Goal: Task Accomplishment & Management: Use online tool/utility

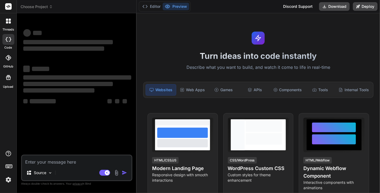
click at [11, 5] on rect at bounding box center [8, 6] width 6 height 6
click at [7, 6] on rect at bounding box center [8, 6] width 6 height 6
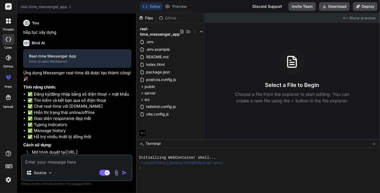
scroll to position [10, 0]
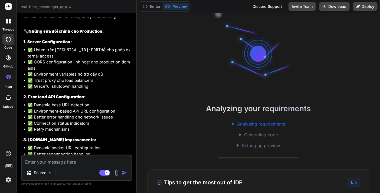
click at [9, 181] on img at bounding box center [8, 180] width 9 height 9
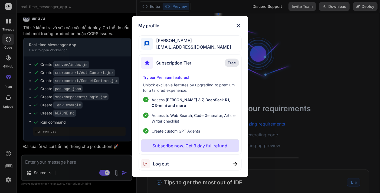
scroll to position [1192, 0]
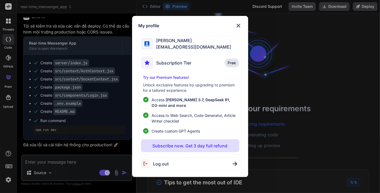
click at [169, 162] on div "Log out" at bounding box center [190, 164] width 103 height 14
drag, startPoint x: 163, startPoint y: 163, endPoint x: 169, endPoint y: 166, distance: 6.3
click at [165, 164] on span "Logging out..." at bounding box center [167, 164] width 29 height 6
click at [235, 65] on span "Free" at bounding box center [232, 62] width 8 height 5
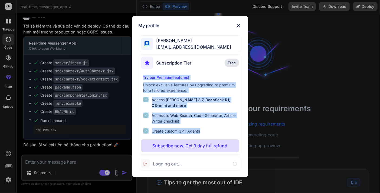
drag, startPoint x: 150, startPoint y: 79, endPoint x: 206, endPoint y: 130, distance: 75.9
click at [206, 130] on div "Subscription Tier Free Try our Premium features! Unlock exclusive features by u…" at bounding box center [190, 104] width 103 height 101
click at [202, 134] on div at bounding box center [202, 134] width 0 height 0
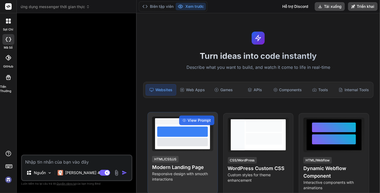
scroll to position [52, 0]
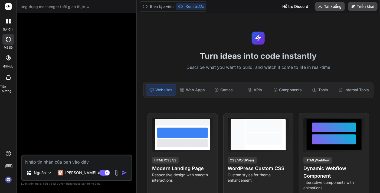
click at [7, 178] on img at bounding box center [8, 180] width 9 height 9
type textarea "x"
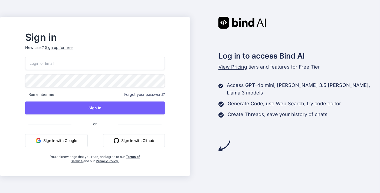
type input "Anhtran26042004@gmail.com"
click at [68, 144] on button "Sign in with Google" at bounding box center [56, 140] width 63 height 13
click at [63, 143] on button "Sign in with Google" at bounding box center [56, 140] width 63 height 13
click at [73, 48] on div "Sign up for free" at bounding box center [59, 47] width 28 height 5
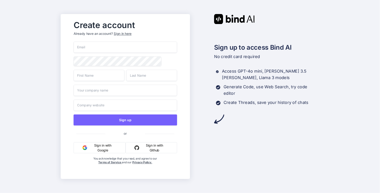
click at [96, 47] on input "email" at bounding box center [125, 47] width 103 height 11
type input "Anhtran26042004@gmail.com"
type input "Trần"
type input "Anh"
type input "Danke"
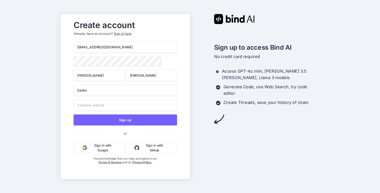
type input "Danke"
click at [111, 44] on input "Anhtran26042004@gmail.com" at bounding box center [125, 47] width 103 height 11
paste input "tva1@xby3"
type input "[EMAIL_ADDRESS][DOMAIN_NAME]"
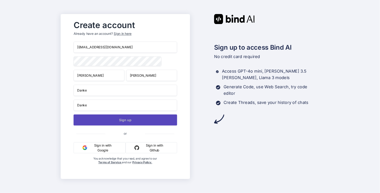
click at [122, 124] on button "Sign up" at bounding box center [125, 120] width 103 height 11
click at [139, 122] on button "Sign up" at bounding box center [125, 120] width 103 height 11
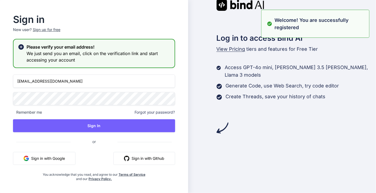
type input "[EMAIL_ADDRESS][DOMAIN_NAME]"
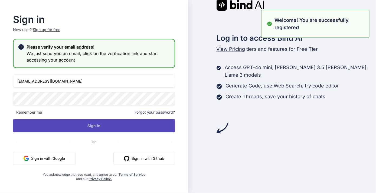
click at [118, 131] on button "Sign In" at bounding box center [94, 126] width 162 height 13
click at [116, 125] on button "Sign In" at bounding box center [94, 126] width 162 height 13
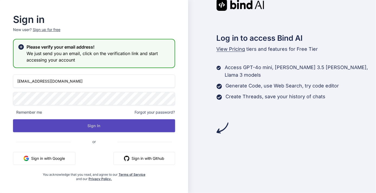
click at [95, 128] on button "Sign In" at bounding box center [94, 126] width 162 height 13
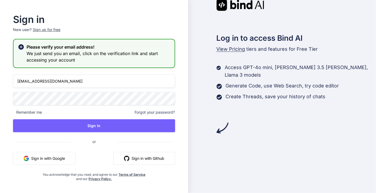
click at [48, 58] on h3 "We just send you an email, click on the verification link and start accessing y…" at bounding box center [99, 56] width 144 height 13
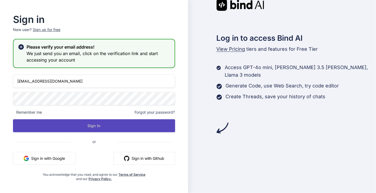
click at [89, 131] on button "Sign In" at bounding box center [94, 126] width 162 height 13
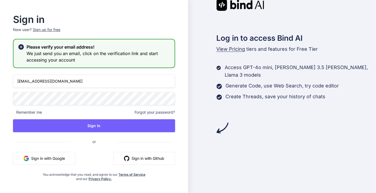
click at [45, 51] on h3 "We just send you an email, click on the verification link and start accessing y…" at bounding box center [99, 56] width 144 height 13
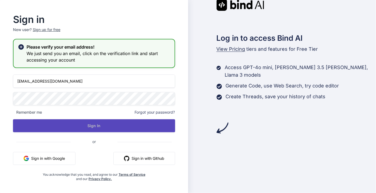
click at [134, 127] on button "Sign In" at bounding box center [94, 126] width 162 height 13
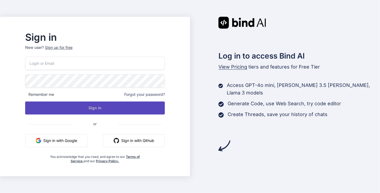
type input "tva1@xby3.com"
click at [111, 108] on button "Sign In" at bounding box center [94, 108] width 139 height 13
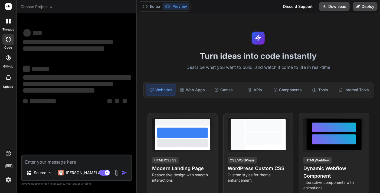
click at [7, 183] on img at bounding box center [8, 180] width 9 height 9
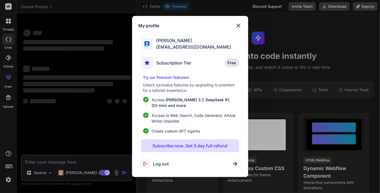
click at [104, 123] on div "My profile Trần Anh tva1@xby3.com Subscription Tier Free Try our Premium featur…" at bounding box center [190, 96] width 380 height 193
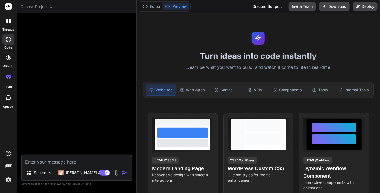
click at [57, 163] on textarea at bounding box center [77, 161] width 110 height 10
click at [76, 172] on p "[PERSON_NAME] 4 S.." at bounding box center [86, 172] width 40 height 5
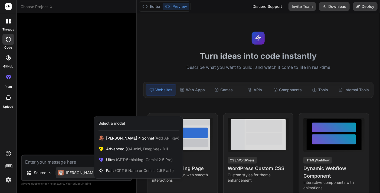
drag, startPoint x: 81, startPoint y: 107, endPoint x: 83, endPoint y: 116, distance: 9.2
click at [81, 106] on div at bounding box center [190, 96] width 380 height 193
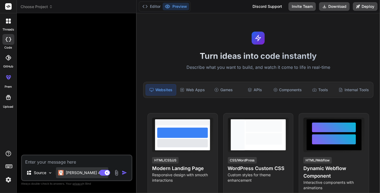
click at [81, 175] on p "[PERSON_NAME] 4 S.." at bounding box center [86, 172] width 40 height 5
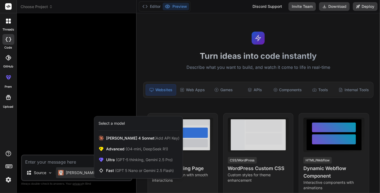
drag, startPoint x: 73, startPoint y: 112, endPoint x: 68, endPoint y: 150, distance: 38.8
click at [74, 112] on div at bounding box center [190, 96] width 380 height 193
type textarea "x"
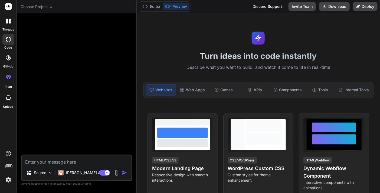
click at [50, 165] on textarea at bounding box center [77, 161] width 110 height 10
paste textarea "xây dựng cho tôi một ứng dụng messenger nhắn tin trực tiếp có phần chức năng nh…"
type textarea "xây dựng cho tôi một ứng dụng messenger nhắn tin trực tiếp có phần chức năng nh…"
type textarea "x"
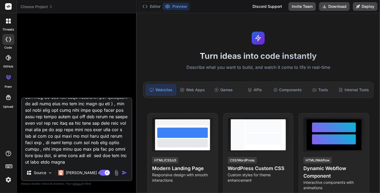
type textarea "xây dựng cho tôi một ứng dụng messenger nhắn tin trực tiếp có phần chức năng nh…"
click at [126, 175] on img "button" at bounding box center [124, 172] width 5 height 5
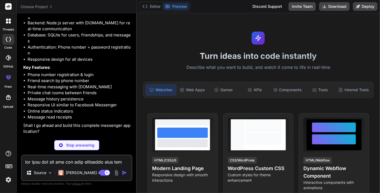
scroll to position [157, 0]
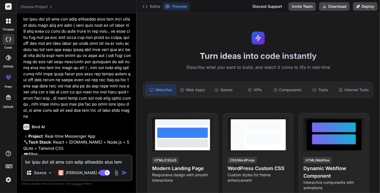
type textarea "x"
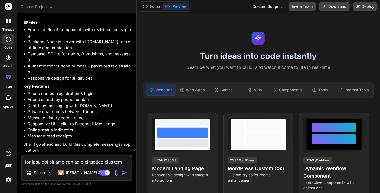
click at [155, 12] on div "Editor Preview Discord Support Invite Team Download Deploy" at bounding box center [258, 6] width 243 height 13
click at [152, 4] on button "Editor" at bounding box center [151, 7] width 22 height 8
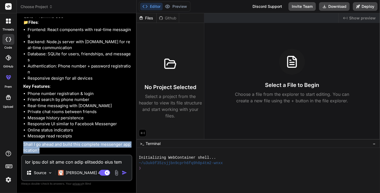
drag, startPoint x: 28, startPoint y: 146, endPoint x: 47, endPoint y: 149, distance: 19.0
click at [47, 149] on div "Bind AI Web Search Created with Pixso. Code Generator You Bind AI 🔹 Project : R…" at bounding box center [77, 103] width 120 height 180
click at [43, 154] on div at bounding box center [43, 154] width 0 height 0
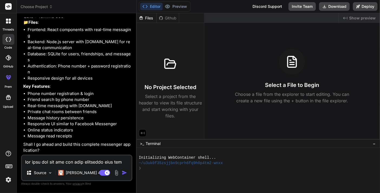
click at [53, 166] on div "Source Claude 4 S.. Agent Mode. When this toggle is activated, AI automatically…" at bounding box center [76, 168] width 111 height 27
click at [52, 163] on textarea at bounding box center [77, 161] width 110 height 10
type textarea "d"
type textarea "x"
type textarea "d"
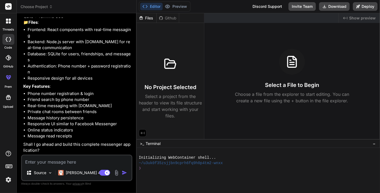
type textarea "đ"
type textarea "x"
type textarea "đư"
type textarea "x"
type textarea "đưo"
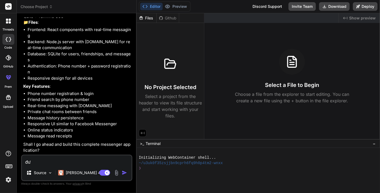
type textarea "x"
type textarea "đươc"
type textarea "x"
type textarea "được"
type textarea "x"
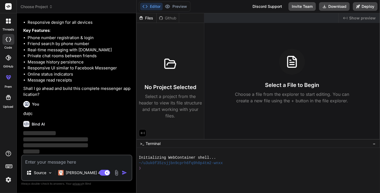
scroll to position [213, 0]
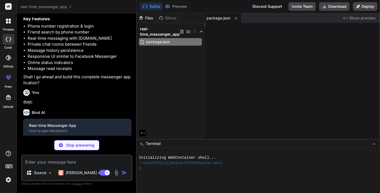
type textarea "x"
type textarea "} } })"
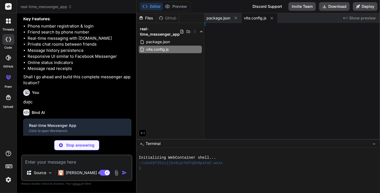
type textarea "x"
type textarea ": [], }"
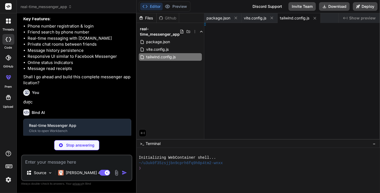
type textarea "x"
type textarea "}, }"
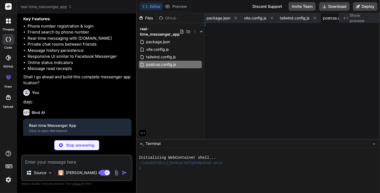
type textarea "x"
type textarea "/html>"
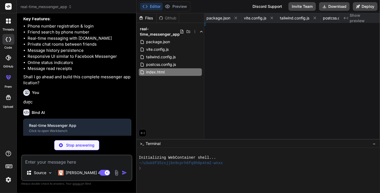
type textarea "x"
type textarea "ode>, )"
type textarea "x"
type textarea "} }"
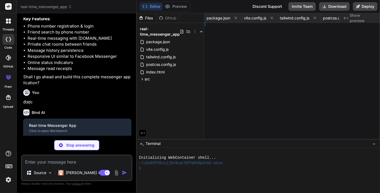
type textarea "x"
type textarea "reen"
type textarea "x"
type textarea "en"
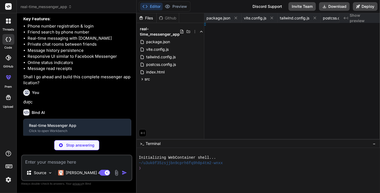
type textarea "x"
type textarea "ow"
type textarea "x"
type textarea "}"
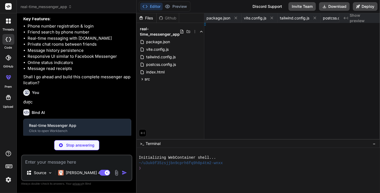
type textarea "x"
type textarea "} } }"
type textarea "x"
type textarea "return response.data } catch (error) { throw new Error('Không thể tải tin nhắn'…"
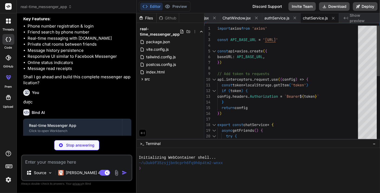
type textarea "x"
type textarea "console.error('Failed to initialize database:', error) process.exit(1) })"
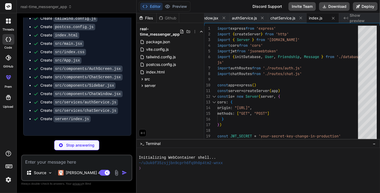
scroll to position [366, 0]
type textarea "x"
type textarea "reject(err) } else { resolve(rows) } }) }) } }"
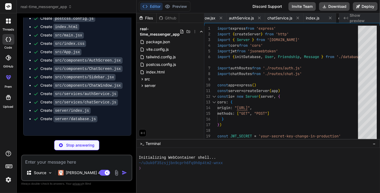
type textarea "x"
type textarea "} catch (error) { console.error('Verify token error:', error) res.status(401).j…"
type textarea "x"
type textarea "}) export default router"
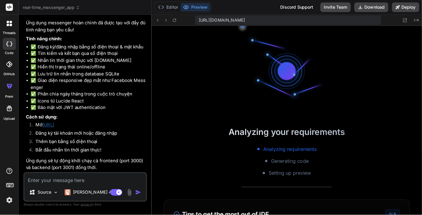
scroll to position [381, 0]
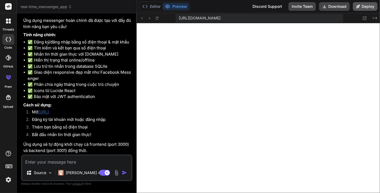
type textarea "x"
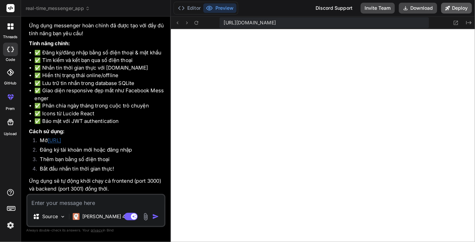
scroll to position [365, 0]
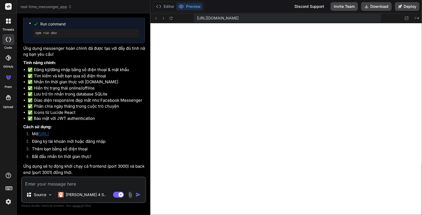
type textarea "x"
type textarea "export default router"
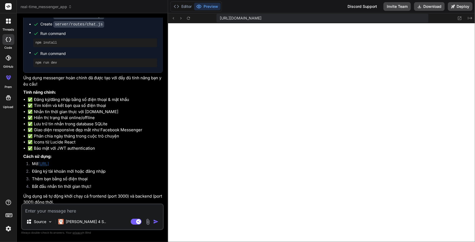
type textarea "x"
type textarea "export default router"
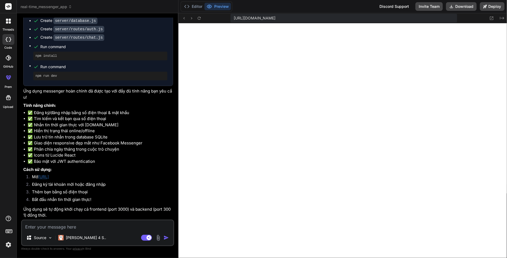
scroll to position [404, 0]
click at [69, 193] on textarea at bounding box center [97, 226] width 151 height 10
type textarea "h"
type textarea "x"
type textarea "hi"
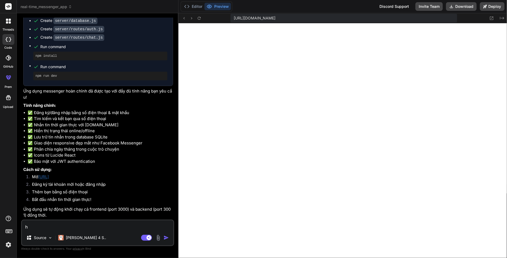
type textarea "x"
type textarea "hie"
type textarea "x"
type textarea "hiên"
type textarea "x"
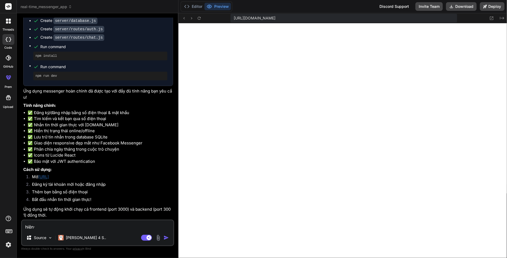
type textarea "hiên"
type textarea "x"
type textarea "hiện"
type textarea "x"
type textarea "hiện"
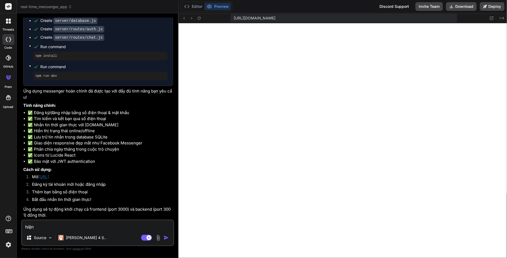
type textarea "x"
type textarea "hiện g"
type textarea "x"
type textarea "hiện gi"
type textarea "x"
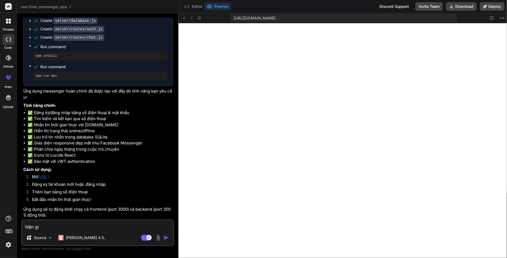
type textarea "hiện giư"
type textarea "x"
type textarea "hiện giưo"
type textarea "x"
type textarea "hiện giừo"
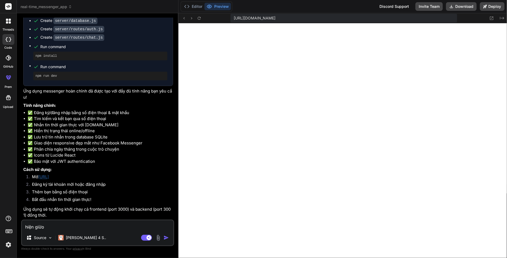
type textarea "x"
type textarea "hiện giwof"
type textarea "x"
type textarea "hiện giwof n"
type textarea "x"
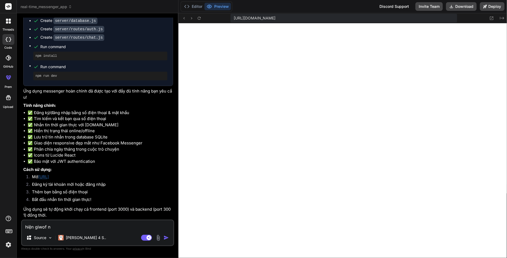
type textarea "hiện giwof ng"
type textarea "x"
type textarea "hiện giwof ngu"
type textarea "x"
type textarea "hiện giwof ngư"
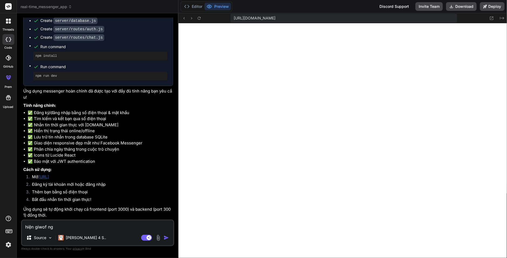
type textarea "x"
type textarea "hiện giwof ngưo"
type textarea "x"
type textarea "hiện giwof ngừo"
type textarea "x"
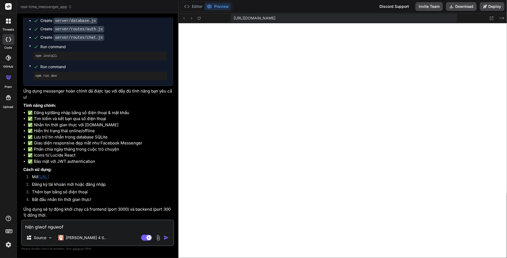
type textarea "hiện giwof nguwof"
type textarea "x"
type textarea "hiện giwof nguwof d"
type textarea "x"
type textarea "hiện giwof nguwof du"
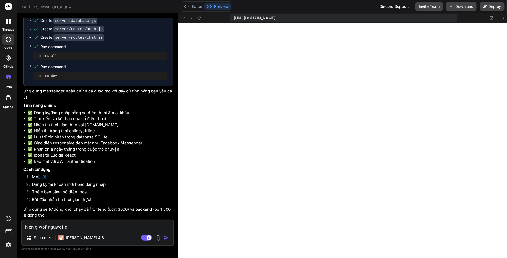
type textarea "x"
type textarea "hiện giwof nguwof dun"
type textarea "x"
type textarea "hiện giwof nguwof dùng"
type textarea "x"
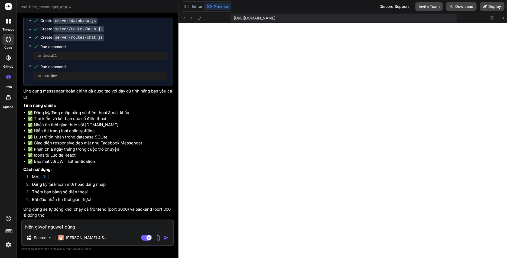
type textarea "hiện giwof nguwof dùng"
type textarea "x"
type textarea "hiện giwof nguwof dùng v"
type textarea "x"
type textarea "hiện giwof nguwof dùng va"
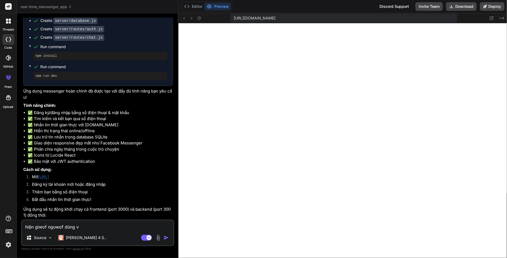
type textarea "x"
type textarea "hiện giwof nguwof dùng vâ"
type textarea "x"
type textarea "hiện giwof nguwof dùng vân"
type textarea "x"
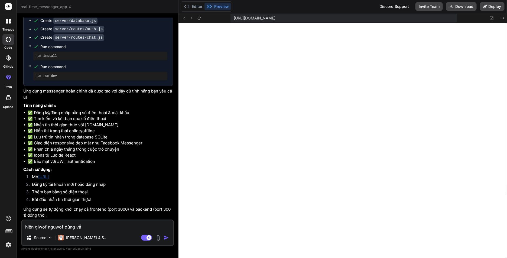
type textarea "hiện giwof nguwof dùng vẫn"
type textarea "x"
type textarea "hiện giwof nguwof dùng vẫn"
type textarea "x"
type textarea "hiện giwof nguwof dùng vẫn c"
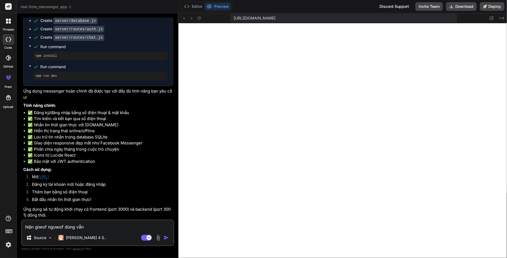
type textarea "x"
type textarea "hiện giwof nguwof dùng vẫn ch"
type textarea "x"
type textarea "hiện giwof nguwof dùng vẫn chu"
type textarea "x"
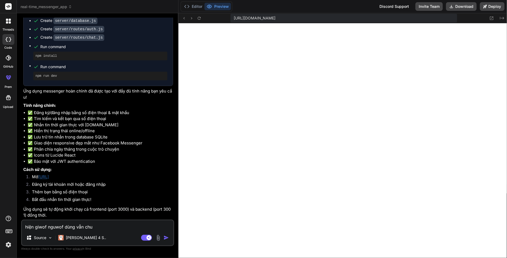
type textarea "hiện giwof nguwof dùng vẫn chua"
type textarea "x"
type textarea "hiện giwof nguwof dùng vẫn chưa"
type textarea "x"
type textarea "hiện giwof nguwof dùng vẫn chưa"
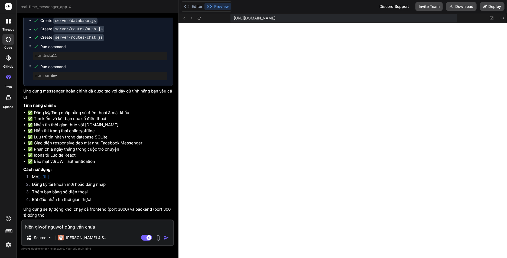
type textarea "x"
type textarea "hiện giwof nguwof dùng vẫn chưa d"
type textarea "x"
type textarea "hiện giwof nguwof dùng vẫn chưa đ"
type textarea "x"
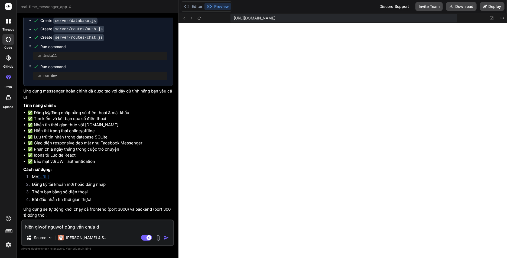
type textarea "hiện giwof nguwof dùng vẫn chưa đa"
type textarea "x"
type textarea "hiện giwof nguwof dùng vẫn chưa đă"
type textarea "x"
type textarea "hiện giwof nguwof dùng vẫn chưa đăn"
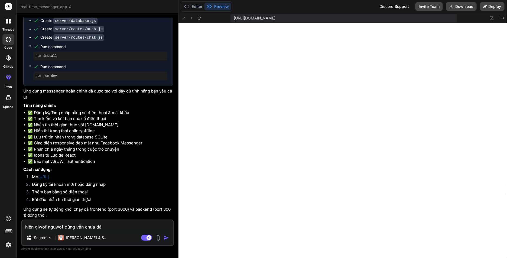
type textarea "x"
type textarea "hiện giwof nguwof dùng vẫn chưa đăng"
type textarea "x"
type textarea "hiện giwof nguwof dùng vẫn chưa đăng"
type textarea "x"
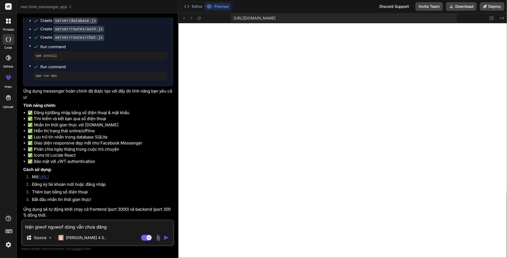
type textarea "hiện giwof nguwof dùng vẫn chưa đăng k"
type textarea "x"
type textarea "hiện giwof nguwof dùng vẫn chưa đăng ki"
type textarea "x"
type textarea "hiện giwof nguwof dùng vẫn chưa đăng kí"
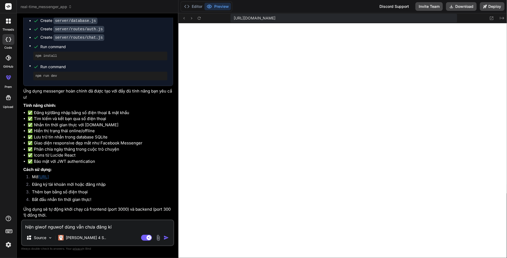
type textarea "x"
type textarea "hiện giwof nguwof dùng vẫn chưa đăng kí"
type textarea "x"
type textarea "hiện giwof nguwof dùng vẫn chưa đăng kí v"
type textarea "x"
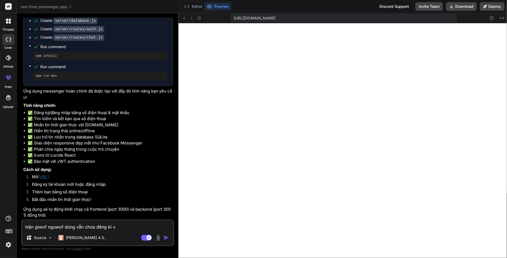
type textarea "hiện giwof nguwof dùng vẫn chưa đăng kí va"
type textarea "x"
type textarea "hiện giwof nguwof dùng vẫn chưa đăng kí và"
type textarea "x"
type textarea "hiện giwof nguwof dùng vẫn chưa đăng kí vào"
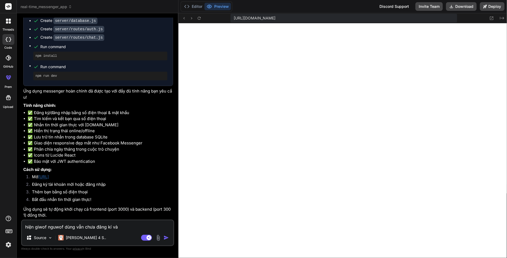
type textarea "x"
type textarea "hiện giwof nguwof dùng vẫn chưa đăng kí vào"
type textarea "x"
type textarea "hiện giwof nguwof dùng vẫn chưa đăng kí vào v"
type textarea "x"
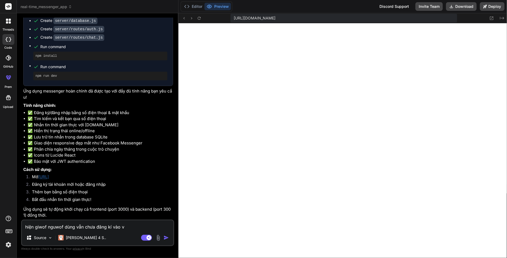
type textarea "hiện giwof nguwof dùng vẫn chưa đăng kí vào va"
type textarea "x"
type textarea "hiện giwof nguwof dùng vẫn chưa đăng kí vào và"
type textarea "x"
type textarea "hiện giwof nguwof dùng vẫn chưa đăng kí vào vào"
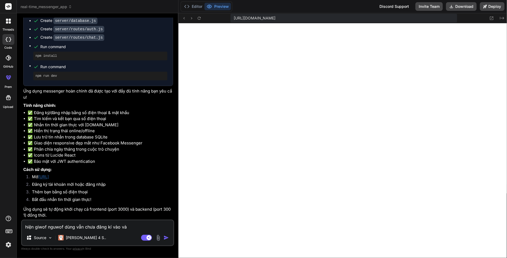
type textarea "x"
type textarea "hiện giwof nguwof dùng vẫn chưa đăng kí vào vào"
type textarea "x"
type textarea "hiện giwof nguwof dùng vẫn chưa đăng kí vào vào ư"
type textarea "x"
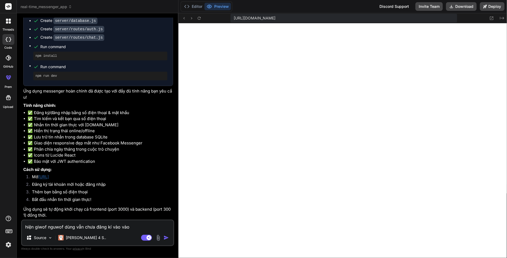
type textarea "hiện giwof nguwof dùng vẫn chưa đăng kí vào vào w"
type textarea "x"
type textarea "hiện giwof nguwof dùng vẫn chưa đăng kí vào vào we"
type textarea "x"
type textarea "hiện giwof nguwof dùng vẫn chưa đăng kí vào vào web"
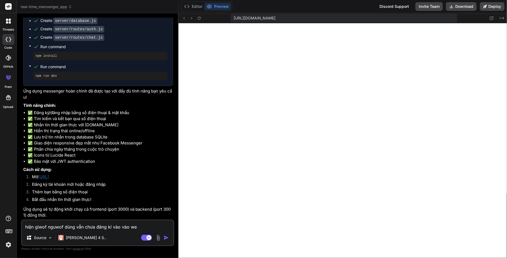
type textarea "x"
type textarea "hiện giwof nguwof dùng vẫn chưa đăng kí vào vào web"
type textarea "x"
type textarea "hiện giwof nguwof dùng vẫn chưa đăng kí vào vào web n"
type textarea "x"
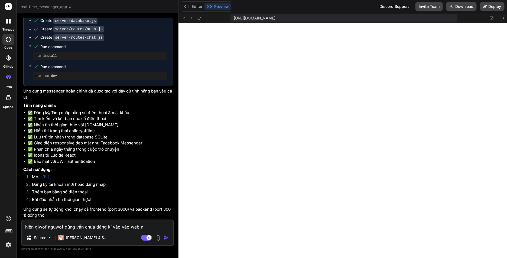
type textarea "hiện giwof nguwof dùng vẫn chưa đăng kí vào vào web na"
type textarea "x"
type textarea "hiện giwof nguwof dùng vẫn chưa đăng kí vào vào web nă"
type textarea "x"
type textarea "hiện giwof nguwof dùng vẫn chưa đăng kí vào vào web năh"
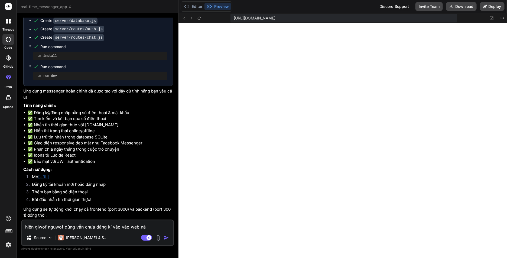
type textarea "x"
type textarea "hiện giwof nguwof dùng vẫn chưa đăng kí vào vào web nă"
type textarea "x"
type textarea "hiện giwof nguwof dùng vẫn chưa đăng kí vào vào web n"
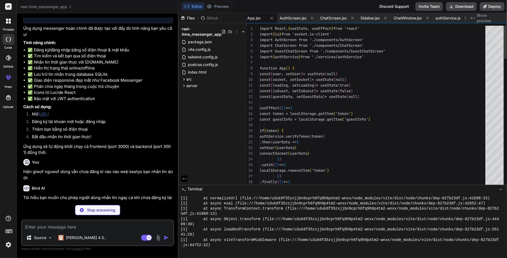
scroll to position [460, 0]
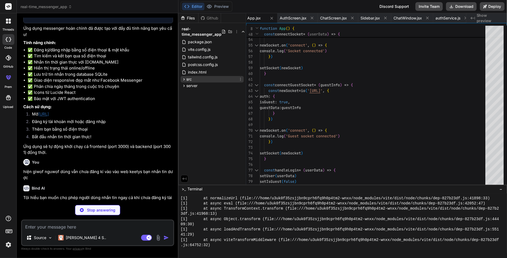
click at [186, 78] on span "src" at bounding box center [188, 79] width 5 height 5
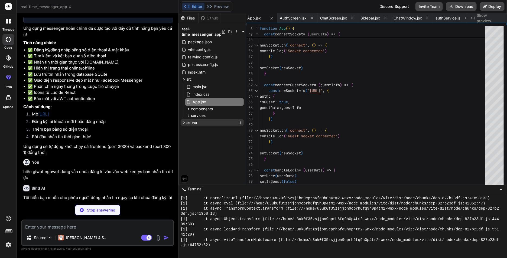
click at [186, 123] on icon at bounding box center [184, 122] width 5 height 5
click at [187, 147] on icon at bounding box center [188, 145] width 5 height 5
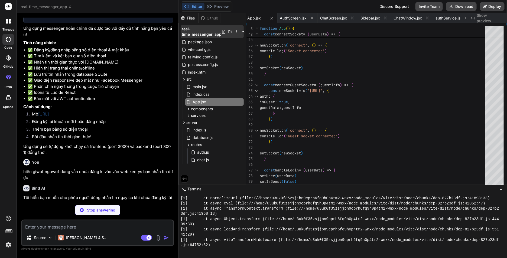
click at [236, 30] on icon at bounding box center [236, 31] width 4 height 4
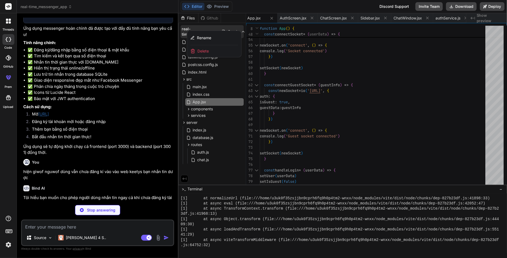
click at [251, 11] on div "Editor Preview Discord Support Invite Team Download Deploy" at bounding box center [342, 6] width 328 height 13
click at [263, 6] on div "Editor Preview Discord Support Invite Team Download Deploy" at bounding box center [342, 6] width 328 height 13
click at [378, 108] on div at bounding box center [342, 135] width 328 height 245
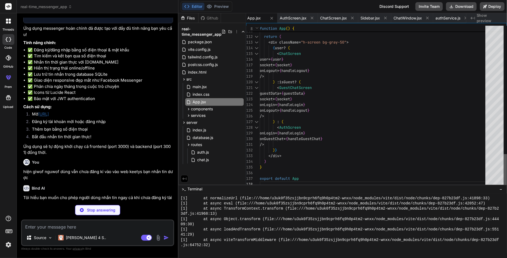
click at [380, 187] on div at bounding box center [504, 170] width 3 height 33
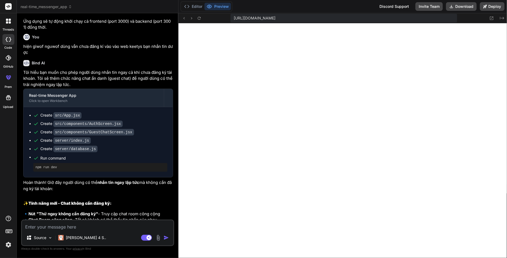
scroll to position [695, 0]
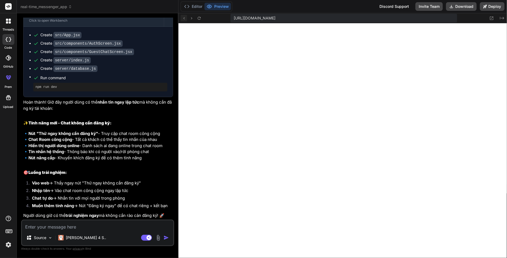
click at [182, 15] on button at bounding box center [184, 18] width 6 height 6
click at [185, 18] on icon at bounding box center [184, 18] width 5 height 5
click at [380, 4] on button "Deploy" at bounding box center [492, 6] width 25 height 9
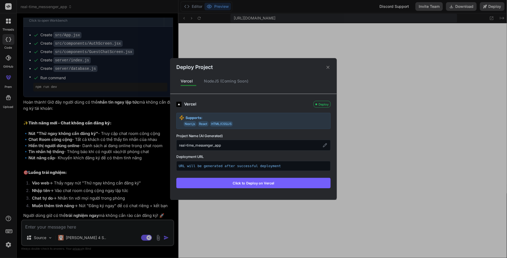
click at [186, 119] on strong "Supports:" at bounding box center [194, 117] width 17 height 5
click at [183, 120] on div at bounding box center [183, 120] width 0 height 0
click at [220, 84] on div "NodeJS (Coming Soon)" at bounding box center [226, 81] width 53 height 11
click at [218, 80] on div "NodeJS (Coming Soon)" at bounding box center [226, 81] width 53 height 11
drag, startPoint x: 201, startPoint y: 82, endPoint x: 186, endPoint y: 82, distance: 15.4
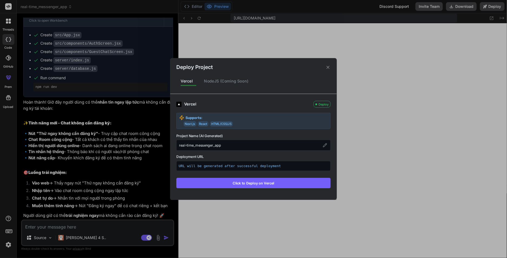
click at [201, 82] on div "NodeJS (Coming Soon)" at bounding box center [226, 81] width 53 height 11
click at [324, 145] on icon at bounding box center [325, 145] width 4 height 4
click at [276, 147] on input "real-time_messenger_app" at bounding box center [253, 145] width 154 height 11
drag, startPoint x: 265, startPoint y: 147, endPoint x: 250, endPoint y: 148, distance: 15.2
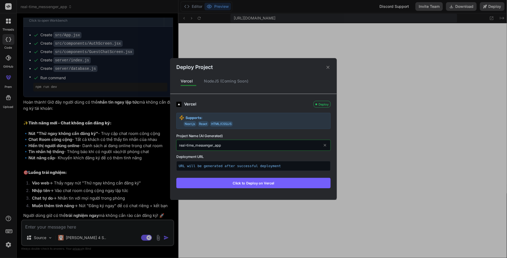
click at [265, 147] on input "real-time_messenger_app" at bounding box center [253, 145] width 154 height 11
click at [195, 148] on input "real-time_messenger_app" at bounding box center [253, 145] width 154 height 11
drag, startPoint x: 193, startPoint y: 146, endPoint x: 165, endPoint y: 145, distance: 28.4
click at [165, 145] on div "Deploy Project Vercel NodeJS (Coming Soon) Vercel Deploy Supports: Next.js Reac…" at bounding box center [253, 129] width 507 height 258
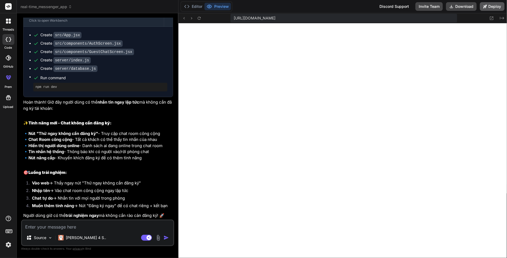
click at [380, 7] on button "Deploy" at bounding box center [492, 6] width 25 height 9
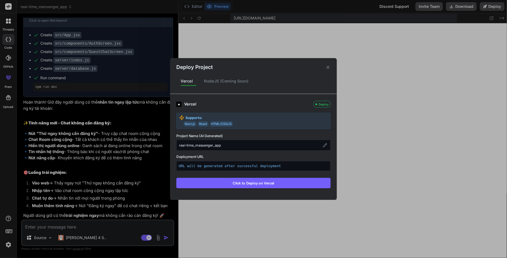
drag, startPoint x: 325, startPoint y: 142, endPoint x: 270, endPoint y: 147, distance: 55.1
click at [325, 142] on div "real-time_messenger_app" at bounding box center [253, 145] width 154 height 11
click at [193, 144] on div "real-time_messenger_app" at bounding box center [253, 145] width 154 height 11
drag, startPoint x: 263, startPoint y: 145, endPoint x: 307, endPoint y: 146, distance: 44.1
click at [271, 146] on div "real-time_messenger_app" at bounding box center [253, 145] width 154 height 11
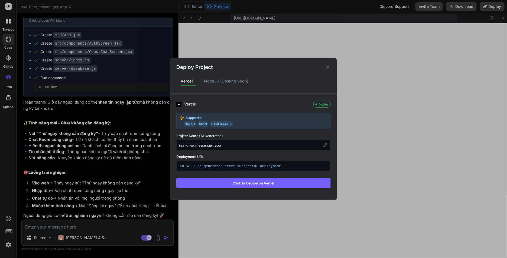
drag, startPoint x: 320, startPoint y: 146, endPoint x: 323, endPoint y: 146, distance: 3.0
click at [320, 146] on div "real-time_messenger_app" at bounding box center [253, 145] width 154 height 11
click at [325, 146] on icon at bounding box center [325, 145] width 4 height 4
click at [264, 144] on input "real-time_messenger_app" at bounding box center [253, 145] width 154 height 11
drag, startPoint x: 194, startPoint y: 144, endPoint x: 145, endPoint y: 146, distance: 49.0
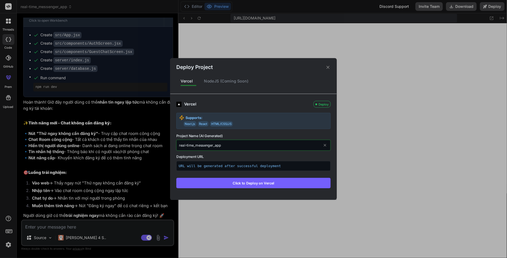
click at [147, 145] on div "Deploy Project Vercel NodeJS (Coming Soon) Vercel Deploy Supports: Next.js Reac…" at bounding box center [253, 129] width 507 height 258
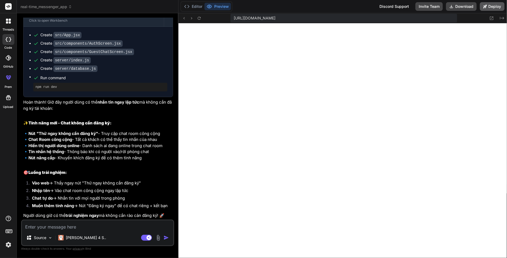
click at [380, 5] on button "Deploy" at bounding box center [492, 6] width 25 height 9
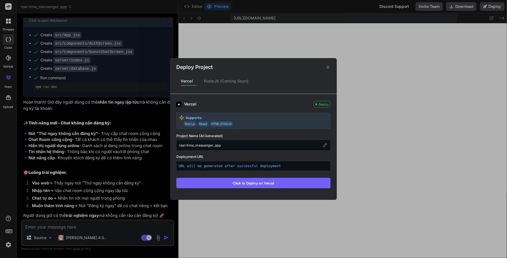
click at [277, 185] on button "Click to Deploy on Vercel" at bounding box center [253, 183] width 154 height 10
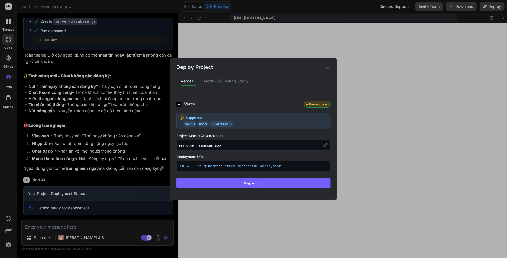
scroll to position [742, 0]
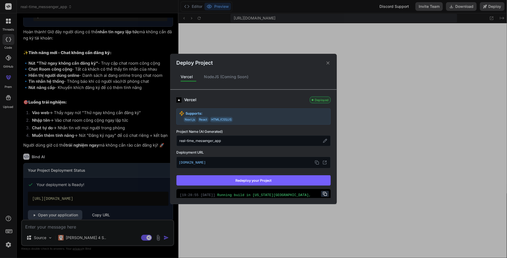
click at [380, 60] on div "Deploy Project Vercel NodeJS (Coming Soon) Vercel Deployed Supports: Next.js Re…" at bounding box center [253, 129] width 507 height 258
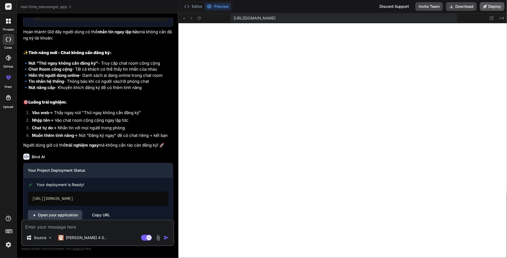
click at [380, 10] on button "Deploy" at bounding box center [492, 6] width 25 height 9
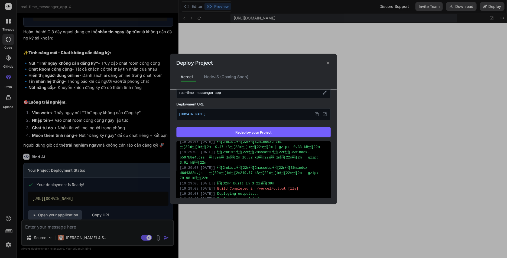
scroll to position [81, 0]
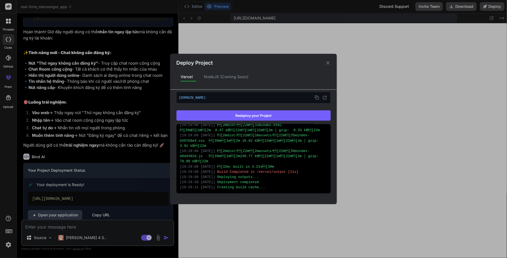
click at [194, 193] on div "Deploy Project Vercel NodeJS (Coming Soon) Vercel Deployed Supports: Next.js Re…" at bounding box center [253, 129] width 507 height 258
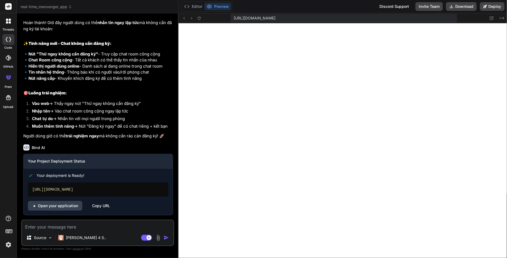
scroll to position [774, 0]
click at [380, 6] on button "Deploy" at bounding box center [492, 6] width 25 height 9
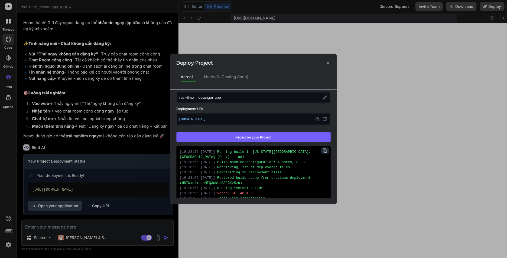
scroll to position [33, 0]
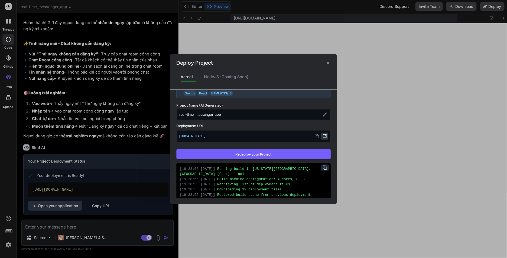
click at [321, 136] on button at bounding box center [324, 136] width 7 height 7
click at [380, 125] on div "Deploy Project Vercel NodeJS (Coming Soon) Vercel Deployed Supports: Next.js Re…" at bounding box center [253, 129] width 507 height 258
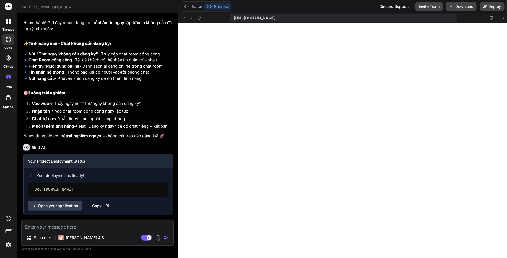
click at [79, 193] on textarea at bounding box center [97, 226] width 151 height 10
click at [103, 193] on textarea at bounding box center [97, 226] width 151 height 10
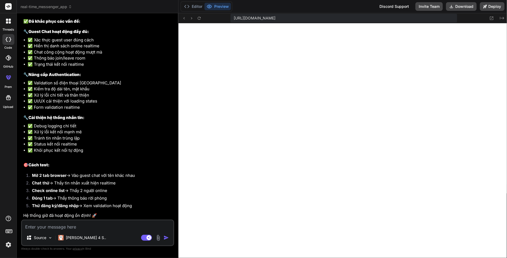
scroll to position [1115, 0]
click at [201, 22] on div "https://u3uk0f35zsjjbn9cprh6fq9h0p4tm2-wnxx--3000--96435430.local-corp.webconta…" at bounding box center [342, 18] width 328 height 10
drag, startPoint x: 200, startPoint y: 22, endPoint x: 200, endPoint y: 16, distance: 5.7
click at [200, 22] on div "https://u3uk0f35zsjjbn9cprh6fq9h0p4tm2-wnxx--3000--96435430.local-corp.webconta…" at bounding box center [342, 18] width 328 height 10
click at [200, 16] on icon at bounding box center [199, 18] width 5 height 5
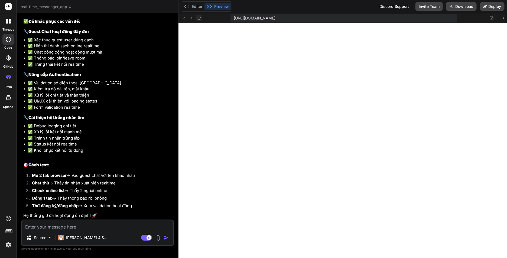
click at [202, 19] on button at bounding box center [199, 18] width 6 height 6
click at [380, 6] on button "Deploy" at bounding box center [492, 6] width 25 height 9
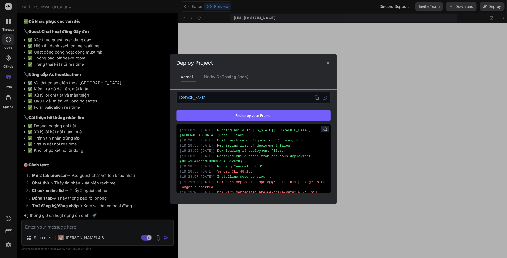
scroll to position [33, 0]
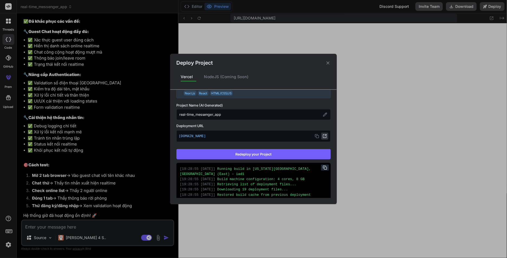
drag, startPoint x: 319, startPoint y: 132, endPoint x: 323, endPoint y: 136, distance: 5.4
click at [320, 132] on div "real-timemessengerapp.vercel.app" at bounding box center [253, 136] width 154 height 12
click at [323, 136] on button at bounding box center [324, 136] width 7 height 7
click at [380, 58] on div "Deploy Project Vercel NodeJS (Coming Soon) Vercel Deployed Supports: Next.js Re…" at bounding box center [253, 129] width 507 height 258
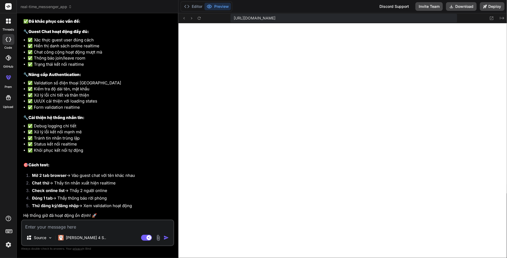
click at [85, 193] on textarea at bounding box center [97, 226] width 151 height 10
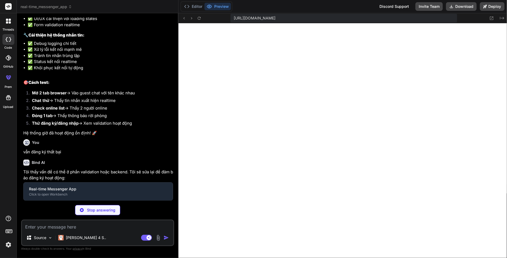
scroll to position [1197, 0]
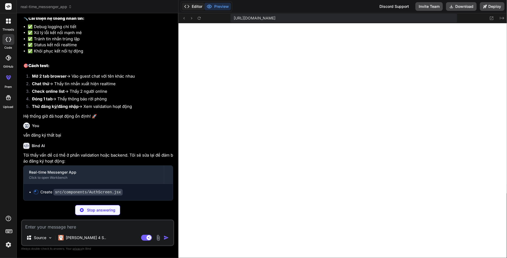
click at [199, 2] on div "Editor Preview" at bounding box center [207, 6] width 52 height 10
click at [197, 5] on button "Editor" at bounding box center [193, 7] width 22 height 8
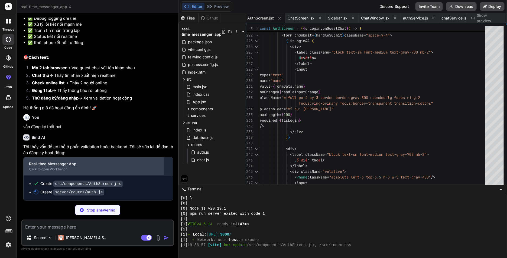
scroll to position [1222, 0]
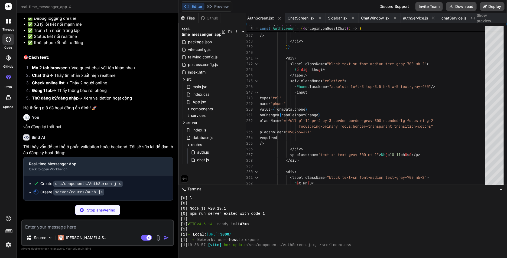
click at [86, 188] on ul "Create src/components/AuthScreen.jsx Create server/routes/auth.js" at bounding box center [98, 188] width 138 height 14
drag, startPoint x: 61, startPoint y: 181, endPoint x: 34, endPoint y: 182, distance: 27.3
click at [58, 182] on div "Create src/components/AuthScreen.jsx Create server/routes/auth.js" at bounding box center [98, 188] width 149 height 25
drag, startPoint x: 58, startPoint y: 183, endPoint x: 39, endPoint y: 190, distance: 19.8
click at [58, 184] on code "src/components/AuthScreen.jsx" at bounding box center [87, 184] width 69 height 6
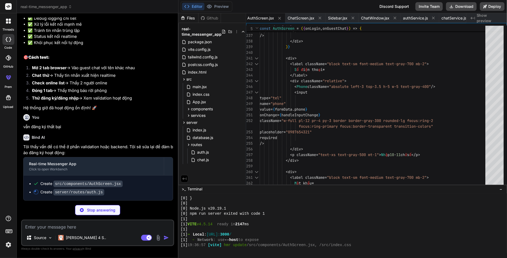
click at [35, 191] on circle at bounding box center [35, 191] width 5 height 5
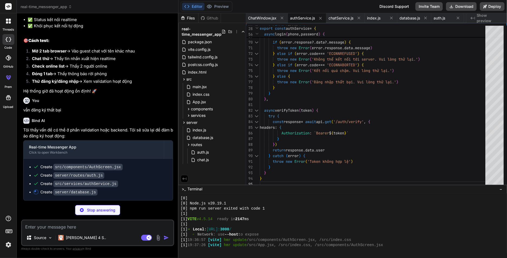
scroll to position [1238, 0]
click at [47, 188] on ul "Create src/components/AuthScreen.jsx Create server/routes/auth.js Create src/se…" at bounding box center [98, 179] width 138 height 31
click at [38, 193] on circle at bounding box center [36, 192] width 5 height 5
drag, startPoint x: 361, startPoint y: 105, endPoint x: 350, endPoint y: 13, distance: 92.6
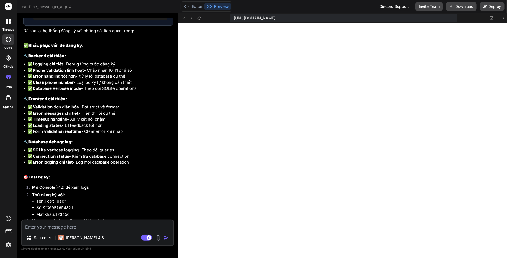
scroll to position [1455, 0]
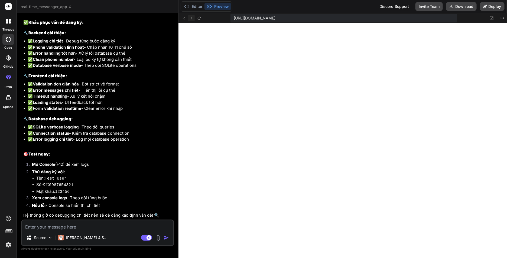
click at [193, 15] on button at bounding box center [191, 18] width 6 height 6
click at [197, 17] on icon at bounding box center [199, 18] width 5 height 5
click at [201, 18] on icon at bounding box center [199, 18] width 5 height 5
click at [198, 18] on icon at bounding box center [199, 18] width 5 height 5
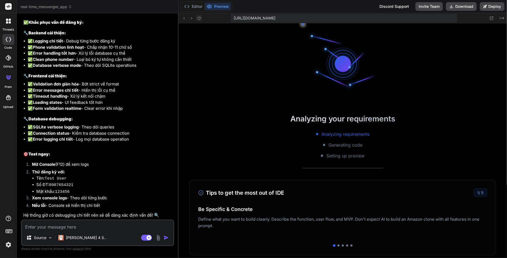
click at [198, 18] on icon at bounding box center [199, 18] width 5 height 5
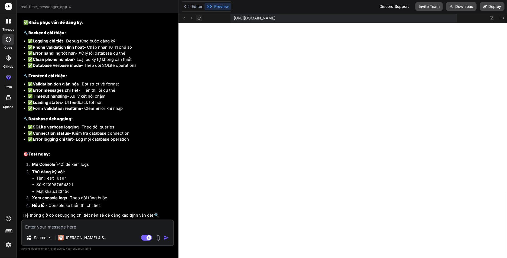
click at [198, 18] on icon at bounding box center [199, 18] width 5 height 5
drag, startPoint x: 46, startPoint y: 179, endPoint x: 75, endPoint y: 180, distance: 29.2
click at [75, 179] on li "Tên: Test User" at bounding box center [104, 178] width 137 height 7
copy code "Test User"
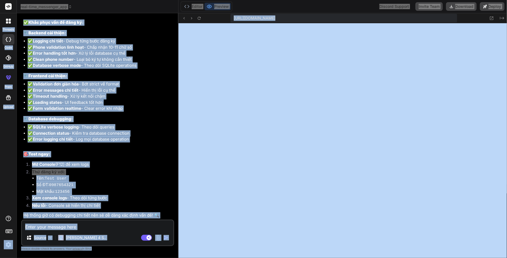
click at [139, 193] on textarea at bounding box center [97, 226] width 151 height 10
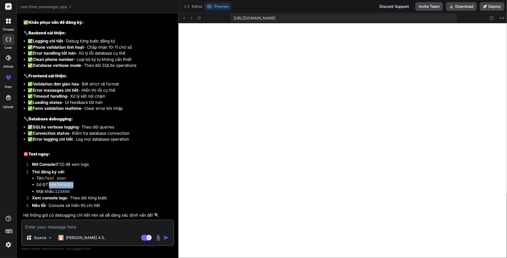
drag, startPoint x: 50, startPoint y: 186, endPoint x: 109, endPoint y: 183, distance: 58.5
click at [109, 183] on li "Số ĐT: 0987654321" at bounding box center [104, 185] width 137 height 7
copy code "0987654321"
drag, startPoint x: 57, startPoint y: 191, endPoint x: 107, endPoint y: 191, distance: 49.8
click at [93, 191] on li "Mật khẩu: 123456" at bounding box center [104, 192] width 137 height 7
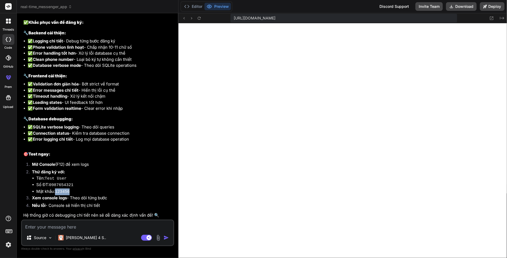
copy code "123456"
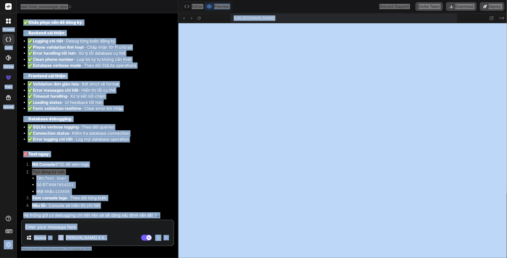
click at [138, 152] on div "Tôi thấy vấn đề có thể ở phần validation hoặc backend. Tôi sẽ sửa lại để đảm bả…" at bounding box center [98, 64] width 150 height 310
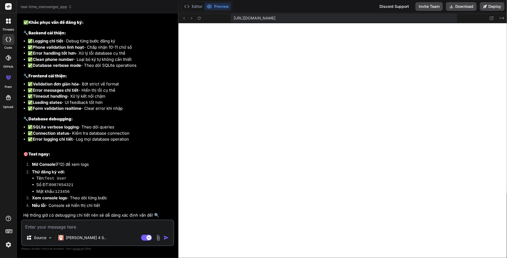
click at [137, 152] on div "Tôi thấy vấn đề có thể ở phần validation hoặc backend. Tôi sẽ sửa lại để đảm bả…" at bounding box center [98, 64] width 150 height 310
click at [136, 152] on div "Tôi thấy vấn đề có thể ở phần validation hoặc backend. Tôi sẽ sửa lại để đảm bả…" at bounding box center [98, 64] width 150 height 310
drag, startPoint x: 58, startPoint y: 180, endPoint x: 61, endPoint y: 180, distance: 2.8
click at [75, 180] on li "Tên: Test User" at bounding box center [104, 178] width 137 height 7
click at [60, 180] on code "Test User" at bounding box center [56, 178] width 22 height 5
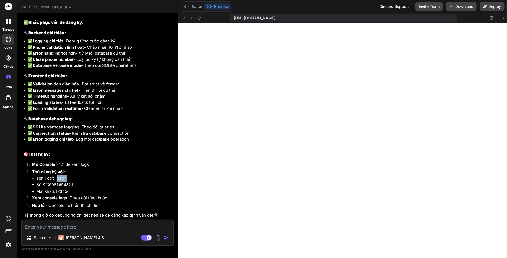
drag, startPoint x: 58, startPoint y: 179, endPoint x: 71, endPoint y: 179, distance: 13.5
click at [71, 179] on li "Tên: Test User" at bounding box center [104, 178] width 137 height 7
copy code "User"
click at [58, 185] on code "0987654321" at bounding box center [61, 185] width 24 height 5
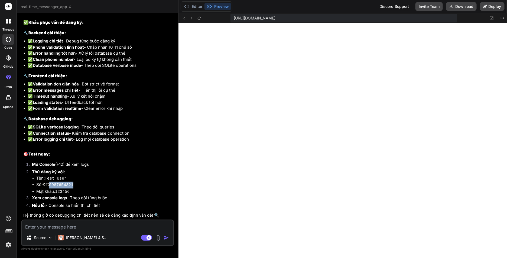
copy code "0987654321"
click at [63, 193] on li "Mật khẩu: 123456" at bounding box center [104, 192] width 137 height 7
click at [63, 192] on code "123456" at bounding box center [62, 192] width 15 height 5
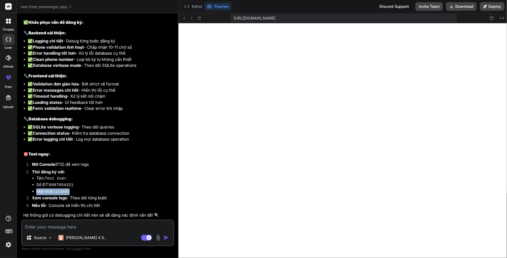
click at [63, 192] on code "123456" at bounding box center [62, 192] width 15 height 5
click at [72, 192] on li "Mật khẩu: 123456" at bounding box center [104, 192] width 137 height 7
click at [64, 192] on code "123456" at bounding box center [62, 192] width 15 height 5
copy code "123456"
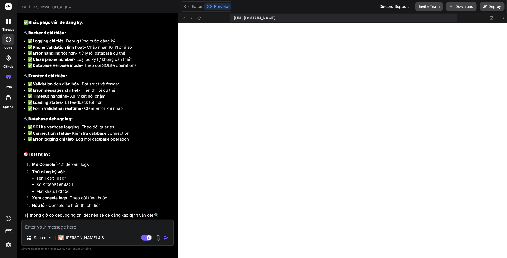
click at [88, 193] on textarea at bounding box center [97, 226] width 151 height 10
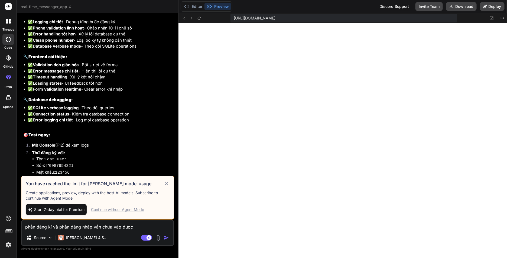
click at [123, 193] on div "Continue without Agent Mode" at bounding box center [117, 209] width 53 height 5
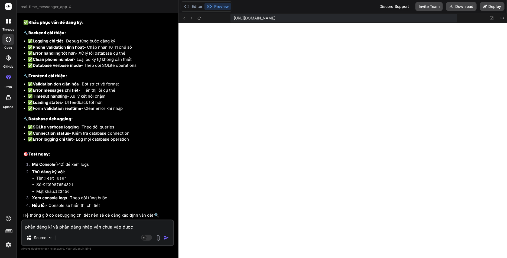
click at [167, 193] on img "button" at bounding box center [165, 237] width 5 height 5
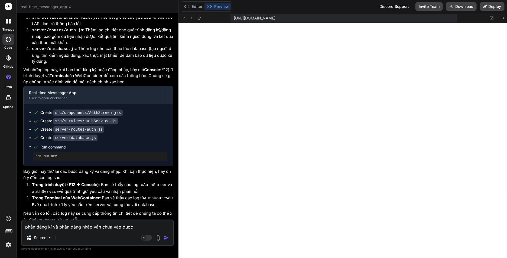
scroll to position [1737, 0]
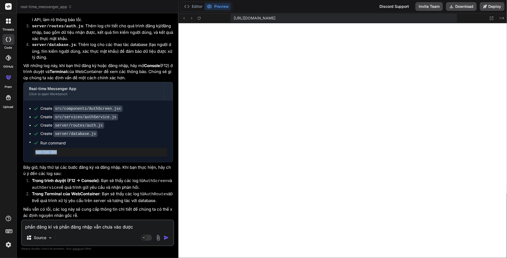
click at [27, 153] on div "Create src/components/AuthScreen.jsx Create src/services/authService.js Create …" at bounding box center [98, 131] width 149 height 62
click at [96, 168] on p "Bây giờ, hãy thử lại các bước đăng ký và đăng nhập. Khi bạn thực hiện, hãy chú …" at bounding box center [98, 171] width 150 height 12
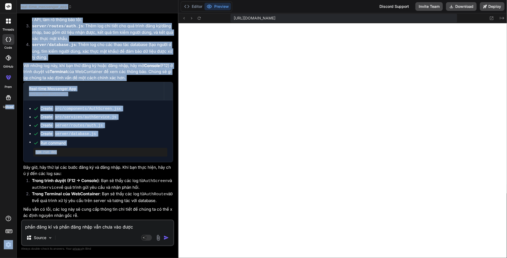
drag, startPoint x: 67, startPoint y: 152, endPoint x: 9, endPoint y: 152, distance: 58.5
click at [5, 152] on div "threads code GitHub prem Upload real-time_messenger_app Created with Pixso. Bin…" at bounding box center [253, 129] width 507 height 258
click at [101, 140] on ul "Create src/components/AuthScreen.jsx Create src/services/authService.js Create …" at bounding box center [98, 131] width 138 height 51
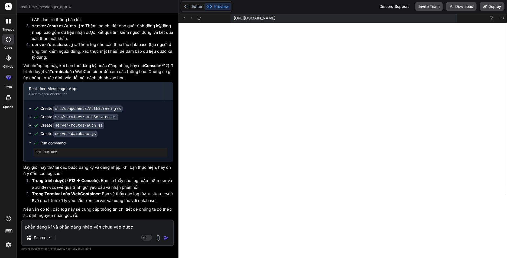
scroll to position [1689, 0]
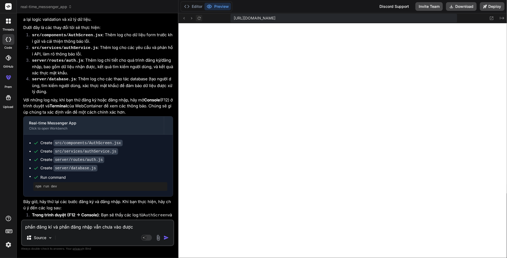
click at [198, 19] on icon at bounding box center [199, 18] width 5 height 5
click at [91, 193] on textarea "phần đăng kí và phần đăng nhập vẫn chưa vào được" at bounding box center [97, 226] width 151 height 10
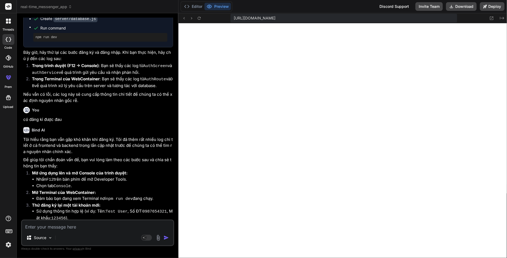
scroll to position [1921, 0]
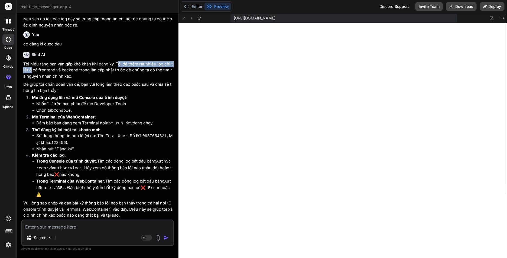
drag, startPoint x: 54, startPoint y: 76, endPoint x: 113, endPoint y: 75, distance: 59.0
click at [117, 75] on p "Tôi hiểu rằng bạn vẫn gặp khó khăn khi đăng ký. Tôi đã thêm rất nhiều log chi t…" at bounding box center [98, 70] width 150 height 18
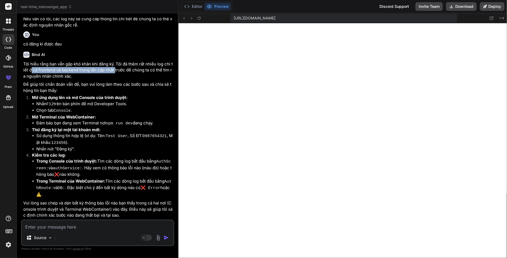
click at [106, 75] on p "Tôi hiểu rằng bạn vẫn gặp khó khăn khi đăng ký. Tôi đã thêm rất nhiều log chi t…" at bounding box center [98, 70] width 150 height 18
click at [138, 76] on p "Tôi hiểu rằng bạn vẫn gặp khó khăn khi đăng ký. Tôi đã thêm rất nhiều log chi t…" at bounding box center [98, 70] width 150 height 18
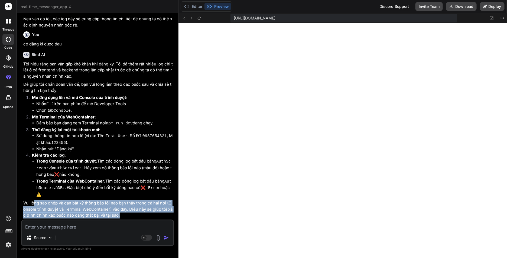
drag, startPoint x: 34, startPoint y: 205, endPoint x: 137, endPoint y: 215, distance: 104.1
click at [137, 193] on p "Vui lòng sao chép và dán bất kỳ thông báo lỗi nào bạn thấy trong cả hai nơi (Co…" at bounding box center [98, 209] width 150 height 18
drag, startPoint x: 24, startPoint y: 204, endPoint x: 130, endPoint y: 216, distance: 107.1
click at [130, 193] on p "Vui lòng sao chép và dán bất kỳ thông báo lỗi nào bạn thấy trong cả hai nơi (Co…" at bounding box center [98, 209] width 150 height 18
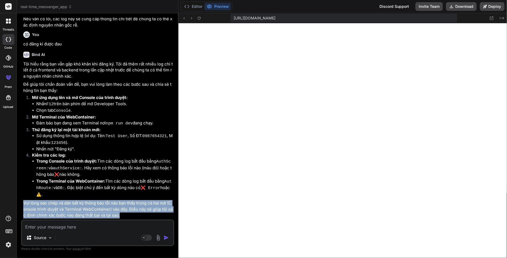
click at [130, 193] on p "Vui lòng sao chép và dán bất kỳ thông báo lỗi nào bạn thấy trong cả hai nơi (Co…" at bounding box center [98, 209] width 150 height 18
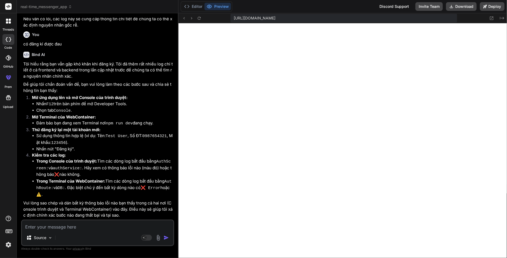
click at [117, 193] on div "Source Agent Mode. When this toggle is activated, AI automatically makes decisi…" at bounding box center [97, 233] width 153 height 27
click at [107, 193] on textarea at bounding box center [97, 226] width 151 height 10
paste textarea "Đăng ký thất bại. Vui lòng thử lại."
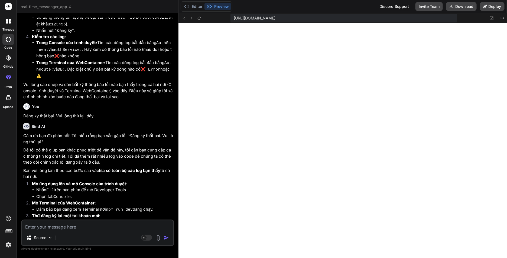
scroll to position [2102, 0]
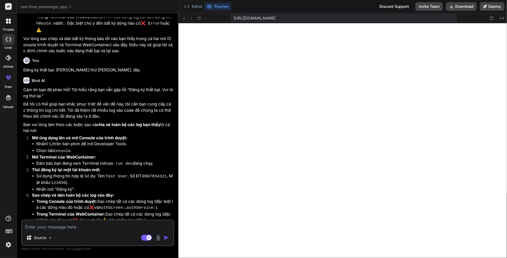
scroll to position [287, 0]
click at [7, 9] on rect at bounding box center [8, 6] width 6 height 6
click at [11, 5] on rect at bounding box center [8, 6] width 6 height 6
click at [5, 246] on img at bounding box center [8, 244] width 9 height 9
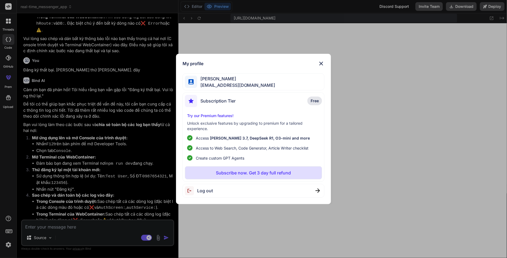
click at [205, 189] on span "Log out" at bounding box center [205, 191] width 16 height 6
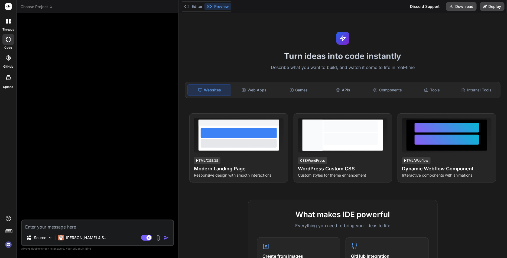
scroll to position [0, 0]
click at [6, 247] on img at bounding box center [8, 244] width 9 height 9
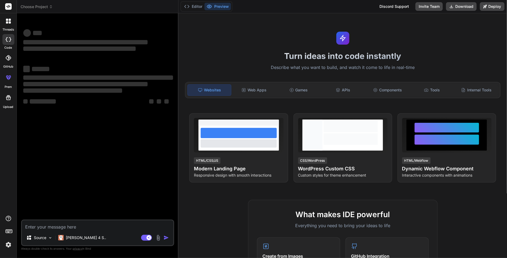
type textarea "x"
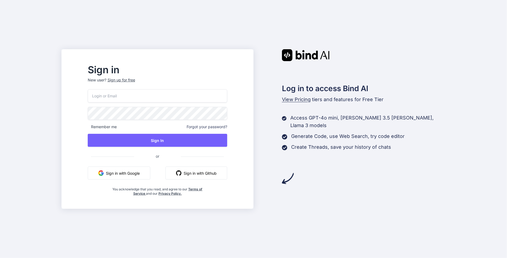
type input "tva1@xby3.com"
click at [141, 77] on div "Sign in New user? Sign up for free" at bounding box center [157, 77] width 139 height 24
click at [135, 78] on div "Sign up for free" at bounding box center [121, 79] width 28 height 5
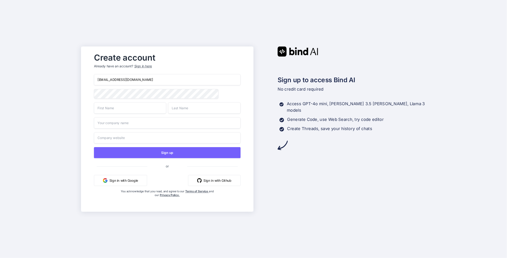
click at [138, 87] on div "tva1@xby3.com Sign up or Sign in with Google Sign in with Github You acknowledg…" at bounding box center [167, 141] width 146 height 134
click at [143, 83] on input "tva1@xby3.com" at bounding box center [167, 79] width 146 height 11
paste input "4@wbsslt"
type input "tva4@wbsslt.com"
click at [109, 110] on input "text" at bounding box center [130, 107] width 72 height 11
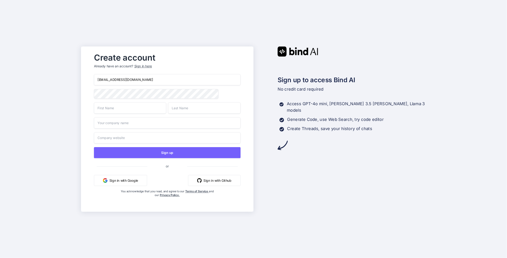
type input "Anh"
type input "Tran Van"
click at [128, 110] on input "Anh" at bounding box center [130, 107] width 72 height 11
type input "Trần"
click at [128, 114] on input "Trần" at bounding box center [130, 107] width 72 height 11
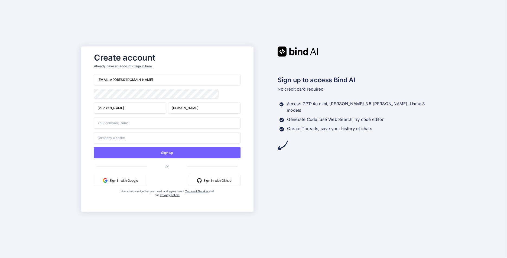
click at [126, 111] on input "Trần" at bounding box center [130, 107] width 72 height 11
click at [124, 87] on div "tva4@wbsslt.com Trần Tran Van Sign up or Sign in with Google Sign in with Githu…" at bounding box center [167, 141] width 146 height 134
click at [151, 79] on input "email" at bounding box center [167, 79] width 146 height 11
paste input "[EMAIL_ADDRESS][DOMAIN_NAME]"
type input "[EMAIL_ADDRESS][DOMAIN_NAME]"
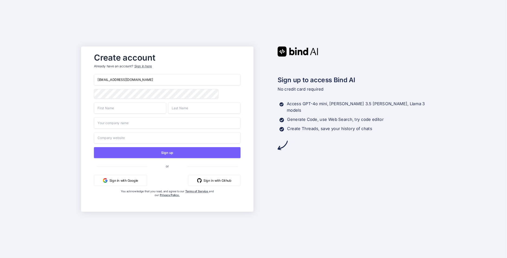
click at [125, 107] on input "text" at bounding box center [130, 107] width 72 height 11
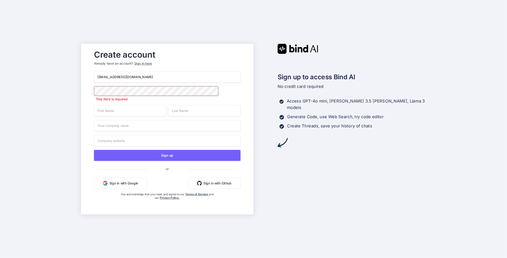
type input "[PERSON_NAME]"
type input "Danke"
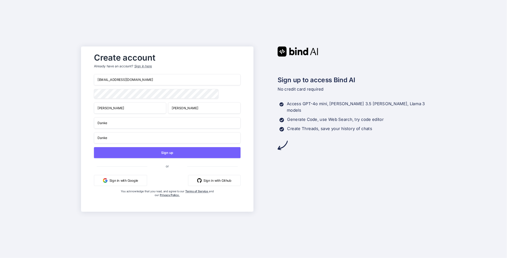
click at [166, 159] on div "tva4@wbsslt.com Trần Anh Danke Danke Sign up or Sign in with Google Sign in wit…" at bounding box center [167, 141] width 146 height 134
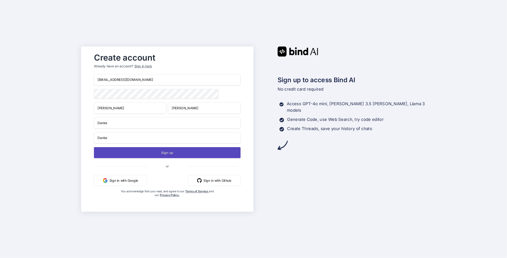
click at [165, 155] on button "Sign up" at bounding box center [167, 152] width 146 height 11
click at [160, 153] on button "Sign up" at bounding box center [167, 152] width 146 height 11
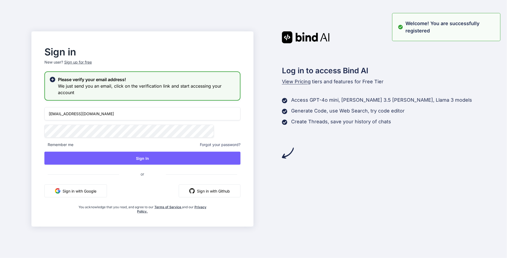
type input "[EMAIL_ADDRESS][DOMAIN_NAME]"
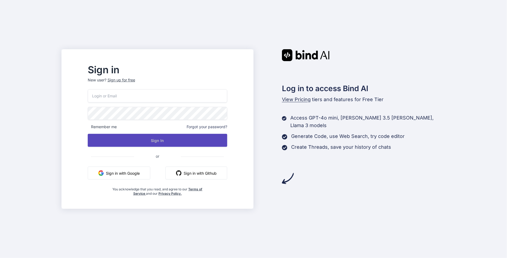
type input "[EMAIL_ADDRESS][DOMAIN_NAME]"
click at [170, 142] on button "Sign In" at bounding box center [157, 140] width 139 height 13
click at [206, 141] on button "Sign In" at bounding box center [157, 140] width 139 height 13
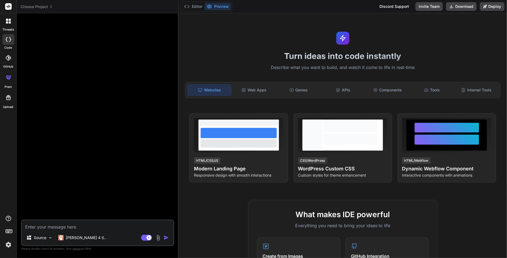
click at [4, 246] on img at bounding box center [8, 244] width 9 height 9
type textarea "x"
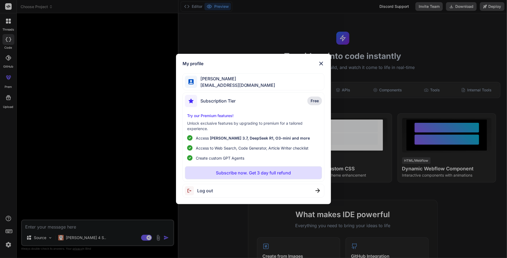
click at [335, 41] on div "My profile Trần Anh tva4@wbsslt.com Subscription Tier Free Try our Premium feat…" at bounding box center [253, 129] width 507 height 258
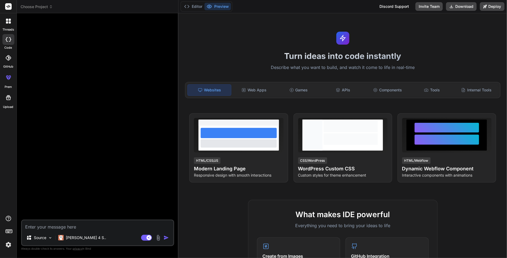
click at [68, 223] on textarea at bounding box center [97, 226] width 151 height 10
paste textarea "xây dựng một website tạo video AI giống hệt 100% giao diện Google Veo 3, tập tr…"
type textarea "xây dựng một website tạo video AI giống hệt 100% giao diện Google Veo 3, tập tr…"
type textarea "x"
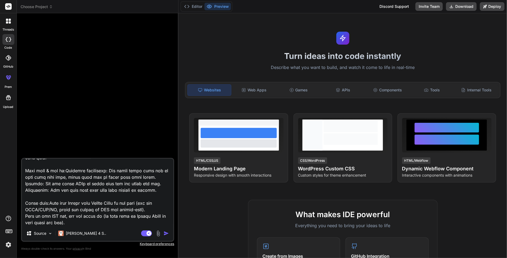
type textarea "xây dựng một website tạo video AI giống hệt 100% giao diện Google Veo 3, tập tr…"
click at [168, 231] on div "Agent Mode. When this toggle is activated, AI automatically makes decisions, re…" at bounding box center [155, 233] width 31 height 6
click at [166, 233] on img "button" at bounding box center [165, 233] width 5 height 5
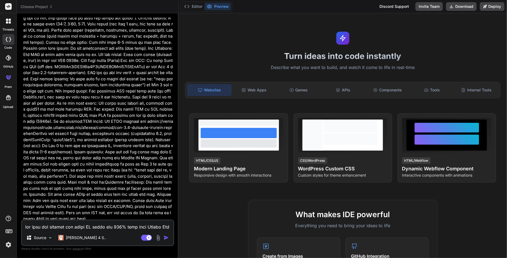
scroll to position [97, 0]
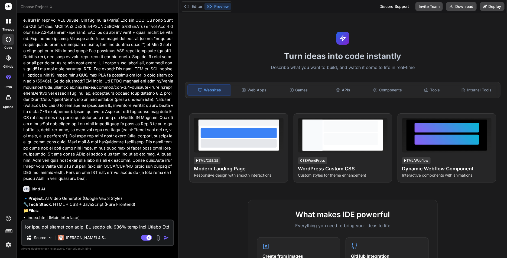
type textarea "x"
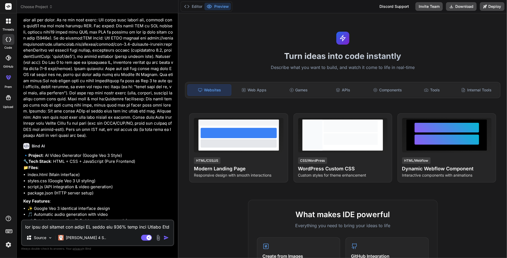
scroll to position [205, 0]
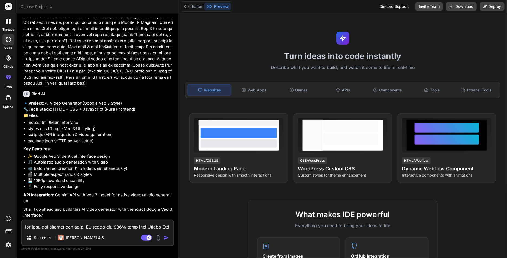
click at [70, 225] on textarea at bounding box center [97, 226] width 151 height 10
type textarea "b"
type textarea "x"
type textarea "ba"
type textarea "x"
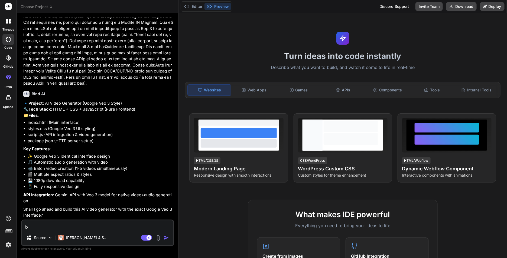
type textarea "bă"
type textarea "x"
type textarea "băt"
type textarea "x"
type textarea "bắt"
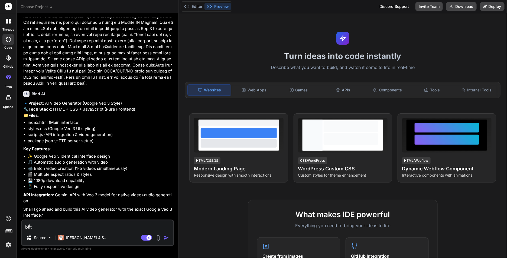
type textarea "x"
type textarea "bắt"
type textarea "x"
type textarea "bắt d"
type textarea "x"
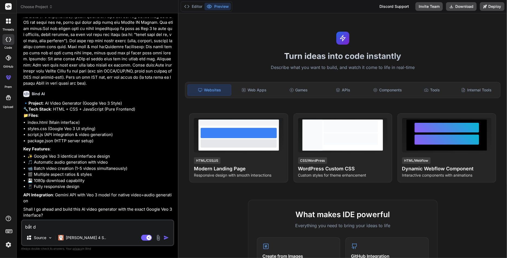
type textarea "bắt da"
type textarea "x"
type textarea "bắt dâ"
type textarea "x"
type textarea "bắt dâu"
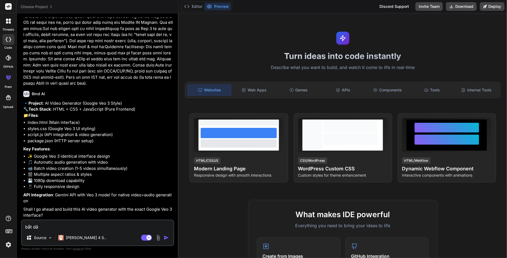
type textarea "x"
type textarea "bắt dầu"
type textarea "x"
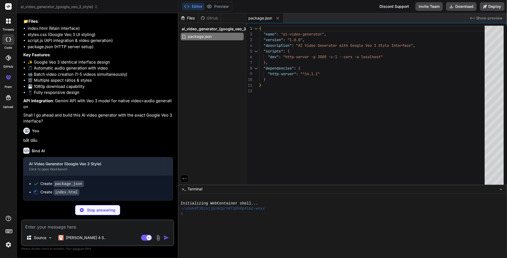
scroll to position [298, 0]
type textarea "x"
type textarea "</div> <script src="script.js"></script> </body> </html>"
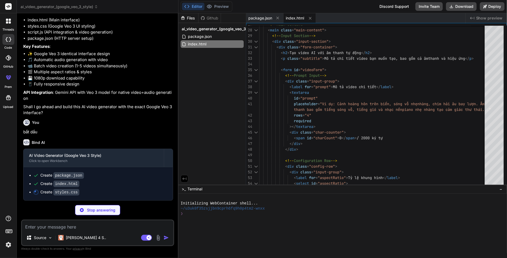
type textarea "x"
type textarea ".modal-content { width: 95%; } }"
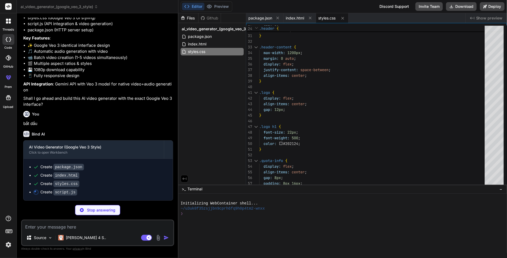
scroll to position [314, 0]
type textarea "x"
type textarea "setTimeout(() => { document.body.removeChild(notification); }, 3000); } // Glob…"
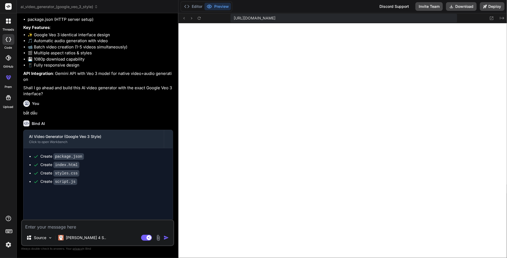
type textarea "x"
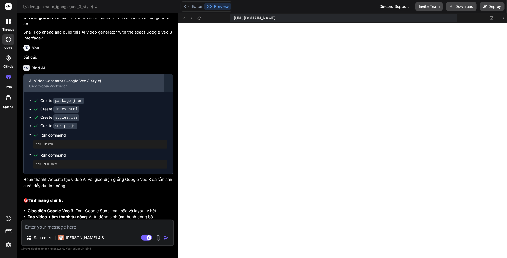
scroll to position [470, 0]
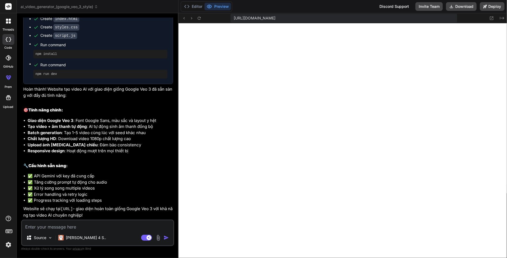
click at [85, 222] on textarea at bounding box center [97, 226] width 151 height 10
paste textarea "tạo video chú mèo đang đuổi nhau với chú chuột( âm thanh mèo cuộc đùa nhau)"
type textarea "tạo video chú mèo đang đuổi nhau với chú chuột( âm thanh mèo cuộc đùa nhau)"
type textarea "x"
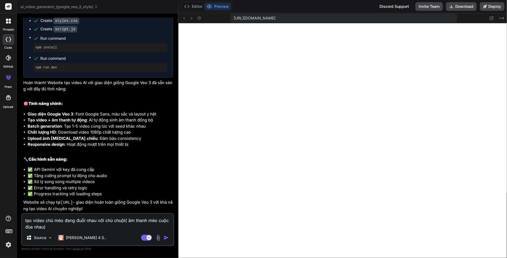
type textarea "x"
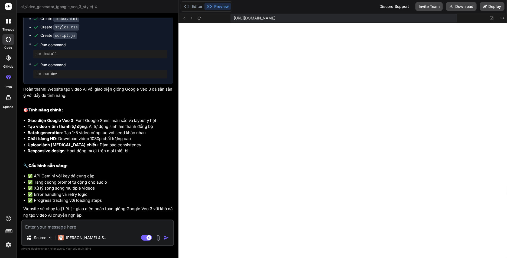
paste textarea "AIzaSyDs-Pe_E3Nf_duarYdIkrUS9Tkns6AlOXU"
type textarea "AIzaSyDs-Pe_E3Nf_duarYdIkrUS9Tkns6AlOXU"
type textarea "x"
type textarea "AIzaSyDs-Pe_E3Nf_duarYdIkrUS9Tkns6AlOXU"
type textarea "x"
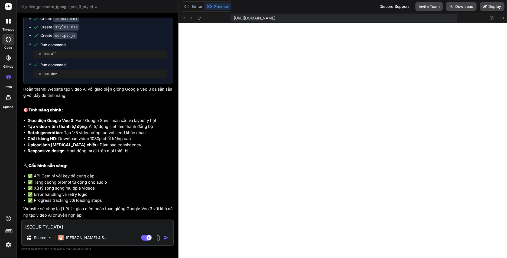
type textarea "AIzaSyDs-Pe_E3Nf_duarYdIkrUS9Tkns6AlOXU l"
type textarea "x"
type textarea "AIzaSyDs-Pe_E3Nf_duarYdIkrUS9Tkns6AlOXU la"
type textarea "x"
type textarea "AIzaSyDs-Pe_E3Nf_duarYdIkrUS9Tkns6AlOXU lâ"
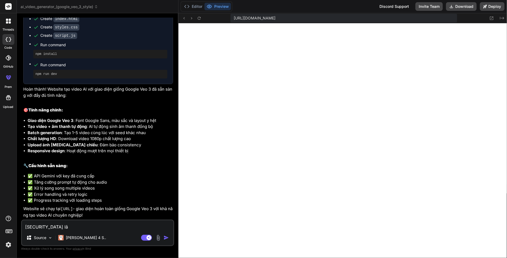
type textarea "x"
type textarea "AIzaSyDs-Pe_E3Nf_duarYdIkrUS9Tkns6AlOXU lấ"
type textarea "x"
type textarea "AIzaSyDs-Pe_E3Nf_duarYdIkrUS9Tkns6AlOXU lấy"
type textarea "x"
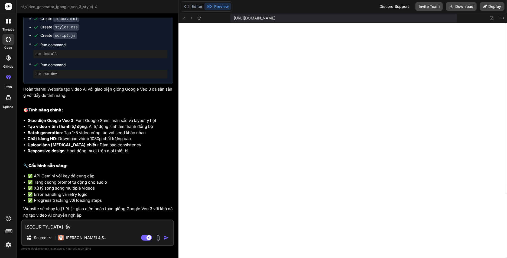
type textarea "AIzaSyDs-Pe_E3Nf_duarYdIkrUS9Tkns6AlOXU lấy"
type textarea "x"
type textarea "AIzaSyDs-Pe_E3Nf_duarYdIkrUS9Tkns6AlOXU lấy A"
type textarea "x"
type textarea "AIzaSyDs-Pe_E3Nf_duarYdIkrUS9Tkns6AlOXU lấy AP"
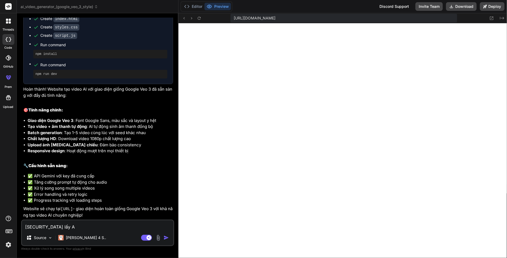
type textarea "x"
type textarea "AIzaSyDs-Pe_E3Nf_duarYdIkrUS9Tkns6AlOXU lấy API"
type textarea "x"
type textarea "AIzaSyDs-Pe_E3Nf_duarYdIkrUS9Tkns6AlOXU lấy API"
type textarea "x"
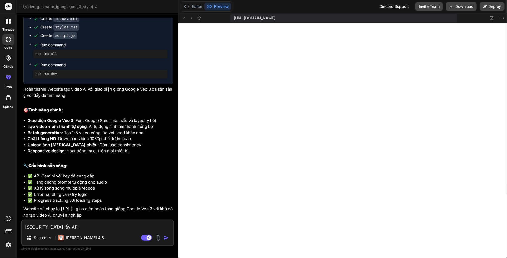
type textarea "AIzaSyDs-Pe_E3Nf_duarYdIkrUS9Tkns6AlOXU lấy API n"
type textarea "x"
type textarea "AIzaSyDs-Pe_E3Nf_duarYdIkrUS9Tkns6AlOXU lấy API na"
type textarea "x"
type textarea "AIzaSyDs-Pe_E3Nf_duarYdIkrUS9Tkns6AlOXU lấy API này"
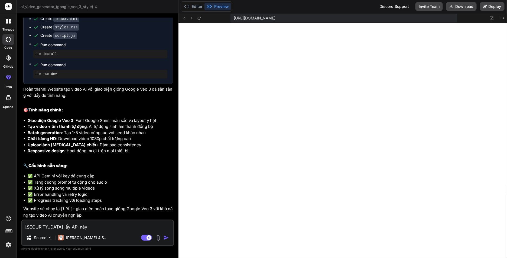
type textarea "x"
type textarea "AIzaSyDs-Pe_E3Nf_duarYdIkrUS9Tkns6AlOXU lấy API này"
type textarea "x"
type textarea "AIzaSyDs-Pe_E3Nf_duarYdIkrUS9Tkns6AlOXU lấy API này d"
type textarea "x"
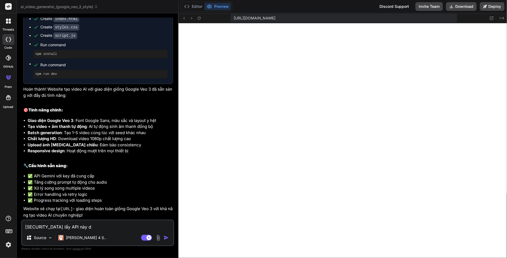
type textarea "AIzaSyDs-Pe_E3Nf_duarYdIkrUS9Tkns6AlOXU lấy API này du"
type textarea "x"
type textarea "AIzaSyDs-Pe_E3Nf_duarYdIkrUS9Tkns6AlOXU lấy API này dun"
type textarea "x"
type textarea "AIzaSyDs-Pe_E3Nf_duarYdIkrUS9Tkns6AlOXU lấy API này dung"
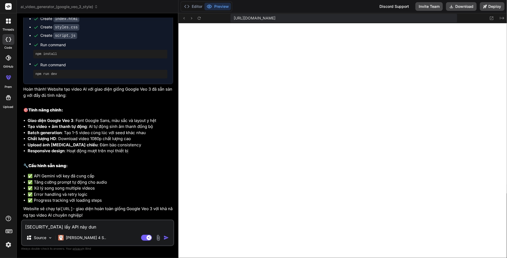
type textarea "x"
type textarea "AIzaSyDs-Pe_E3Nf_duarYdIkrUS9Tkns6AlOXU lấy API này dung"
type textarea "x"
type textarea "AIzaSyDs-Pe_E3Nf_duarYdIkrUS9Tkns6AlOXU lấy API này dùng"
type textarea "x"
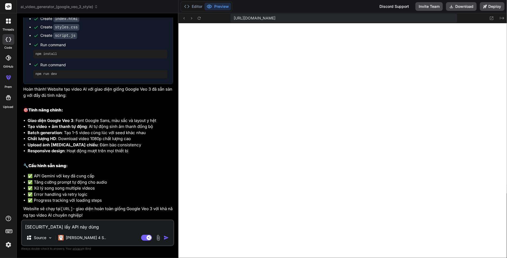
type textarea "AIzaSyDs-Pe_E3Nf_duarYdIkrUS9Tkns6AlOXU lấy API này dùng"
type textarea "x"
type textarea "AIzaSyDs-Pe_E3Nf_duarYdIkrUS9Tkns6AlOXU lấy API này dùng l"
type textarea "x"
type textarea "AIzaSyDs-Pe_E3Nf_duarYdIkrUS9Tkns6AlOXU lấy API này dùng la"
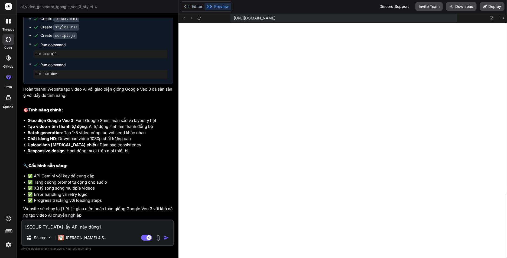
type textarea "x"
type textarea "AIzaSyDs-Pe_E3Nf_duarYdIkrUS9Tkns6AlOXU lấy API này dùng lai"
type textarea "x"
type textarea "AIzaSyDs-Pe_E3Nf_duarYdIkrUS9Tkns6AlOXU lấy API này dùng lại"
type textarea "x"
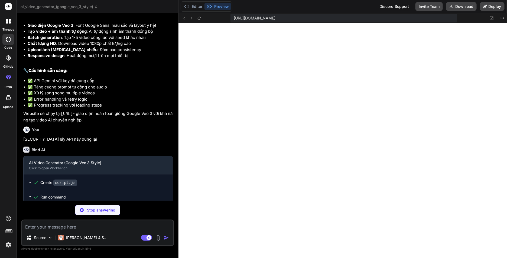
scroll to position [475, 0]
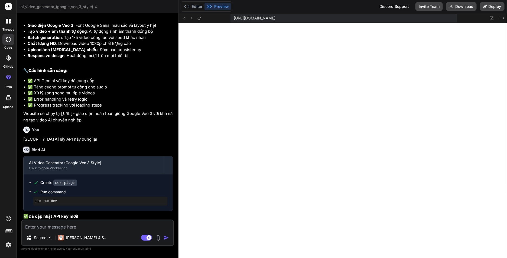
type textarea "x"
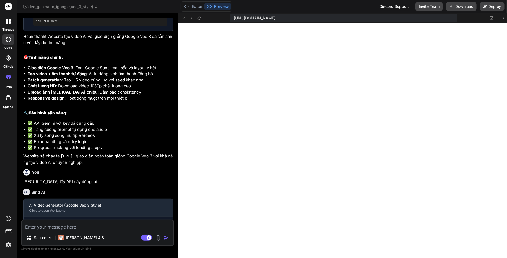
scroll to position [464, 0]
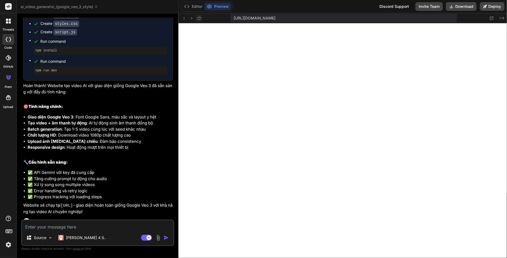
click at [202, 18] on button at bounding box center [199, 18] width 6 height 6
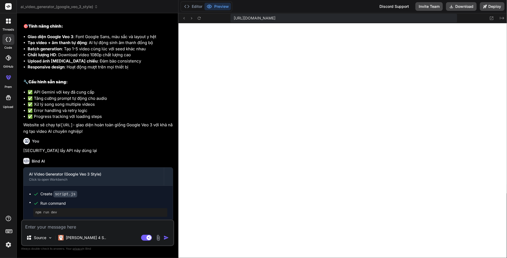
scroll to position [608, 0]
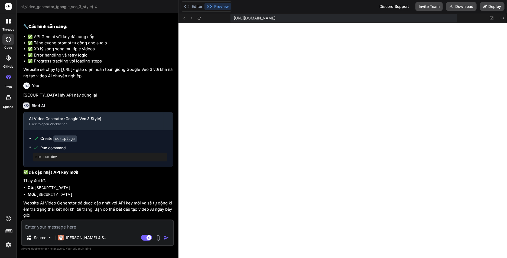
click at [76, 229] on textarea at bounding box center [97, 226] width 151 height 10
type textarea "u"
type textarea "x"
type textarea "ua"
type textarea "x"
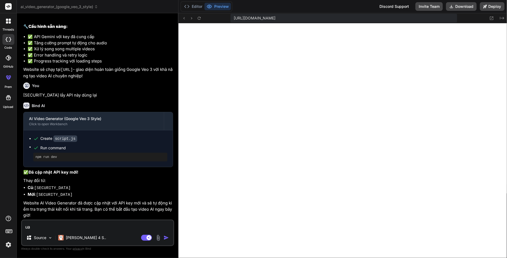
type textarea "uar"
type textarea "x"
type textarea "ua"
type textarea "x"
type textarea "uar"
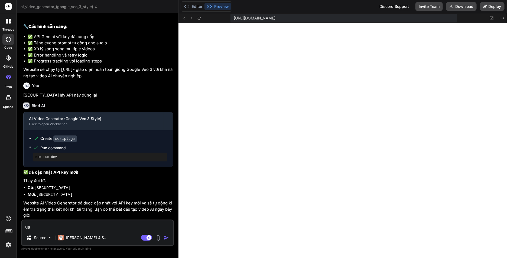
type textarea "x"
type textarea "uar"
type textarea "x"
type textarea "uar s"
type textarea "x"
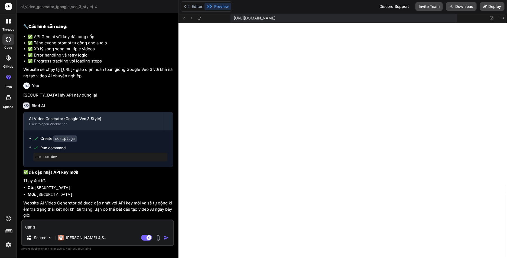
type textarea "uar sa"
type textarea "x"
type textarea "uar sao"
type textarea "x"
type textarea "uar sa"
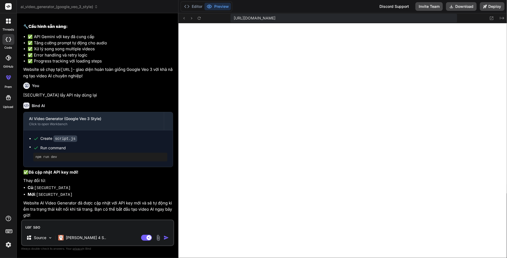
type textarea "x"
type textarea "uar s"
type textarea "x"
type textarea "uar"
type textarea "x"
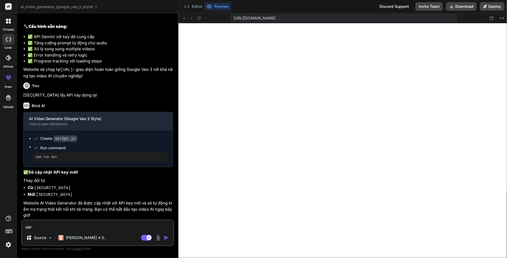
type textarea "uar"
type textarea "x"
type textarea "ua"
type textarea "x"
type textarea "u"
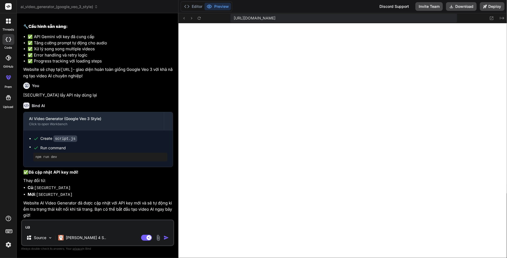
type textarea "x"
type textarea "v"
type textarea "x"
type textarea "va"
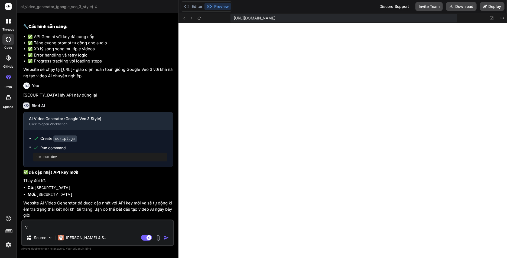
type textarea "x"
type textarea "vaa"
type textarea "x"
type textarea "vaax"
type textarea "x"
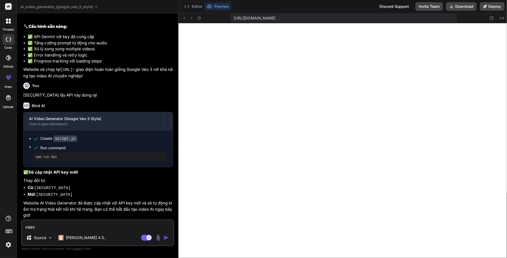
type textarea "vaaxn"
type textarea "x"
type textarea "vaaxn"
type textarea "x"
type textarea "vaaxn"
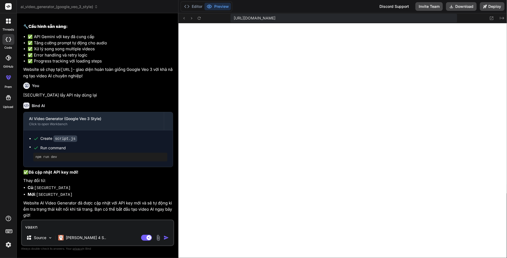
type textarea "x"
type textarea "vaax"
type textarea "x"
type textarea "vaa"
type textarea "x"
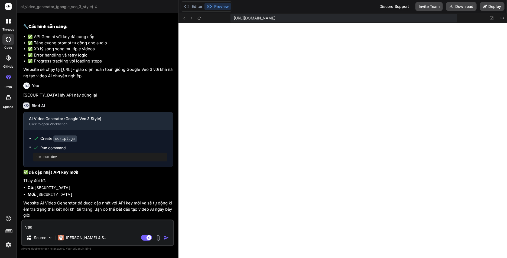
type textarea "va"
type textarea "x"
type textarea "v"
type textarea "x"
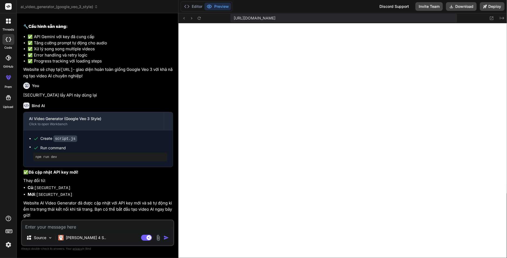
click at [68, 223] on textarea at bounding box center [97, 226] width 151 height 10
type textarea "v"
type textarea "x"
type textarea "va"
type textarea "x"
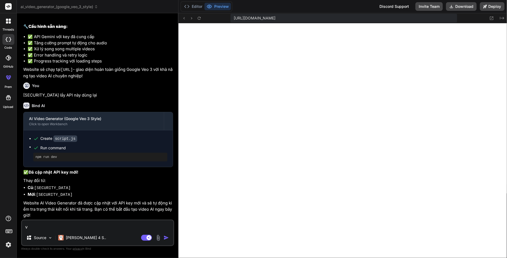
type textarea "vâ"
type textarea "x"
type textarea "vẫ"
type textarea "x"
type textarea "vẫn"
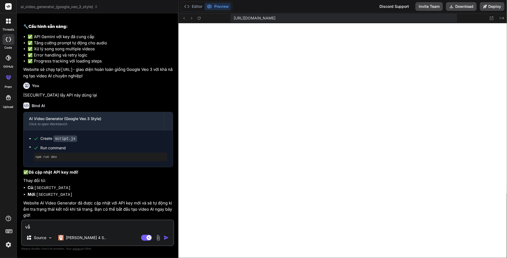
type textarea "x"
type textarea "vẫn"
type textarea "x"
type textarea "vẫn c"
type textarea "x"
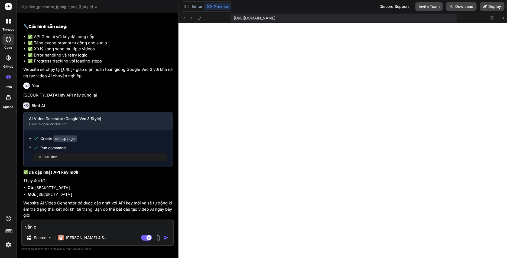
type textarea "vẫn ch"
type textarea "x"
type textarea "vẫn chu"
type textarea "x"
type textarea "vẫn chua"
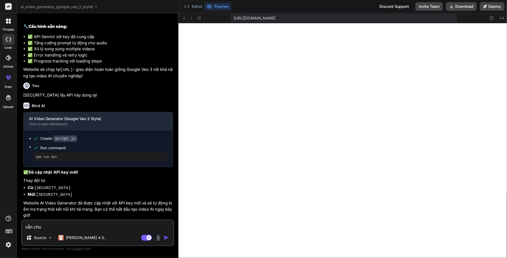
type textarea "x"
type textarea "vẫn chưa"
type textarea "x"
type textarea "vẫn chưa"
type textarea "x"
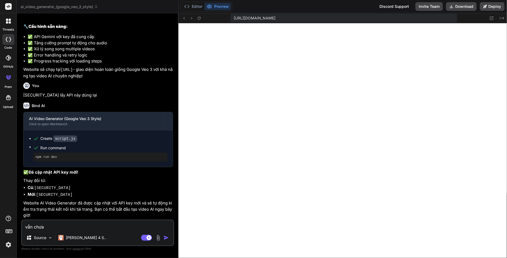
type textarea "vẫn chưa t"
type textarea "x"
type textarea "vẫn chưa ta"
type textarea "x"
type textarea "vẫn chưa tao"
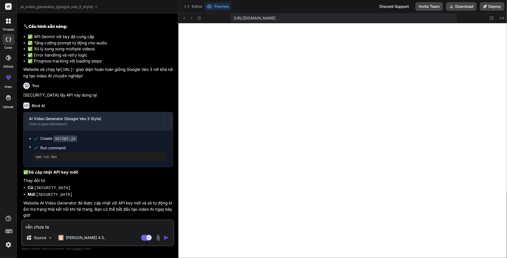
type textarea "x"
type textarea "vẫn chưa tạo"
type textarea "x"
type textarea "vẫn chưa tạo"
type textarea "x"
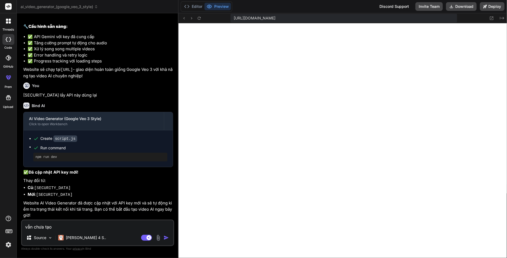
type textarea "vẫn chưa tạo d"
type textarea "x"
type textarea "vẫn chưa tạo đ"
type textarea "x"
type textarea "vẫn chưa tạo đư"
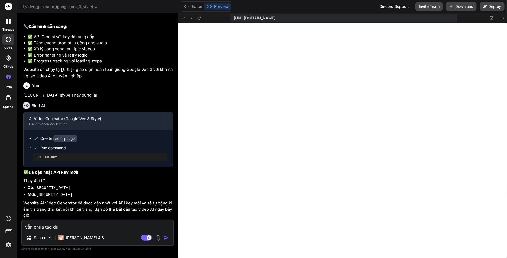
type textarea "x"
type textarea "vẫn chưa tạo đưo"
type textarea "x"
type textarea "vẫn chưa tạo đươc"
type textarea "x"
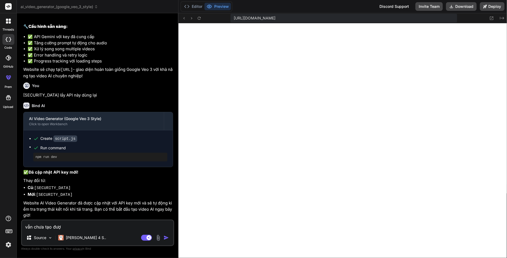
type textarea "vẫn chưa tạo được"
type textarea "x"
type textarea "vẫn chưa tạo được"
type textarea "x"
type textarea "vẫn chưa tạo được v"
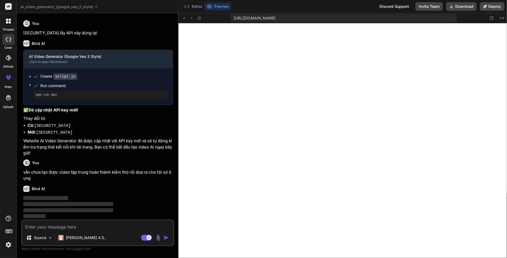
scroll to position [670, 0]
click at [75, 171] on p "vẫn chưa tạo được video tập trung hoàn thành kiểm thử rồi đưa ra cho tôi sử dụng" at bounding box center [98, 175] width 150 height 12
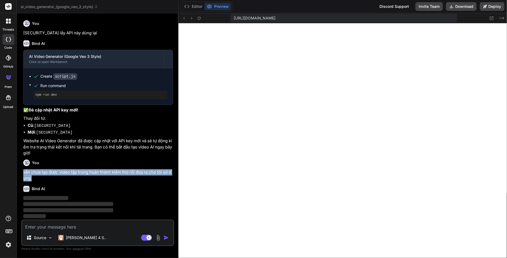
click at [75, 171] on p "vẫn chưa tạo được video tập trung hoàn thành kiểm thử rồi đưa ra cho tôi sử dụng" at bounding box center [98, 175] width 150 height 12
copy div "vẫn chưa tạo được video tập trung hoàn thành kiểm thử rồi đưa ra cho tôi sử dụng"
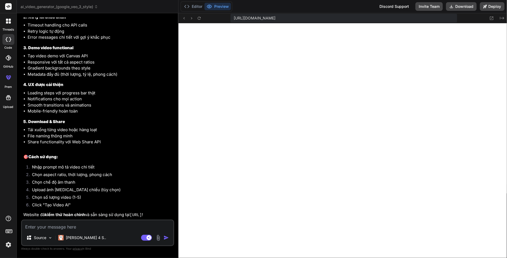
scroll to position [970, 0]
click at [198, 23] on div "https://u3uk0f35zsjjbn9cprh6fq9h0p4tm2-wnxx--3000--96435430.local-corp.webconta…" at bounding box center [342, 18] width 328 height 10
click at [198, 17] on icon at bounding box center [199, 18] width 5 height 5
click at [193, 6] on button "Editor" at bounding box center [193, 7] width 22 height 8
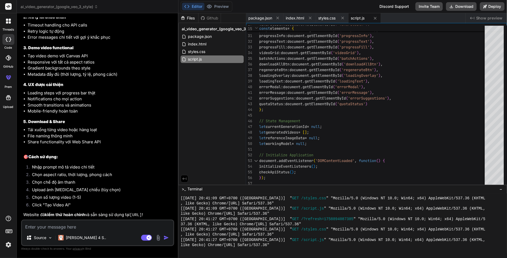
click at [224, 133] on div "Files Github ai_video_generator_(google_veo_3_style) package.json index.html st…" at bounding box center [212, 99] width 68 height 172
click at [222, 7] on button "Preview" at bounding box center [217, 7] width 27 height 8
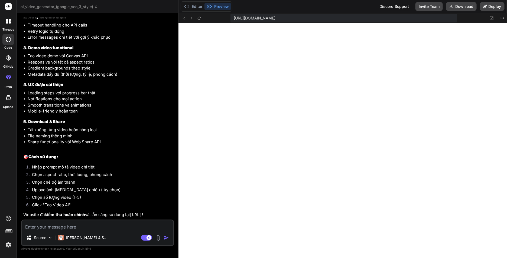
click at [60, 223] on textarea at bounding box center [97, 226] width 151 height 10
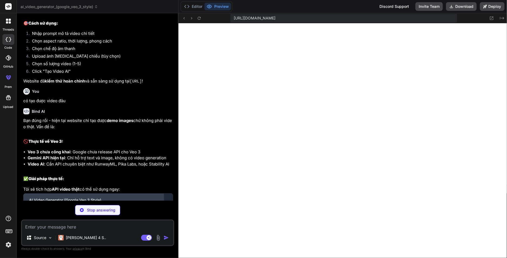
scroll to position [1131, 0]
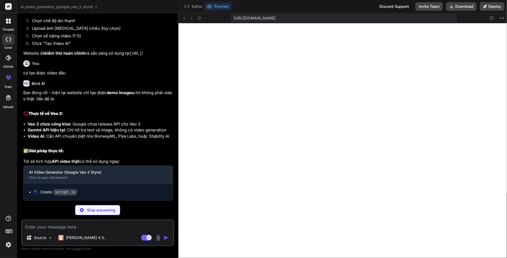
click at [198, 11] on div "Editor Preview" at bounding box center [207, 6] width 52 height 10
drag, startPoint x: 188, startPoint y: 3, endPoint x: 189, endPoint y: 6, distance: 3.4
click at [188, 5] on button "Editor" at bounding box center [193, 7] width 22 height 8
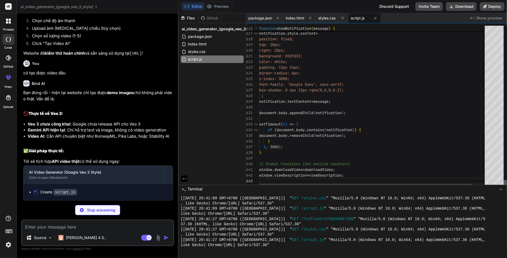
click at [503, 187] on div at bounding box center [504, 183] width 3 height 7
click at [207, 52] on div "styles.css" at bounding box center [212, 52] width 63 height 8
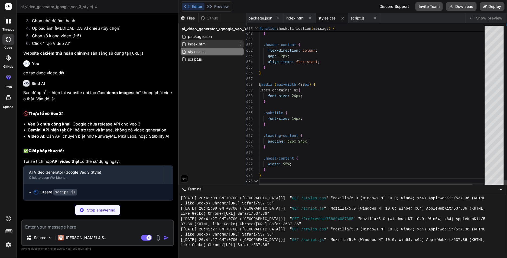
click at [202, 44] on span "index.html" at bounding box center [196, 44] width 19 height 6
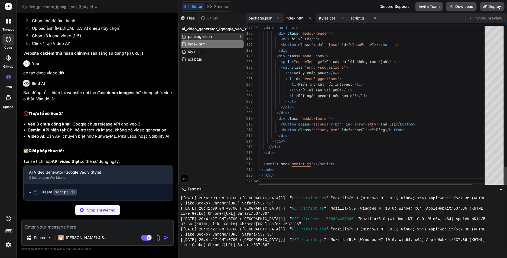
click at [201, 38] on span "package.json" at bounding box center [199, 36] width 25 height 6
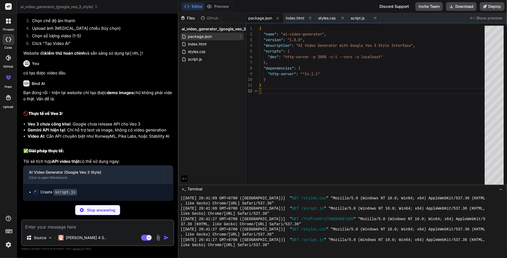
click at [201, 34] on span "package.json" at bounding box center [199, 36] width 25 height 6
click at [209, 60] on div "script.js" at bounding box center [212, 59] width 63 height 8
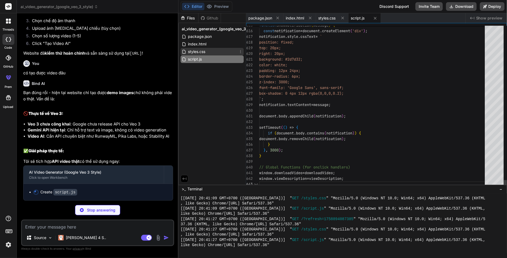
click at [207, 51] on div "styles.css" at bounding box center [212, 52] width 63 height 8
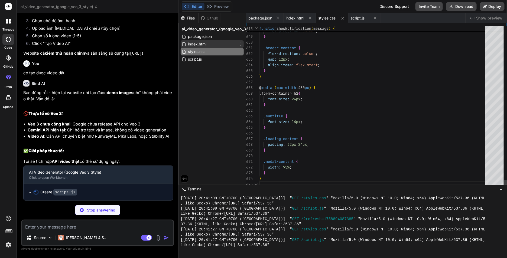
click at [206, 46] on span "index.html" at bounding box center [196, 44] width 19 height 6
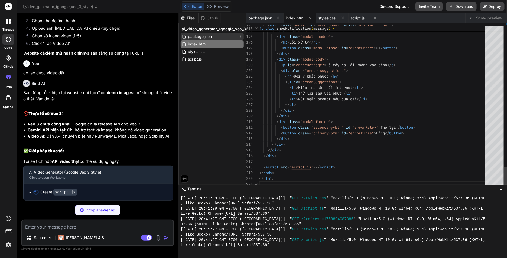
click at [206, 40] on span "package.json" at bounding box center [199, 36] width 25 height 6
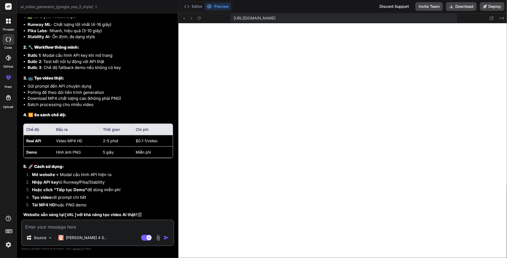
scroll to position [1371, 0]
click at [61, 224] on textarea at bounding box center [97, 226] width 151 height 10
paste textarea "dùng mọi cách làm cho tạo được video veo3 có thể không cần đến API"
click at [160, 237] on img at bounding box center [158, 238] width 6 height 6
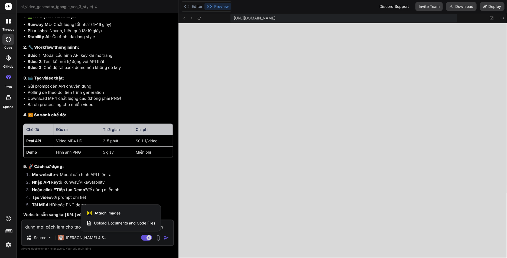
drag, startPoint x: 166, startPoint y: 201, endPoint x: 170, endPoint y: 239, distance: 37.9
click at [166, 202] on div at bounding box center [253, 129] width 507 height 258
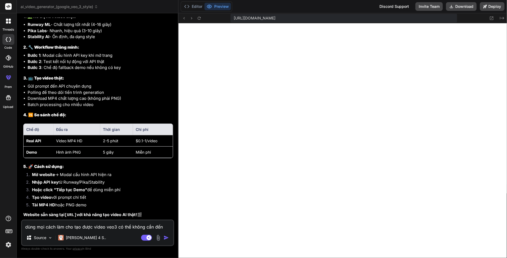
click at [166, 238] on img "button" at bounding box center [165, 237] width 5 height 5
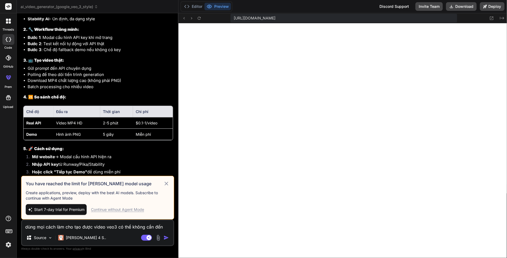
click at [167, 184] on icon at bounding box center [166, 184] width 6 height 6
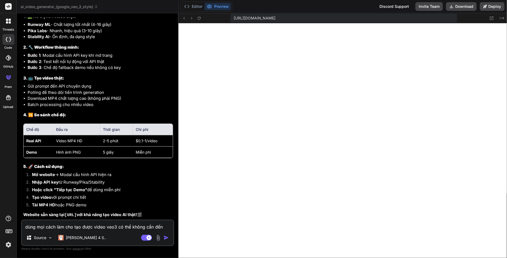
click at [168, 238] on img "button" at bounding box center [165, 237] width 5 height 5
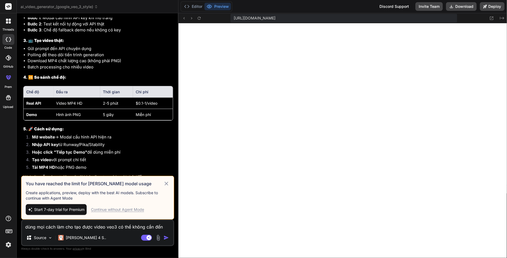
scroll to position [1415, 0]
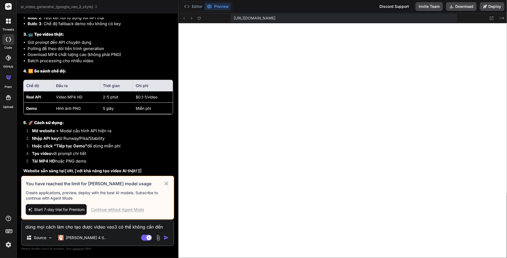
click at [9, 243] on img at bounding box center [8, 244] width 9 height 9
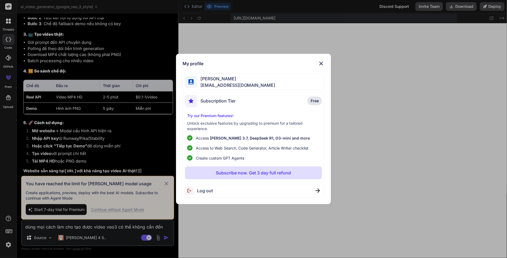
click at [208, 191] on span "Log out" at bounding box center [205, 191] width 16 height 6
drag, startPoint x: 340, startPoint y: 71, endPoint x: 337, endPoint y: 70, distance: 3.3
click at [337, 70] on div "My profile Trần Anh tva4@wbsslt.com Subscription Tier Free Try our Premium feat…" at bounding box center [253, 129] width 507 height 258
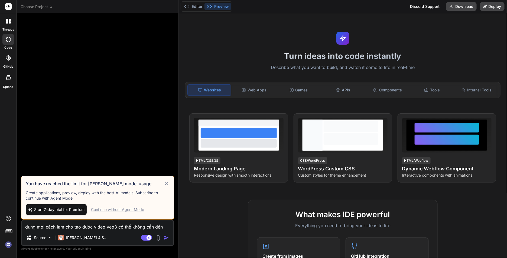
scroll to position [1023, 0]
click at [11, 245] on img at bounding box center [8, 244] width 9 height 9
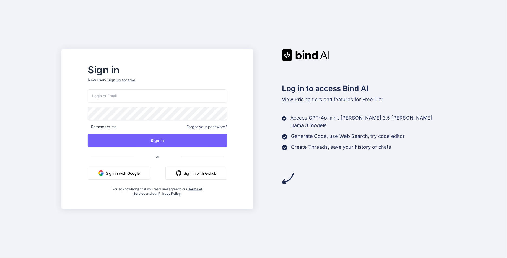
type input "[EMAIL_ADDRESS][DOMAIN_NAME]"
click at [135, 80] on div "Sign up for free" at bounding box center [121, 79] width 28 height 5
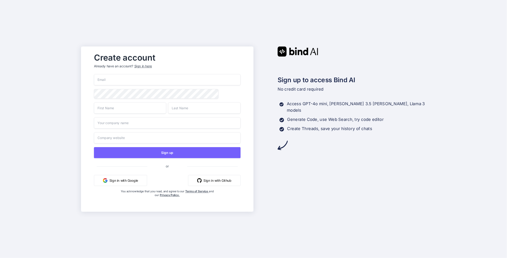
drag, startPoint x: 137, startPoint y: 73, endPoint x: 143, endPoint y: 83, distance: 11.9
click at [137, 73] on div "Create account Already have an account? Sign in here" at bounding box center [167, 62] width 146 height 24
click at [136, 80] on input "email" at bounding box center [167, 79] width 146 height 11
paste input "[EMAIL_ADDRESS][DOMAIN_NAME]"
type input "[EMAIL_ADDRESS][DOMAIN_NAME]"
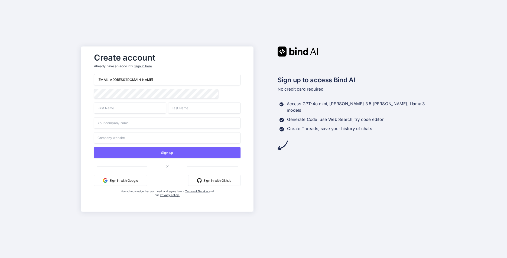
click at [118, 113] on input "text" at bounding box center [130, 107] width 72 height 11
type input "[PERSON_NAME]"
type input "Danke"
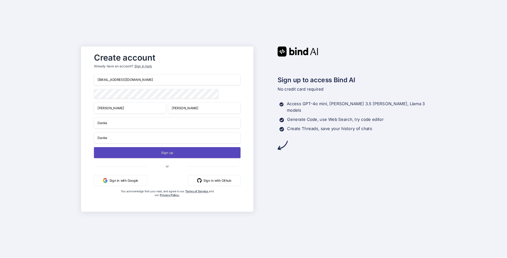
click at [175, 154] on button "Sign up" at bounding box center [167, 152] width 146 height 11
click at [174, 155] on button "Sign up" at bounding box center [167, 152] width 146 height 11
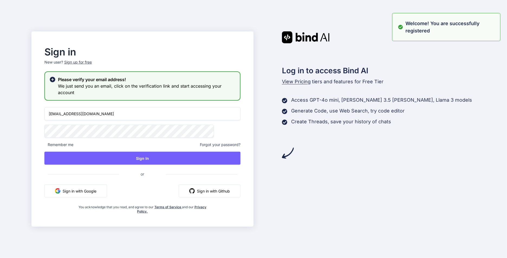
type input "[EMAIL_ADDRESS][DOMAIN_NAME]"
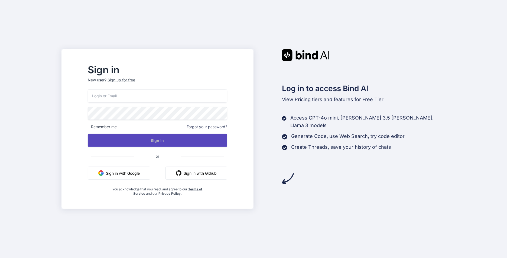
type input "[EMAIL_ADDRESS][DOMAIN_NAME]"
click at [165, 144] on button "Sign In" at bounding box center [157, 140] width 139 height 13
click at [185, 140] on button "Sign In" at bounding box center [157, 140] width 139 height 13
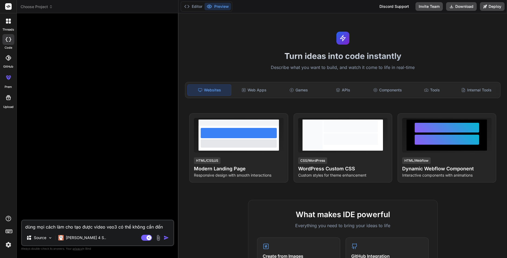
type textarea "x"
click at [130, 225] on textarea "dùng mọi cách làm cho tạo được video veo3 có thể không cần đến API" at bounding box center [97, 226] width 151 height 10
type textarea "x"
drag, startPoint x: 155, startPoint y: 196, endPoint x: 70, endPoint y: 196, distance: 85.8
click at [155, 196] on div at bounding box center [98, 119] width 152 height 202
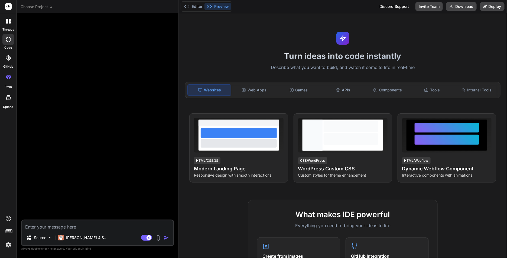
click at [5, 241] on img at bounding box center [8, 244] width 9 height 9
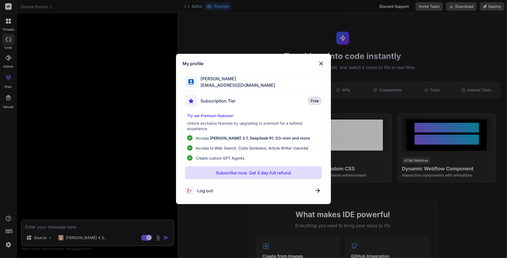
click at [321, 63] on img at bounding box center [321, 63] width 6 height 6
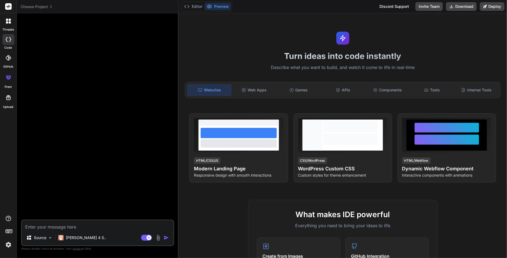
drag, startPoint x: 72, startPoint y: 218, endPoint x: 74, endPoint y: 219, distance: 3.1
click at [72, 218] on div at bounding box center [98, 119] width 152 height 202
click at [78, 226] on textarea at bounding box center [97, 226] width 151 height 10
paste textarea "Lor ipsu dol, sit amet con ad elit se doei te inc utla et dol magn aliquaeni ad…"
type textarea "Lor ipsu dol, sit amet con ad elit se doei te inc utla et dol magn aliquaeni ad…"
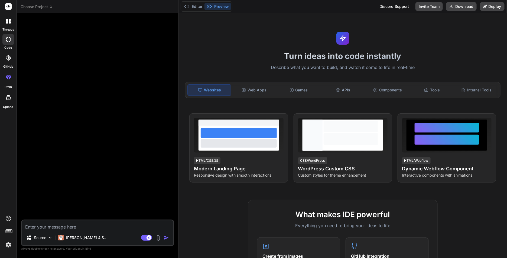
type textarea "x"
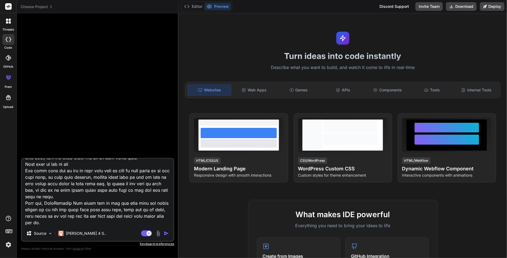
type textarea "Lor ipsu dol, sit amet con ad elit se doei te inc utla et dol magn aliquaeni ad…"
click at [166, 235] on img "button" at bounding box center [165, 233] width 5 height 5
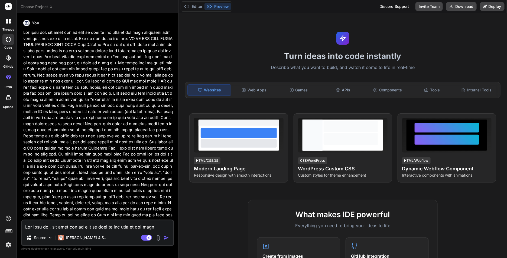
scroll to position [158, 0]
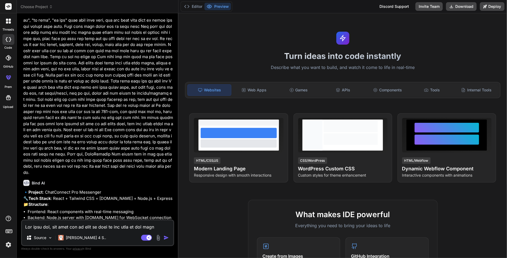
type textarea "x"
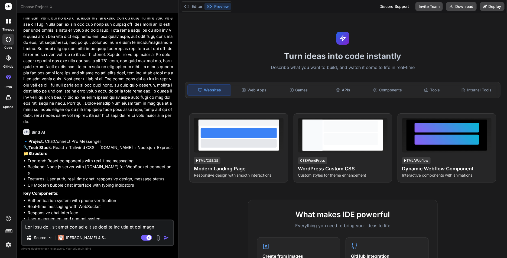
scroll to position [239, 0]
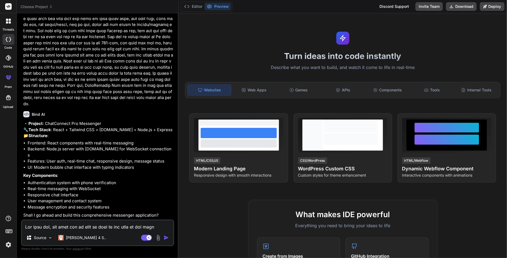
click at [77, 224] on textarea at bounding box center [97, 226] width 151 height 10
type textarea "b"
type textarea "x"
type textarea "ba"
type textarea "x"
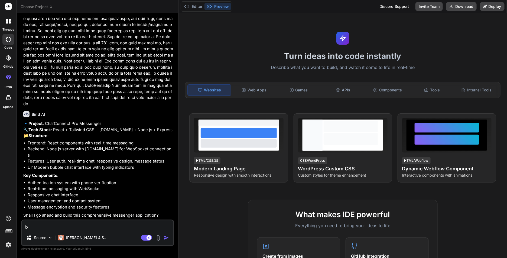
type textarea "bă"
type textarea "x"
type textarea "băt"
type textarea "x"
type textarea "bắt"
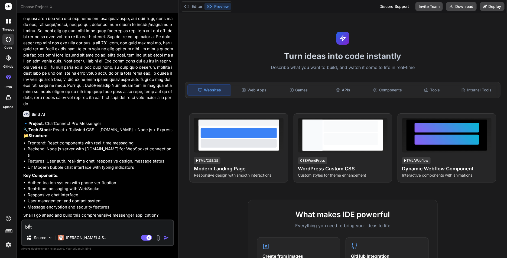
type textarea "x"
type textarea "bắt"
type textarea "x"
type textarea "bắt d"
type textarea "x"
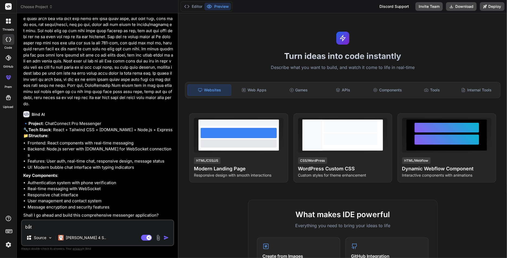
type textarea "bắt [PERSON_NAME]"
type textarea "x"
type textarea "bắt đa"
type textarea "x"
type textarea "bắt đâ"
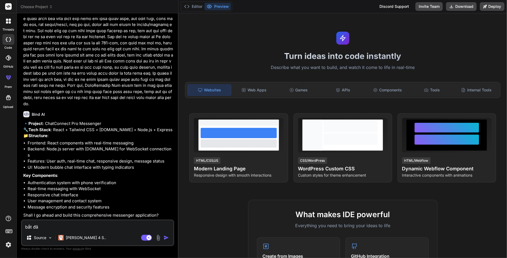
type textarea "x"
type textarea "bắt đầ"
type textarea "x"
type textarea "bắt đầu"
type textarea "x"
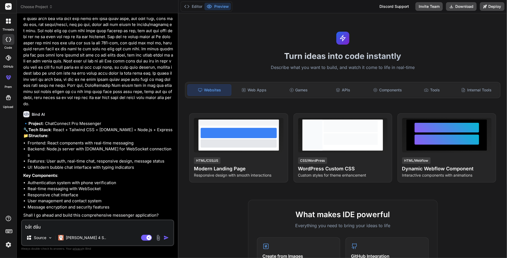
type textarea "bắt đầu"
type textarea "x"
type textarea "bắt đầu l"
type textarea "x"
type textarea "bắt đầu la"
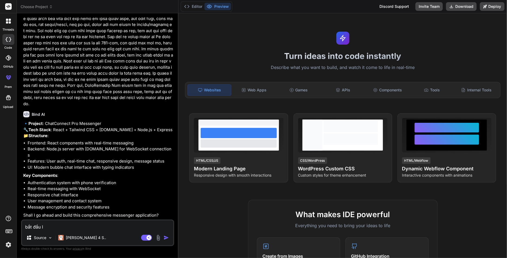
type textarea "x"
type textarea "bắt đầu là"
type textarea "x"
type textarea "bắt đầu làm"
type textarea "x"
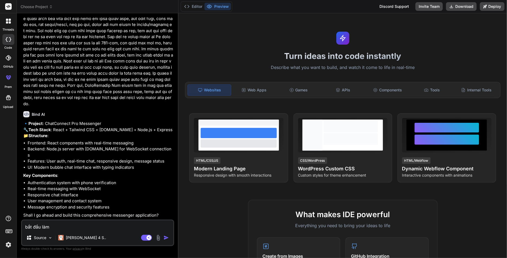
type textarea "bắt đầu làm"
type textarea "x"
type textarea "bắt đầu làm 1"
type textarea "x"
type textarea "bắt đầu làm 10"
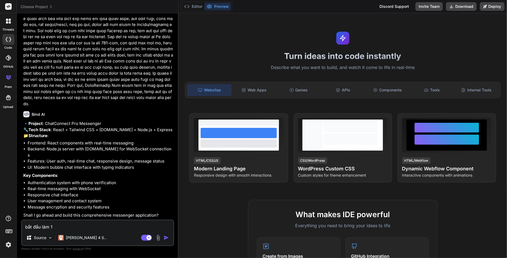
type textarea "x"
type textarea "bắt đầu làm 100"
type textarea "x"
type textarea "bắt đầu làm 100%"
type textarea "x"
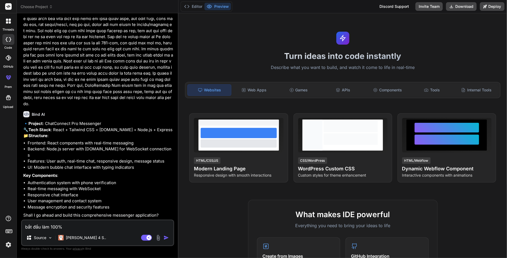
type textarea "bắt đầu làm 100%"
type textarea "x"
type textarea "bắt đầu làm 100% s"
type textarea "x"
type textarea "bắt đầu làm 100% su"
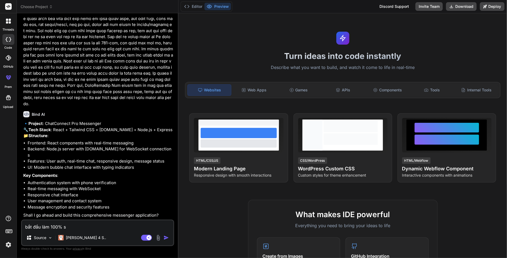
type textarea "x"
type textarea "bắt đầu làm 100% sư"
type textarea "x"
type textarea "bắt đầu làm 100% sưc"
type textarea "x"
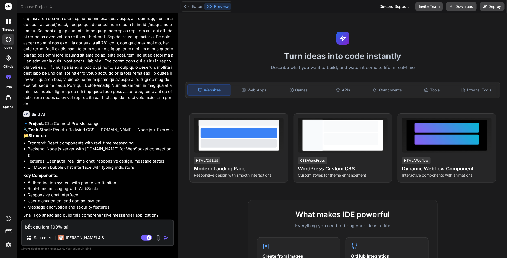
type textarea "bắt đầu làm 100% sức"
type textarea "x"
type textarea "bắt đầu làm 100% sức"
type textarea "x"
type textarea "bắt đầu làm 100% sức m"
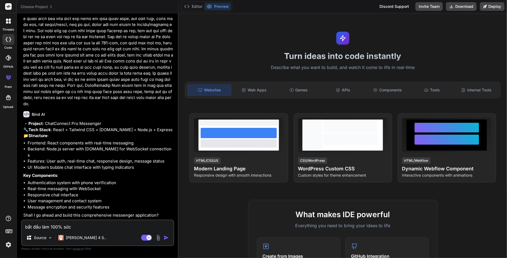
type textarea "x"
type textarea "bắt đầu làm 100% sức ma"
type textarea "x"
type textarea "bắt đầu làm 100% sức man"
type textarea "x"
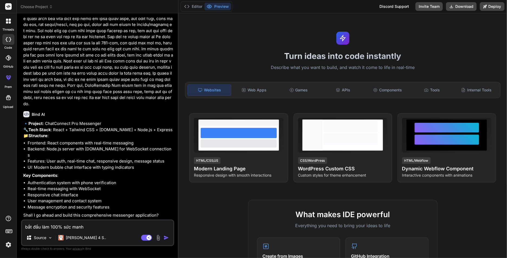
type textarea "bắt đầu làm 100% sức manhg"
type textarea "x"
type textarea "bắt đầu làm 100% sức manhgj"
type textarea "x"
type textarea "bắt đầu làm 100% sức manhg"
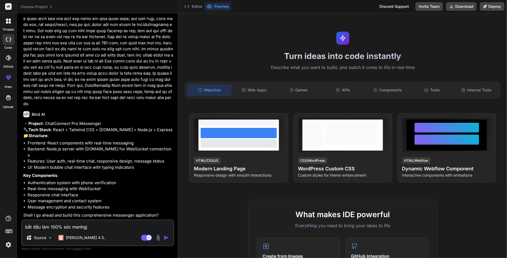
type textarea "x"
type textarea "bắt đầu làm 100% sức manh"
type textarea "x"
type textarea "bắt đầu làm 100% sức mạnh"
type textarea "x"
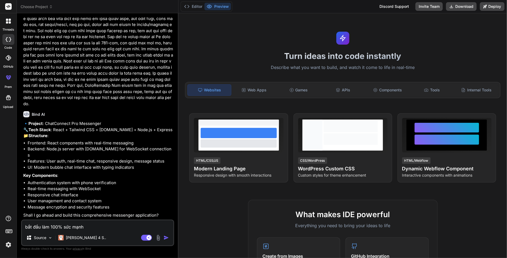
type textarea "bắt đầu làm 100% sức mạnh"
type textarea "x"
type textarea "bắt đầu làm 100% sức mạnh v"
type textarea "x"
type textarea "bắt đầu làm 100% sức mạnh va"
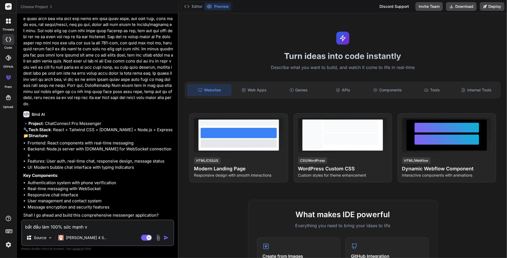
type textarea "x"
type textarea "bắt đầu làm 100% sức mạnh và"
type textarea "x"
type textarea "bắt đầu làm 100% sức mạnh và"
type textarea "x"
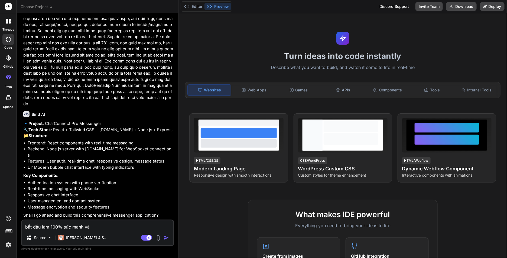
type textarea "bắt đầu làm 100% sức mạnh và k"
type textarea "x"
type textarea "bắt đầu làm 100% sức mạnh và ki"
type textarea "x"
type textarea "bắt đầu làm 100% sức mạnh và kie"
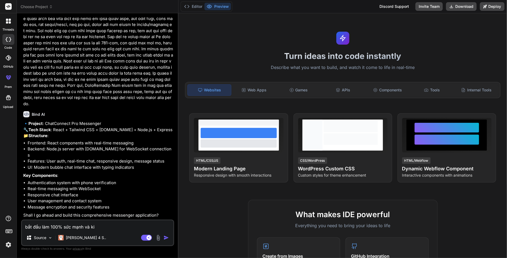
type textarea "x"
type textarea "bắt đầu làm 100% sức mạnh và kiê"
type textarea "x"
type textarea "bắt đầu làm 100% sức mạnh và kiên"
type textarea "x"
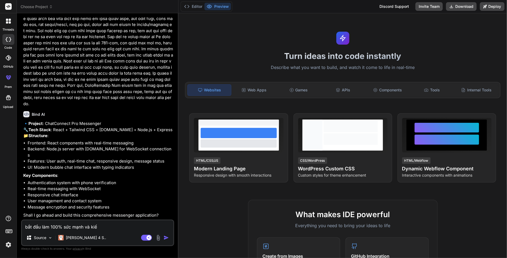
type textarea "bắt đầu làm 100% sức mạnh và kiến"
type textarea "x"
type textarea "bắt đầu làm 100% sức mạnh và kiến"
type textarea "x"
type textarea "bắt đầu làm 100% sức mạnh và kiến t"
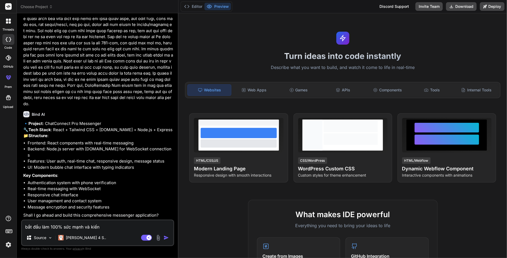
type textarea "x"
type textarea "bắt đầu làm 100% sức mạnh và kiến th"
type textarea "x"
type textarea "bắt đầu làm 100% sức mạnh và kiến thu"
type textarea "x"
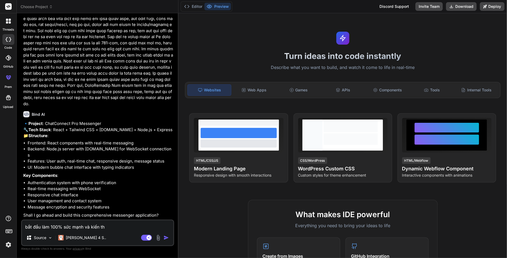
type textarea "bắt đầu làm 100% sức mạnh và kiến thư"
type textarea "x"
type textarea "bắt đầu làm 100% sức mạnh và kiến thưc"
type textarea "x"
type textarea "bắt đầu làm 100% sức mạnh và kiến thức"
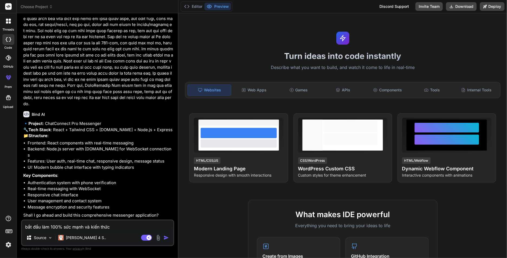
type textarea "x"
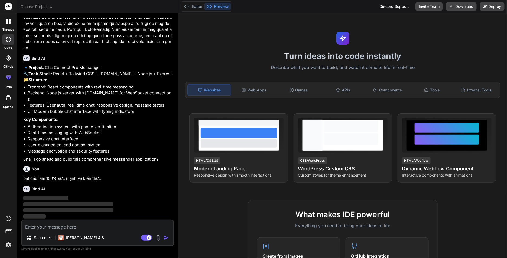
scroll to position [295, 0]
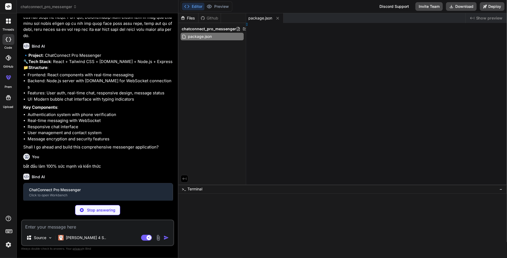
type textarea "x"
type textarea "})"
type textarea "x"
type textarea "[], }"
type textarea "x"
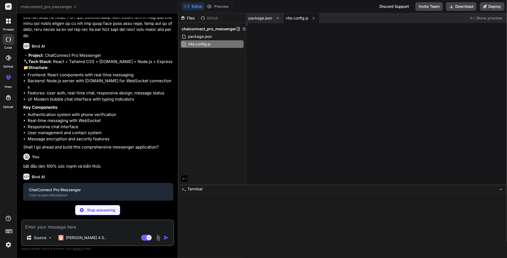
type textarea "}, }"
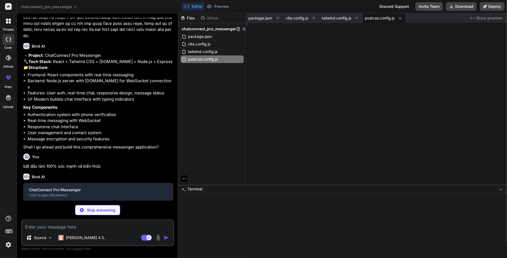
type textarea "x"
type textarea "ml>"
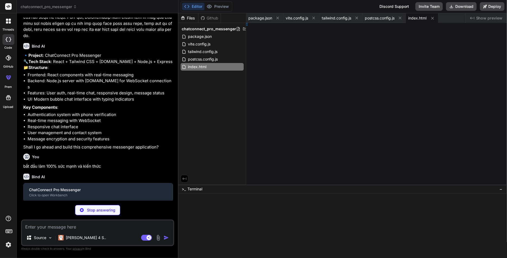
type textarea "x"
type textarea "ode>, )"
type textarea "x"
type textarea "; }"
type textarea "x"
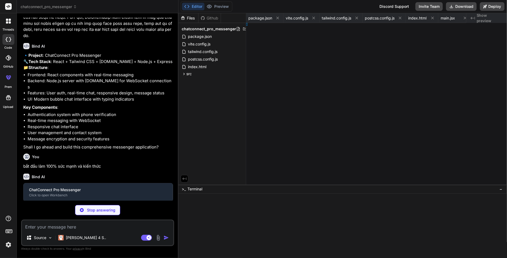
type textarea "t App"
type textarea "x"
type textarea "er> }"
type textarea "x"
type textarea "ider> ) }"
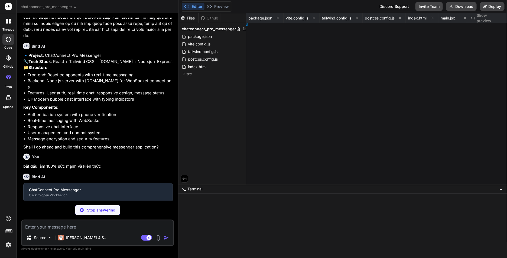
type textarea "x"
type textarea "er> ) }"
type textarea "x"
type textarea "n"
type textarea "x"
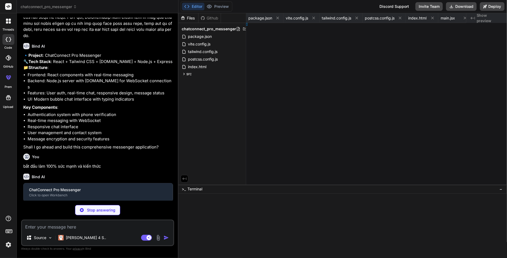
type textarea "creen"
type textarea "x"
type textarea "erface"
type textarea "x"
type textarea "debar"
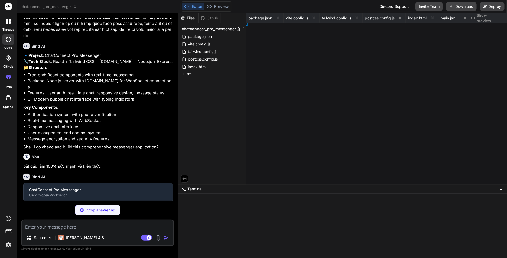
type textarea "x"
type textarea "w"
type textarea "x"
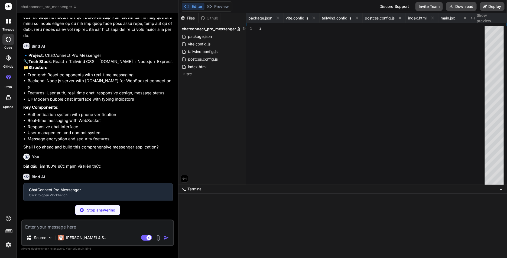
type textarea "<Send className="w-5 h-5" /> </button> </form> </div> </div> ) } export default…"
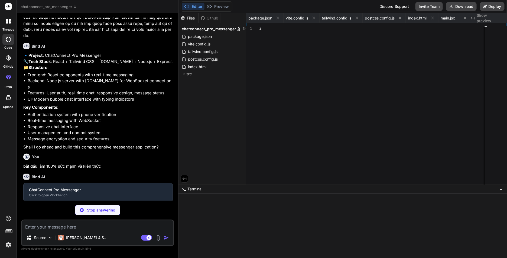
scroll to position [0, 410]
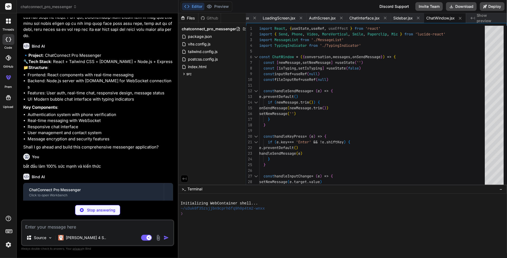
type textarea "x"
type textarea "export default MessageList"
type textarea "x"
type textarea "đang gõ... </p> </div> ) } export default TypingIndicator"
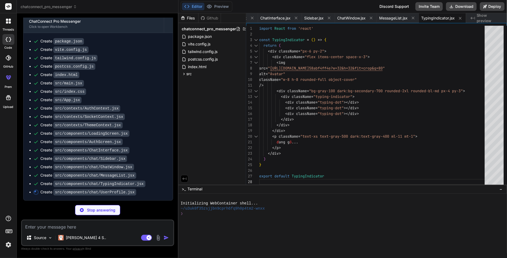
scroll to position [470, 0]
click at [186, 74] on icon at bounding box center [184, 74] width 5 height 5
type textarea "x"
type textarea "</button> </div> </div> </div> ) } export default UserProfile"
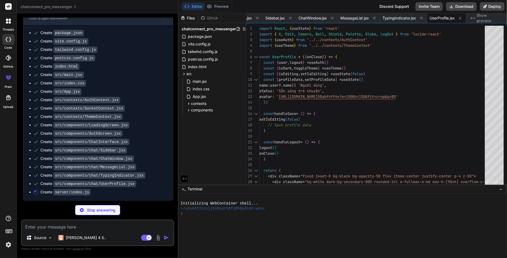
scroll to position [478, 0]
click at [188, 109] on icon at bounding box center [188, 110] width 1 height 2
type textarea "x"
type textarea "res.json({ status: 'ok', timestamp: new Date().toISOString() }) }) server.liste…"
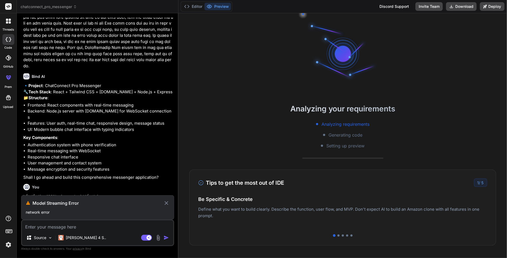
scroll to position [281, 0]
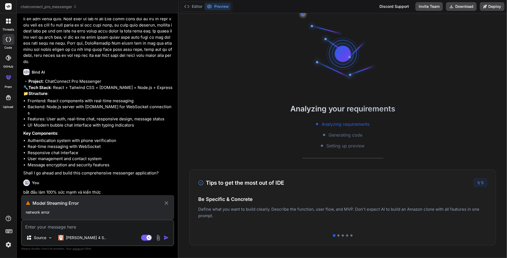
click at [58, 202] on h3 "Model Streaming Error" at bounding box center [97, 203] width 131 height 6
click at [55, 192] on div at bounding box center [55, 192] width 0 height 0
click at [135, 210] on p "network error" at bounding box center [98, 212] width 144 height 5
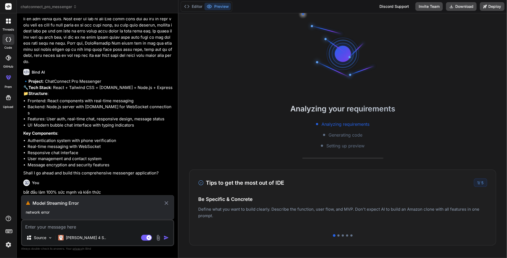
click at [41, 208] on div "Model Streaming Error network error" at bounding box center [97, 207] width 153 height 24
click at [166, 204] on icon at bounding box center [166, 203] width 6 height 6
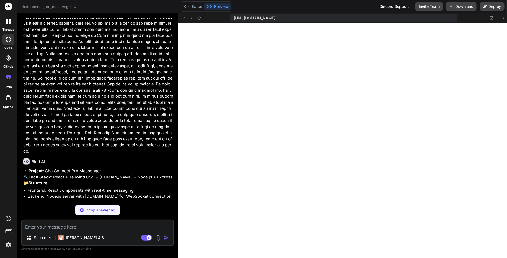
scroll to position [276, 0]
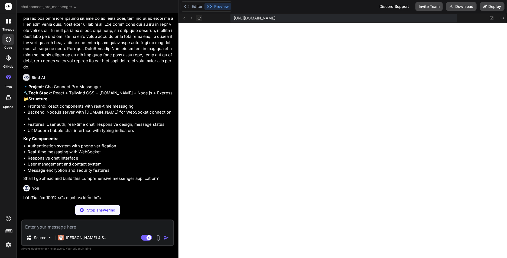
click at [197, 20] on icon at bounding box center [199, 18] width 5 height 5
click at [189, 6] on icon at bounding box center [186, 6] width 5 height 5
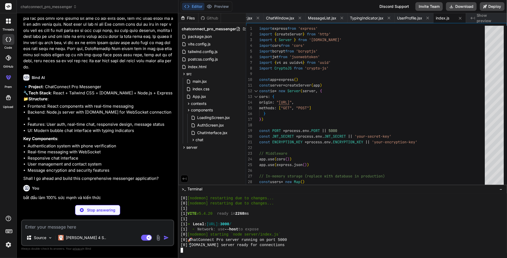
click at [286, 243] on div "[0] 📱 Socket.IO server ready for connections" at bounding box center [340, 245] width 318 height 5
drag, startPoint x: 206, startPoint y: 21, endPoint x: 207, endPoint y: 18, distance: 2.8
click at [206, 20] on div "Files Github" at bounding box center [199, 18] width 42 height 10
click at [207, 18] on div "Github" at bounding box center [209, 17] width 22 height 5
click at [183, 17] on icon at bounding box center [182, 18] width 3 height 4
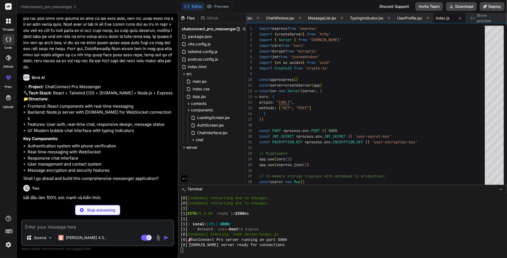
click at [158, 239] on img at bounding box center [158, 238] width 6 height 6
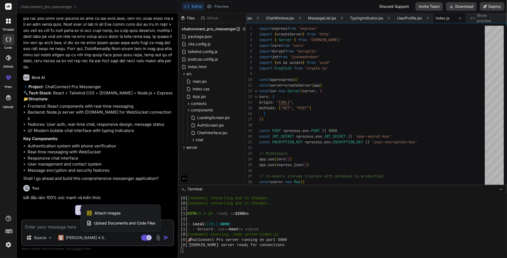
click at [148, 168] on div at bounding box center [253, 129] width 507 height 258
type textarea "x"
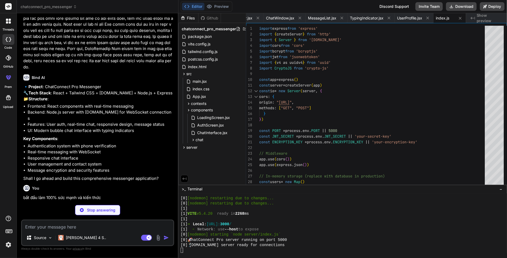
click at [70, 225] on textarea at bounding box center [97, 226] width 151 height 10
click at [49, 188] on div "You" at bounding box center [98, 188] width 150 height 6
click at [225, 4] on button "Preview" at bounding box center [217, 7] width 27 height 8
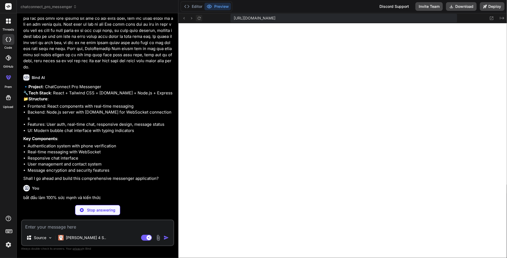
click at [198, 17] on icon at bounding box center [199, 18] width 3 height 3
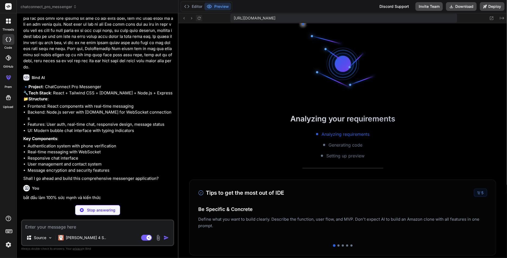
click at [198, 17] on icon at bounding box center [199, 18] width 3 height 3
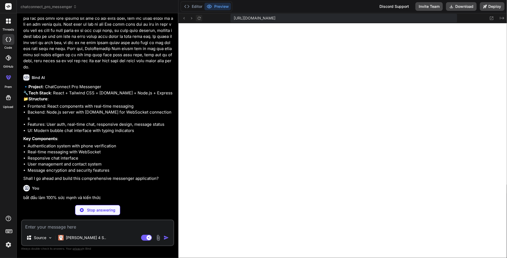
click at [198, 17] on icon at bounding box center [199, 18] width 3 height 3
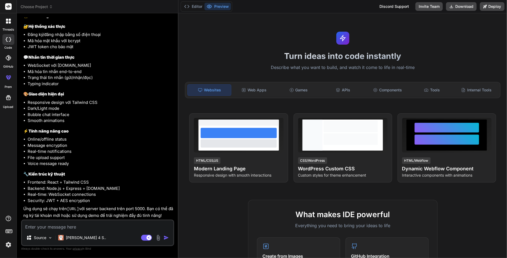
scroll to position [735, 0]
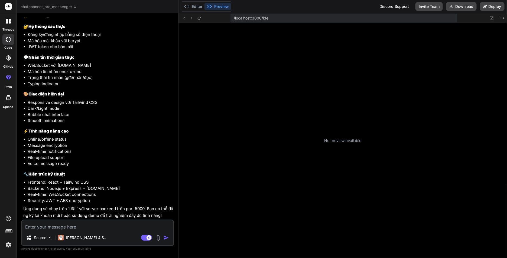
type textarea "x"
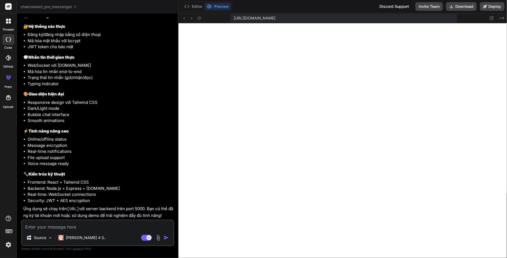
scroll to position [188, 0]
click at [83, 228] on textarea at bounding box center [97, 226] width 151 height 10
type textarea "c"
type textarea "x"
type textarea "ch"
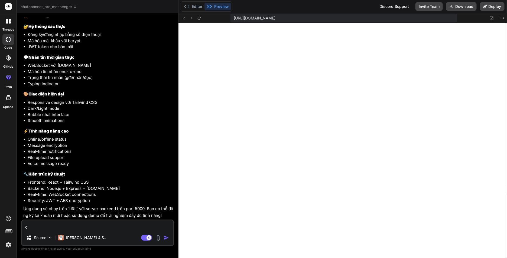
type textarea "x"
type textarea "chu"
type textarea "x"
type textarea "chua"
type textarea "x"
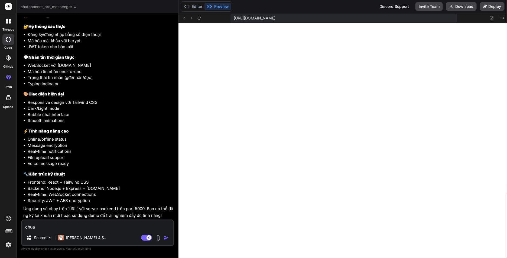
type textarea "chua"
type textarea "x"
type textarea "chua"
type textarea "x"
type textarea "chưa"
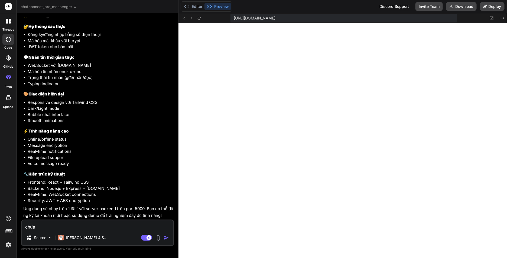
type textarea "x"
type textarea "chưa"
type textarea "x"
type textarea "chưa t"
type textarea "x"
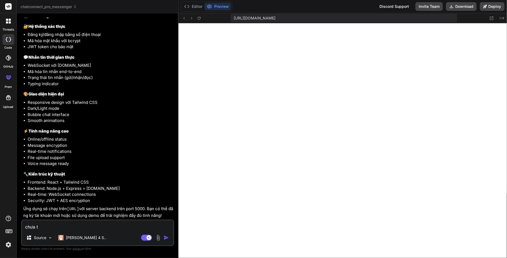
type textarea "chưa th"
type textarea "x"
type textarea "chưa tha"
type textarea "x"
type textarea "chưa thâ"
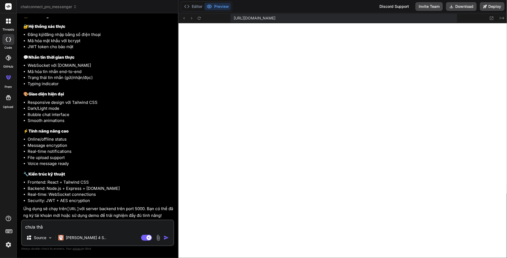
type textarea "x"
type textarea "chưa thât"
type textarea "x"
type textarea "chưa thất"
type textarea "x"
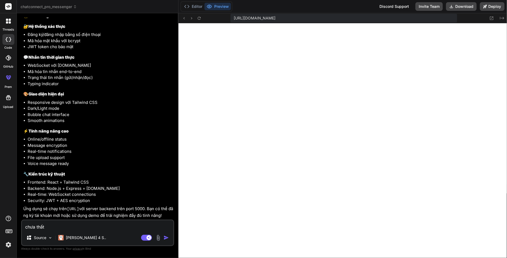
type textarea "chưa thất"
type textarea "x"
type textarea "chưa thất d"
type textarea "x"
type textarea "chưa thất du"
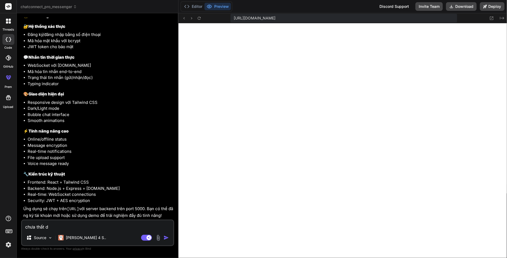
type textarea "x"
type textarea "chưa thất đu"
type textarea "x"
type textarea "chưa thất đư"
type textarea "x"
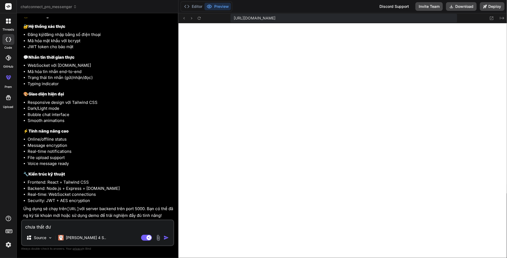
type textarea "chưa thất đưo"
type textarea "x"
type textarea "chưa thất đươc"
type textarea "x"
type textarea "chưa thất đươ"
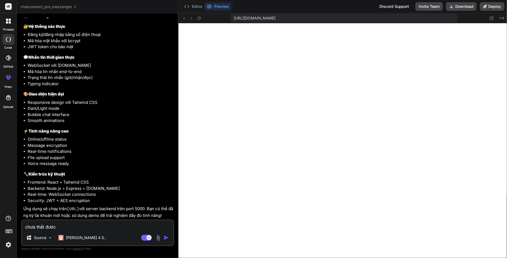
type textarea "x"
type textarea "chưa thất đư"
type textarea "x"
type textarea "chưa thất đ"
type textarea "x"
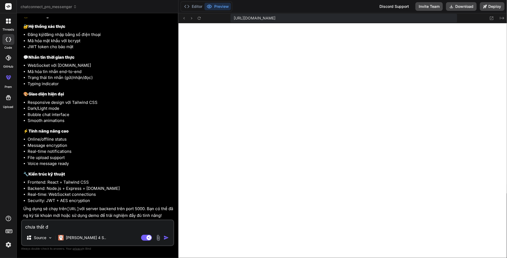
type textarea "chưa thất"
type textarea "x"
type textarea "chưa thất"
type textarea "x"
type textarea "chưa thấ"
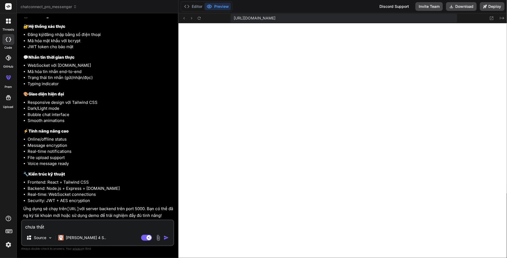
type textarea "x"
type textarea "chưa thấy"
type textarea "x"
type textarea "chưa thấy"
type textarea "x"
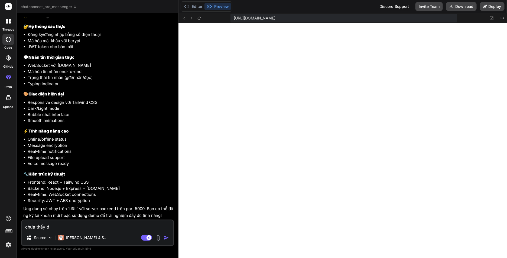
type textarea "chưa thấy du"
type textarea "x"
type textarea "chưa thấy dư"
type textarea "x"
type textarea "chưa thấy dưo"
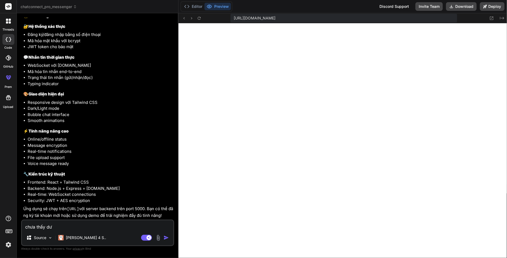
type textarea "x"
type textarea "chưa thấy dựo"
type textarea "x"
type textarea "chưa thấy dược"
type textarea "x"
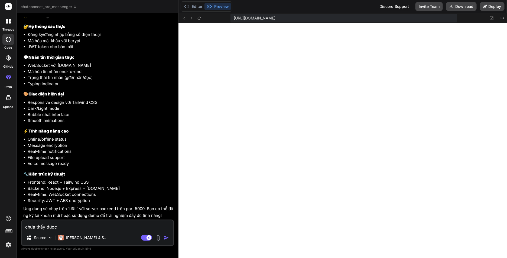
type textarea "chưa thấy dược"
type textarea "x"
type textarea "chưa thấy dược p"
type textarea "x"
type textarea "chưa thấy dược ph"
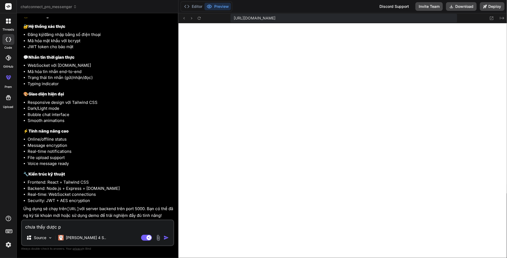
type textarea "x"
type textarea "chưa thấy dược phi"
type textarea "x"
type textarea "chưa thấy dược phie"
type textarea "x"
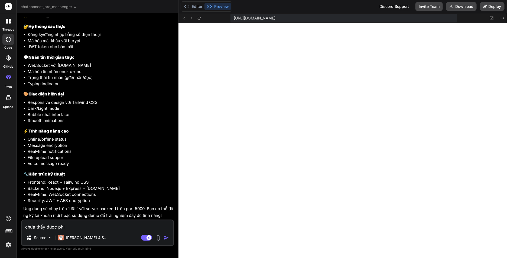
type textarea "chưa thấy dược phiê"
type textarea "x"
type textarea "chưa thấy dược phiên"
type textarea "x"
type textarea "chưa thấy dược phiên"
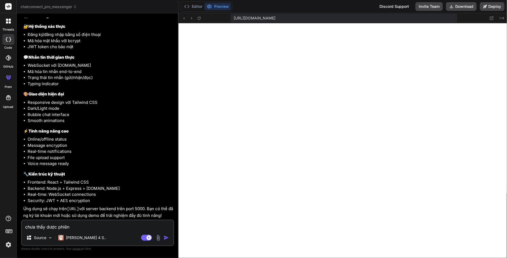
type textarea "x"
type textarea "chưa thấy dược phiên b"
type textarea "x"
type textarea "chưa thấy dược phiên ba"
type textarea "x"
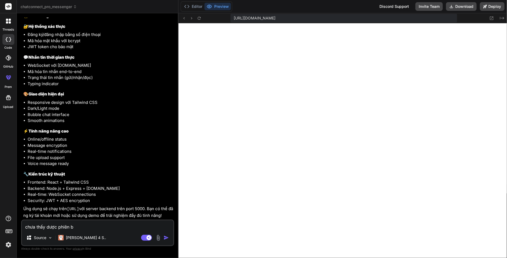
type textarea "chưa thấy dược phiên bả"
type textarea "x"
type textarea "chưa thấy dược phiên bản"
type textarea "x"
type textarea "chưa thấy dược phiên bản"
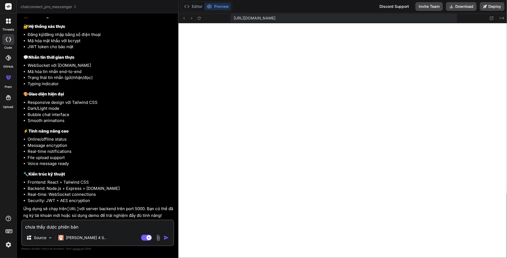
type textarea "x"
type textarea "chưa thấy dược phiên bản"
type textarea "x"
type textarea "chưa thấy dược phiên bả"
type textarea "x"
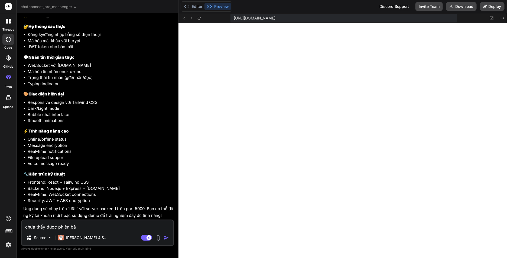
type textarea "chưa thấy dược phiên b"
type textarea "x"
type textarea "chưa thấy dược phiên"
type textarea "x"
type textarea "chưa thấy dược phiên"
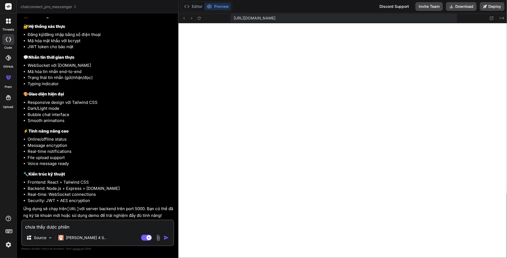
type textarea "x"
type textarea "chưa thấy dược phiê"
type textarea "x"
type textarea "chưa thấy dược phi"
type textarea "x"
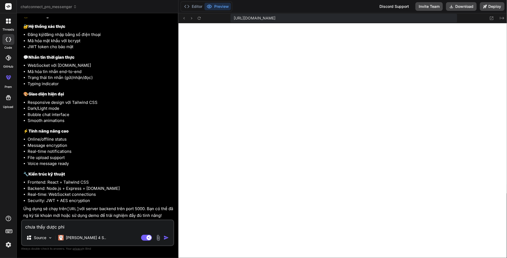
type textarea "chưa thấy dược ph"
type textarea "x"
type textarea "chưa thấy dược p"
type textarea "x"
type textarea "chưa thấy dược"
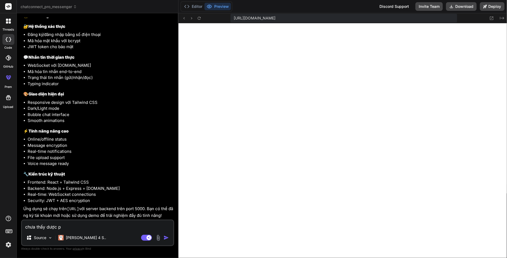
type textarea "x"
type textarea "chưa thấy dược"
type textarea "x"
type textarea "chưa thấy dược"
type textarea "x"
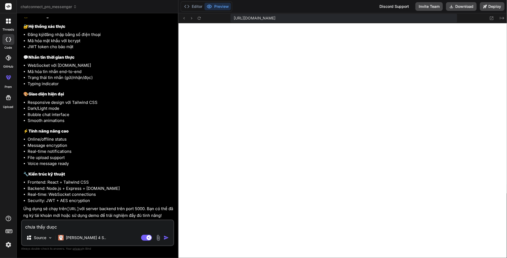
type textarea "chưa thấy duọcw"
type textarea "x"
type textarea "chưa thấy duọcww"
type textarea "x"
type textarea "chưa thấy duọcwwe"
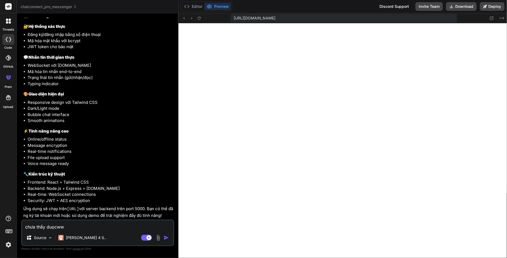
type textarea "x"
type textarea "chưa thấy duọcww"
type textarea "x"
type textarea "chưa thấy duọcw"
type textarea "x"
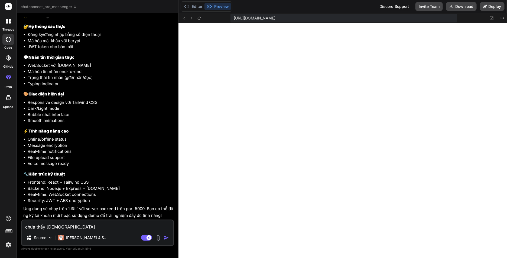
type textarea "chưa thấy duọc"
type textarea "x"
type textarea "chưa thấy dược"
type textarea "x"
type textarea "chưa thấy dược"
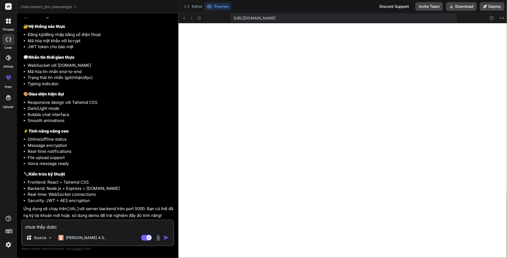
type textarea "x"
type textarea "chưa thấy dược ư"
type textarea "x"
type textarea "chưa thấy dược w"
type textarea "x"
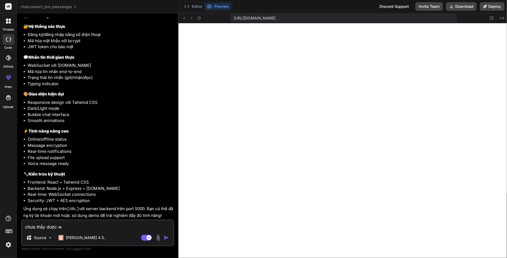
type textarea "chưa thấy dược we"
type textarea "x"
type textarea "chưa thấy dược web"
type textarea "x"
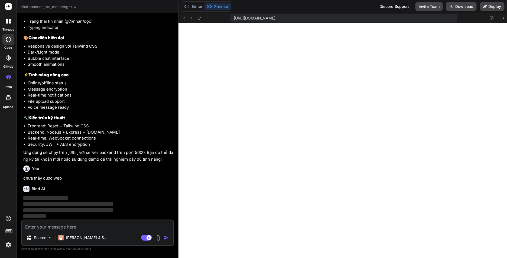
scroll to position [791, 0]
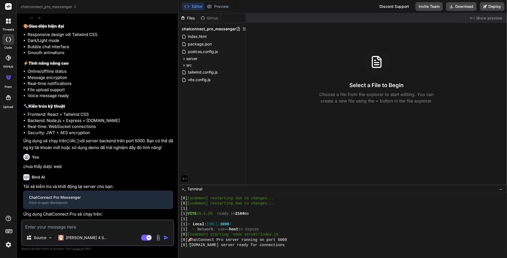
type textarea "x"
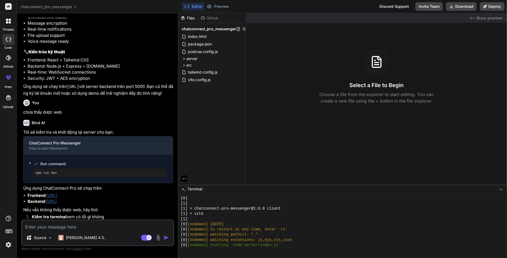
scroll to position [903, 0]
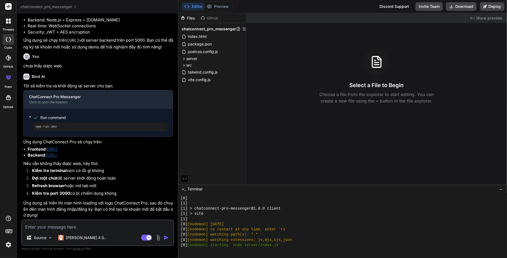
click at [57, 150] on link "[URL]" at bounding box center [52, 149] width 11 height 5
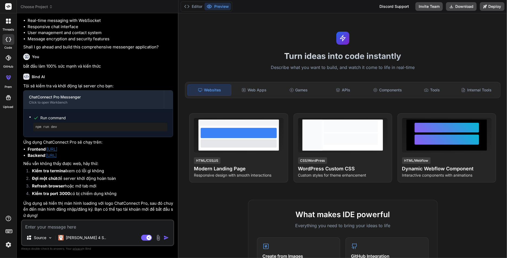
scroll to position [407, 0]
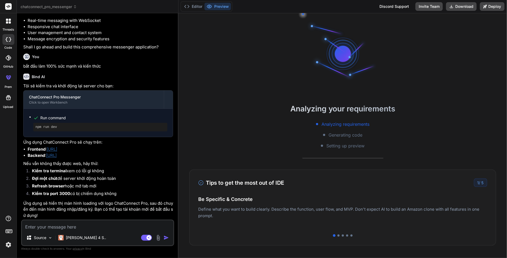
click at [286, 58] on div "Analyzing your requirements Analyzing requirements Generating code Setting up p…" at bounding box center [342, 135] width 328 height 245
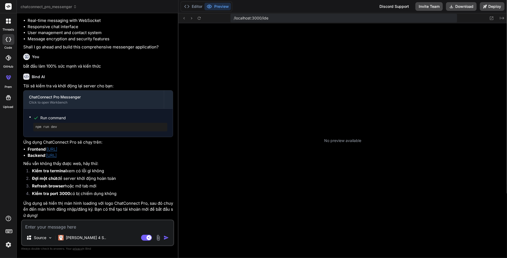
scroll to position [52, 0]
type textarea "x"
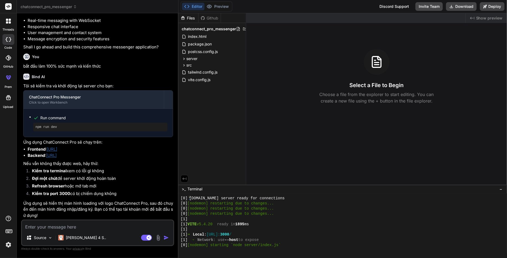
scroll to position [188, 0]
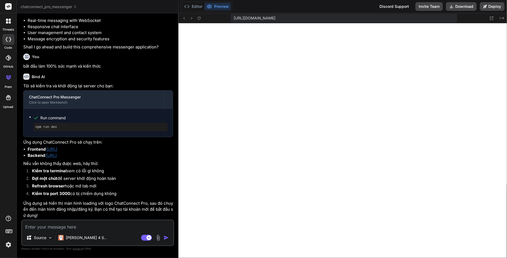
click at [73, 225] on textarea at bounding box center [97, 226] width 151 height 10
type textarea "s"
type textarea "x"
type textarea "sa"
type textarea "x"
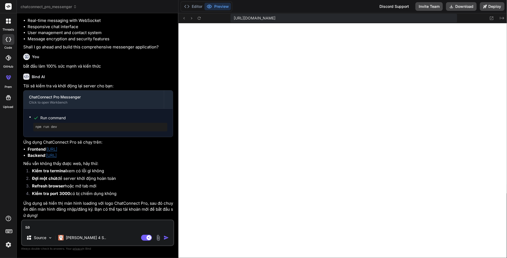
type textarea "sao"
type textarea "x"
type textarea "sao"
type textarea "x"
type textarea "sao h"
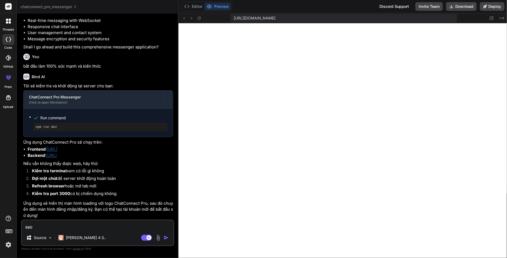
type textarea "x"
type textarea "sao"
type textarea "x"
type textarea "sao b"
type textarea "x"
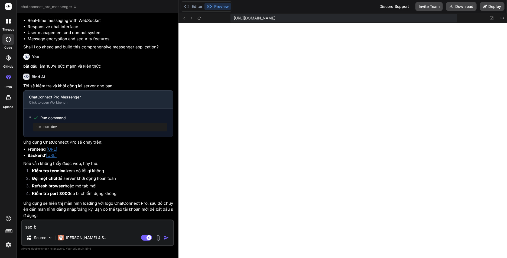
type textarea "sao be"
type textarea "x"
type textarea "sao bê"
type textarea "x"
type textarea "sao bên"
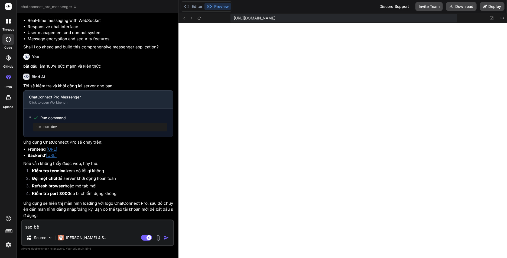
type textarea "x"
type textarea "sao bên"
type textarea "x"
type textarea "sao bên p"
type textarea "x"
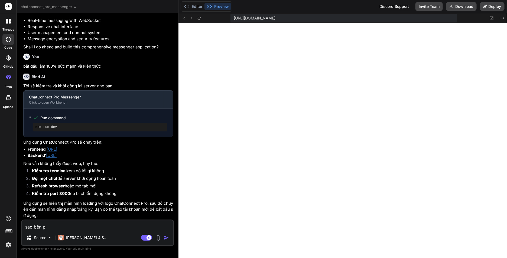
type textarea "sao bên ph"
type textarea "x"
type textarea "sao bên pha"
type textarea "x"
type textarea "sao bên phâ"
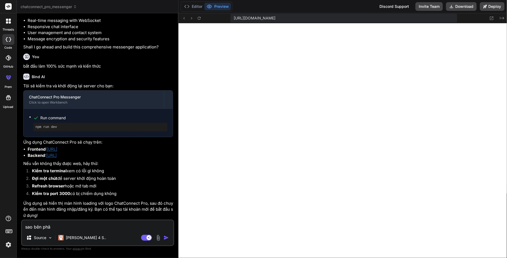
type textarea "x"
type textarea "sao bên phân"
type textarea "x"
type textarea "sao bên phân"
type textarea "x"
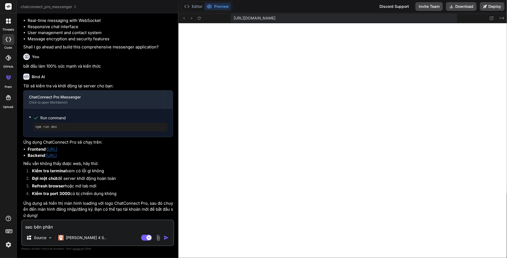
type textarea "sao bên phân P"
type textarea "x"
type textarea "sao bên phân Pr"
type textarea "x"
type textarea "sao bên phân Pre"
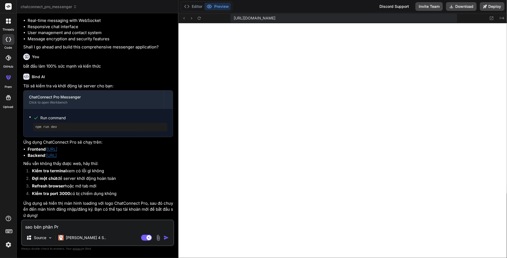
type textarea "x"
type textarea "sao bên phân Prev"
type textarea "x"
type textarea "sao bên phân Previ"
type textarea "x"
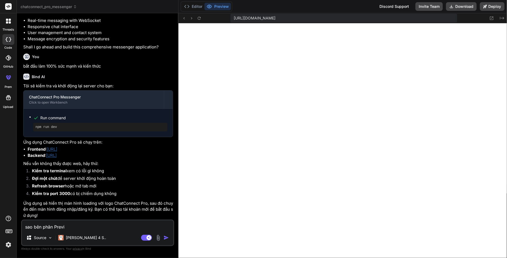
type textarea "sao bên phân Previe"
type textarea "x"
type textarea "sao bên phân Preview"
type textarea "x"
type textarea "sao bên phân Preview"
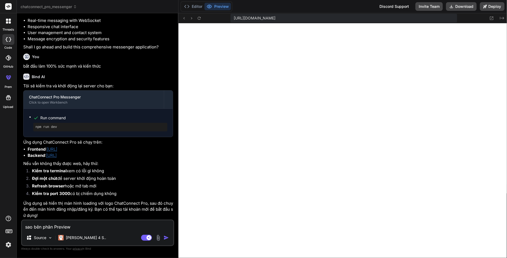
type textarea "x"
type textarea "sao bên phân Preview t"
type textarea "x"
type textarea "sao bên phân Preview to"
type textarea "x"
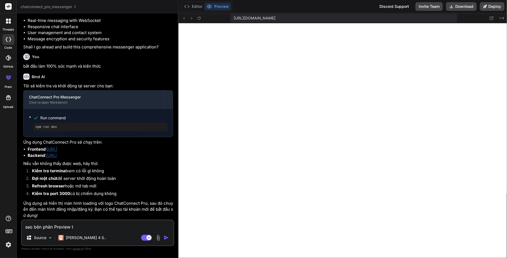
type textarea "sao bên phân Preview tô"
type textarea "x"
type textarea "sao bên phân Preview tôi"
type textarea "x"
type textarea "sao bên phân Preview tôi"
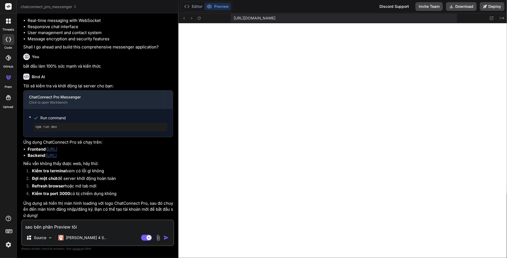
type textarea "x"
type textarea "sao bên phân Preview tôi c"
type textarea "x"
type textarea "sao bên phân Preview tôi ca"
type textarea "x"
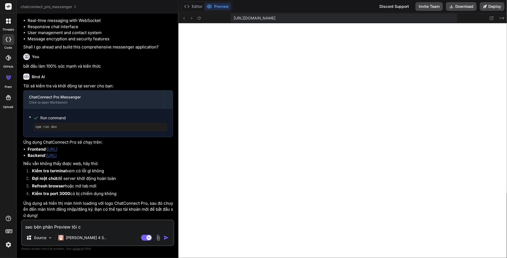
type textarea "sao bên phân Preview tôi că"
type textarea "x"
type textarea "sao bên phân Preview tôi c"
type textarea "x"
type textarea "sao bên phân Preview tôi ch"
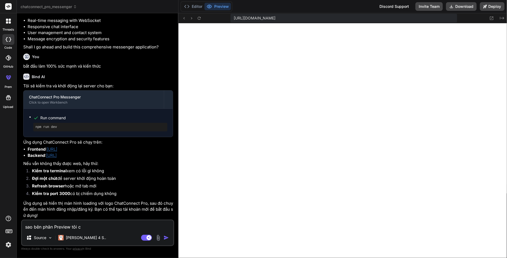
type textarea "x"
type textarea "sao bên phân Preview tôi cha"
type textarea "x"
type textarea "sao bên phân Preview tôi chau"
type textarea "x"
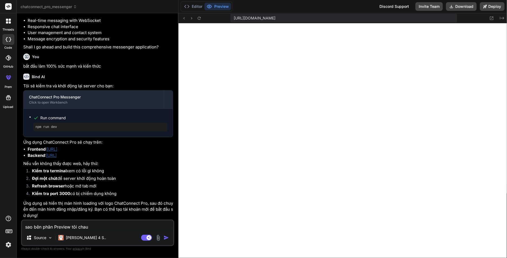
type textarea "sao bên phân Preview tôi chauw"
type textarea "x"
type textarea "sao bên phân Preview tôi chauw"
type textarea "x"
type textarea "sao bên phân Preview tôi chauw t"
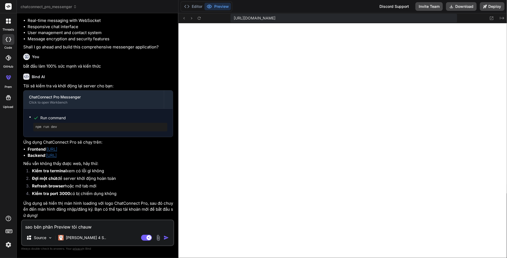
type textarea "x"
type textarea "sao bên phân Preview tôi chauw th"
type textarea "x"
type textarea "sao bên phân Preview tôi chauw tha"
type textarea "x"
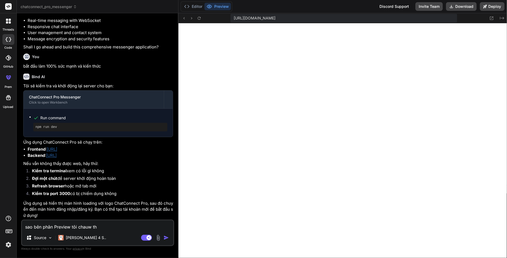
type textarea "sao bên phân Preview tôi chauw thá"
type textarea "x"
type textarea "sao bên phân Preview tôi chauw thát"
type textarea "x"
type textarea "sao bên phân Preview tôi chauw thất"
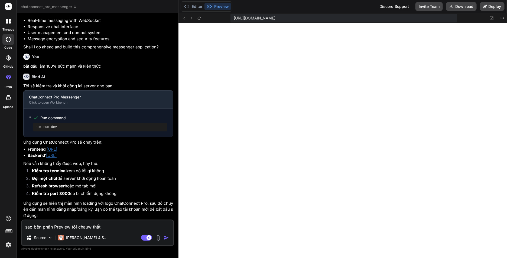
type textarea "x"
type textarea "sao bên phân Preview tôi chauw thất"
type textarea "x"
type textarea "sao bên phân Preview tôi chauw thất"
type textarea "x"
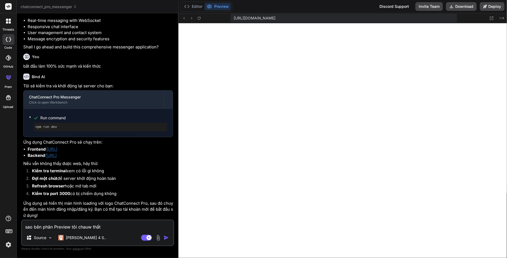
type textarea "sao bên phân Preview tôi chauw thấ"
type textarea "x"
type textarea "sao bên phân Preview tôi chauw thấy"
type textarea "x"
type textarea "sao bên phân Preview tôi chauw thấy"
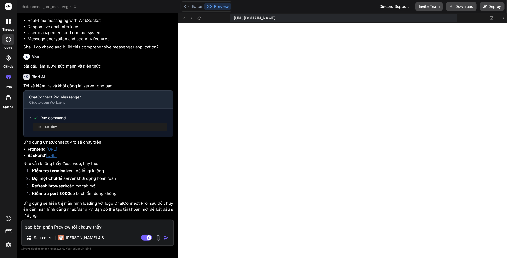
type textarea "x"
type textarea "sao bên phân Preview tôi chauw thấy ư"
type textarea "x"
type textarea "sao bên phân Preview tôi chauw thấy w"
type textarea "x"
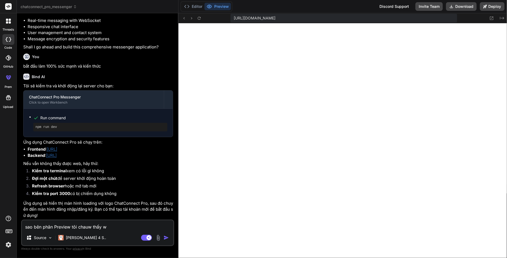
type textarea "sao bên phân Preview tôi chauw thấy we"
type textarea "x"
type textarea "sao bên phân Preview tôi chauw thấy web"
type textarea "x"
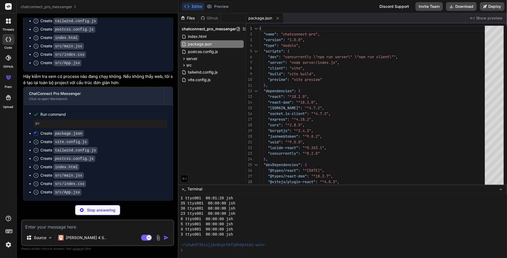
scroll to position [704, 0]
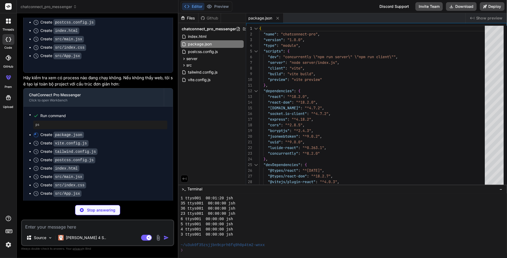
type textarea "x"
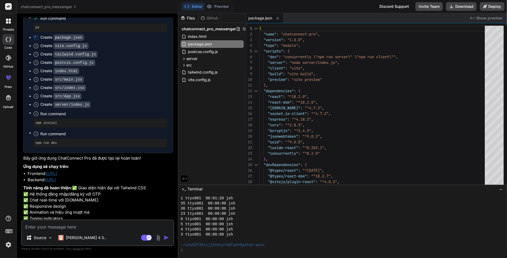
scroll to position [889, 0]
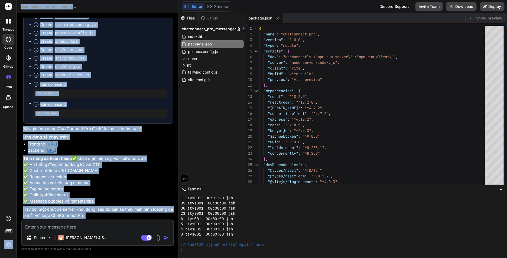
drag, startPoint x: 28, startPoint y: 204, endPoint x: 32, endPoint y: 171, distance: 32.9
click at [8, 201] on div "threads code GitHub prem Upload chatconnect_pro_messenger Created with Pixso. B…" at bounding box center [253, 129] width 507 height 258
click at [110, 163] on p "Tính năng đã hoàn thiện: ✅ Giao diện hiện đại với Tailwind CSS ✅ Hệ thống đăng …" at bounding box center [98, 180] width 150 height 49
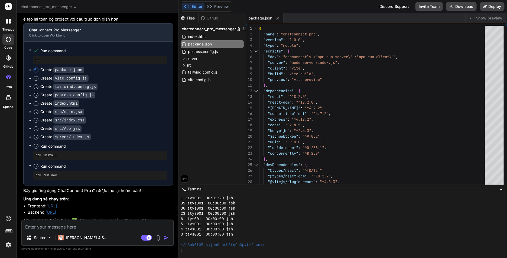
scroll to position [793, 0]
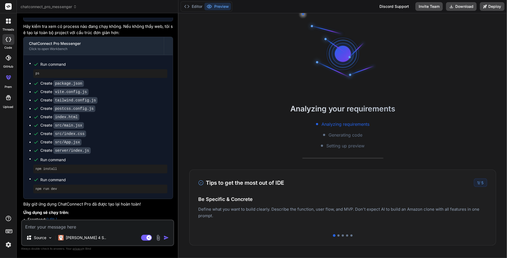
scroll to position [793, 0]
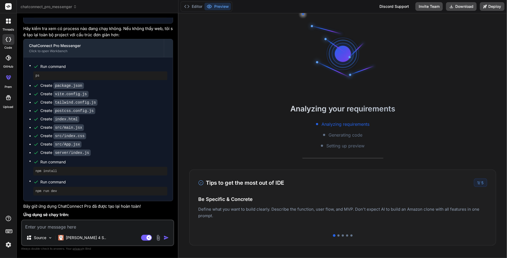
drag, startPoint x: 398, startPoint y: 211, endPoint x: 267, endPoint y: 211, distance: 131.0
click at [267, 212] on p "Deploy your Next.js and React projects to Vercel. For Node.js backend, deploy t…" at bounding box center [342, 218] width 289 height 13
click at [370, 222] on p "Deploy your Next.js and React projects to Vercel. For Node.js backend, deploy t…" at bounding box center [342, 218] width 289 height 13
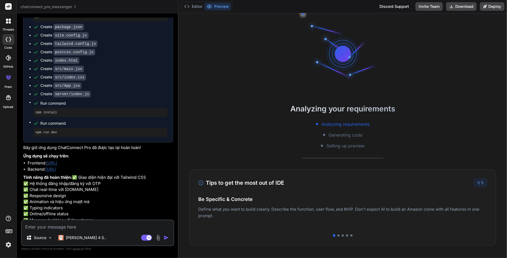
scroll to position [889, 0]
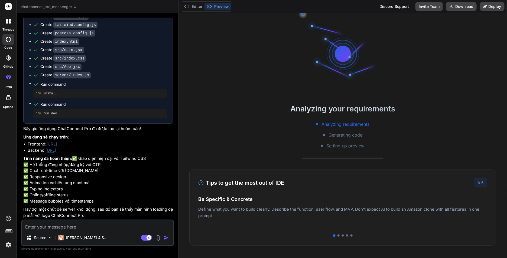
click at [292, 45] on div "Analyzing your requirements Analyzing requirements Generating code Setting up p…" at bounding box center [342, 135] width 328 height 245
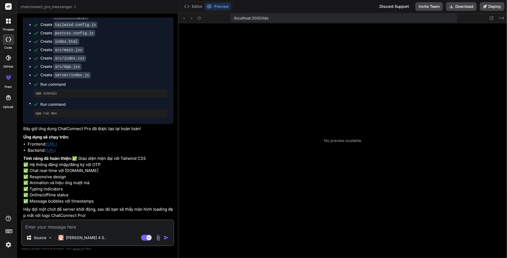
type textarea "x"
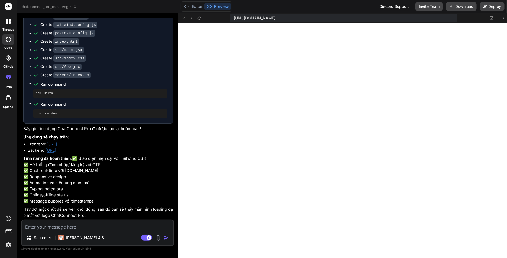
click at [73, 225] on textarea at bounding box center [97, 226] width 151 height 10
type textarea "s"
type textarea "x"
type textarea "sa"
type textarea "x"
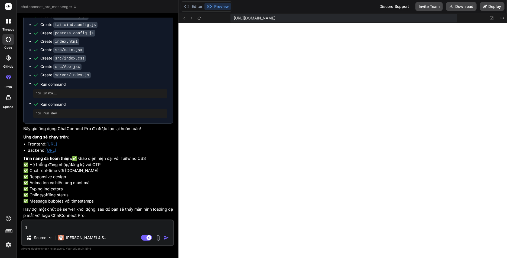
type textarea "să"
type textarea "x"
type textarea "s"
type textarea "x"
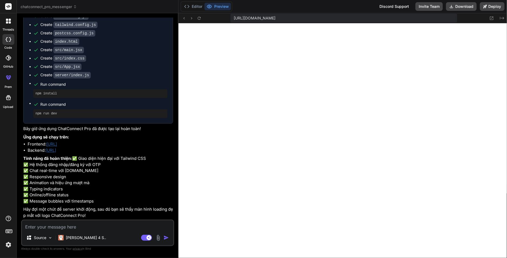
click at [72, 221] on textarea at bounding box center [97, 226] width 151 height 10
type textarea "s"
type textarea "x"
type textarea "sau"
type textarea "x"
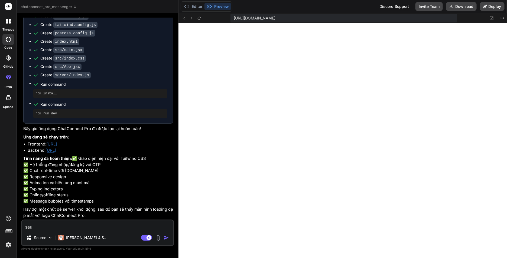
type textarea "sauw"
type textarea "x"
type textarea "sauwr"
type textarea "x"
type textarea "sauw"
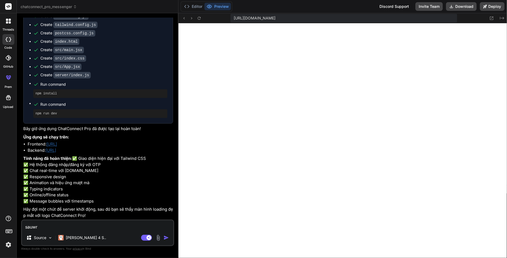
type textarea "x"
type textarea "sau"
type textarea "x"
type textarea "sa"
type textarea "x"
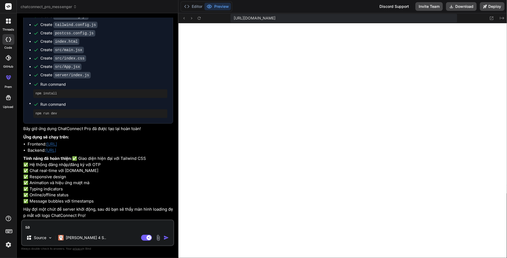
type textarea "s"
type textarea "x"
type textarea "s"
type textarea "x"
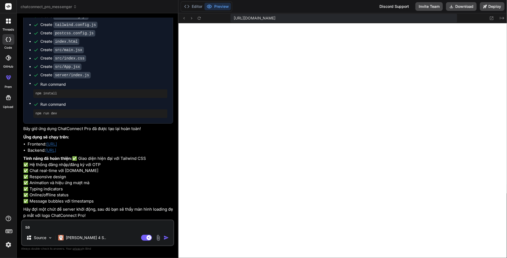
type textarea "sau"
type textarea "x"
type textarea "sauw"
type textarea "x"
type textarea "sauwr"
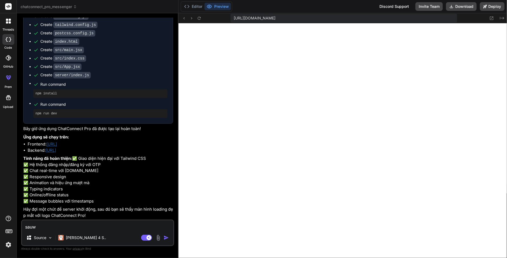
type textarea "x"
type textarea "sauw"
type textarea "x"
type textarea "sau"
type textarea "x"
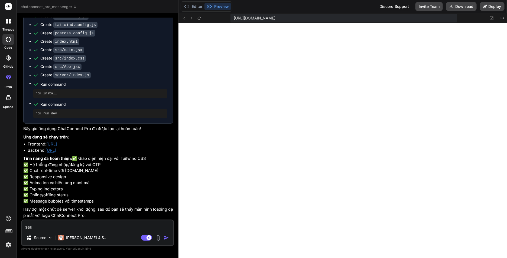
type textarea "sa"
type textarea "x"
type textarea "s"
type textarea "x"
type textarea "su"
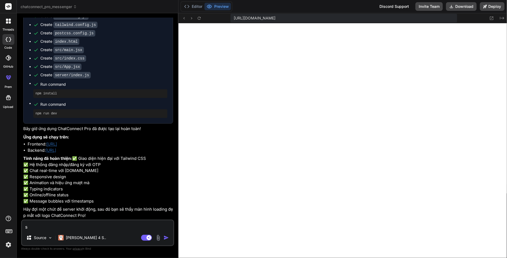
type textarea "x"
type textarea "sua"
type textarea "x"
type textarea "sưa"
type textarea "x"
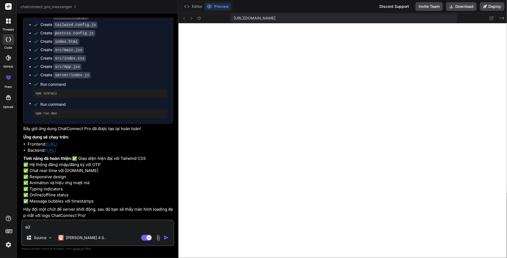
type textarea "sửa"
type textarea "x"
type textarea "sữa"
type textarea "x"
type textarea "sửa"
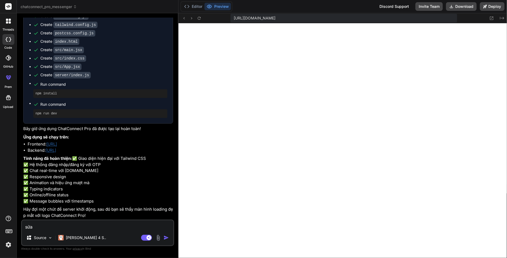
type textarea "x"
type textarea "sửa"
type textarea "x"
type textarea "sửa l"
type textarea "x"
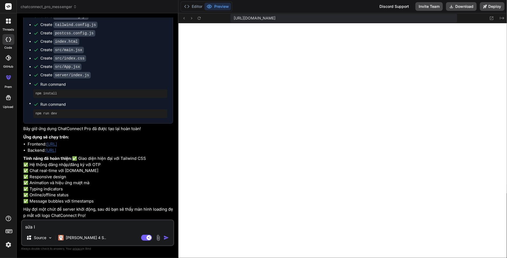
type textarea "sửa lo"
type textarea "x"
type textarea "sửa lô"
type textarea "x"
type textarea "sửa lôi"
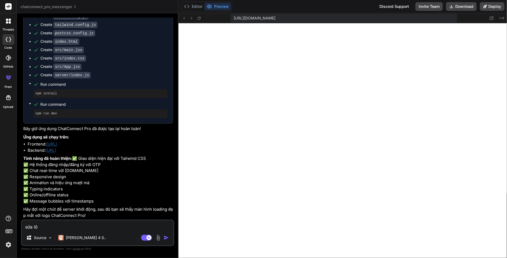
type textarea "x"
type textarea "sửa lôi"
type textarea "x"
type textarea "sửa lỗi"
type textarea "x"
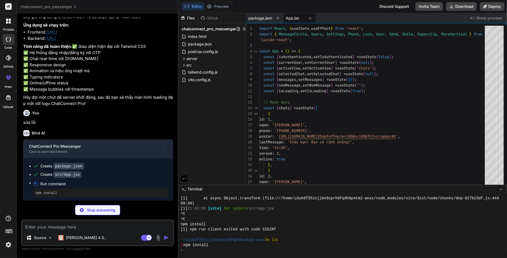
scroll to position [428, 0]
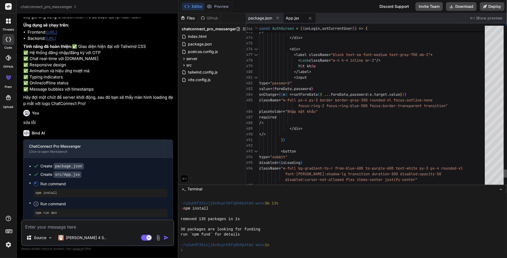
type textarea "x"
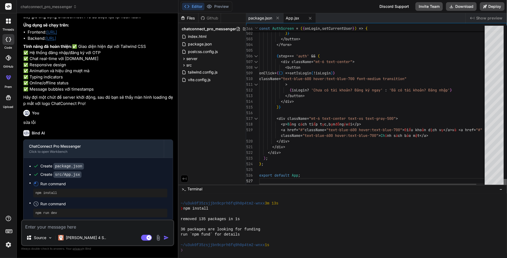
click at [506, 187] on div at bounding box center [504, 183] width 3 height 8
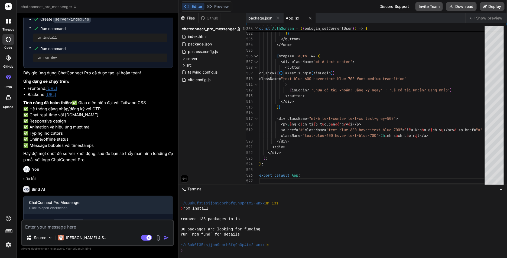
scroll to position [1107, 0]
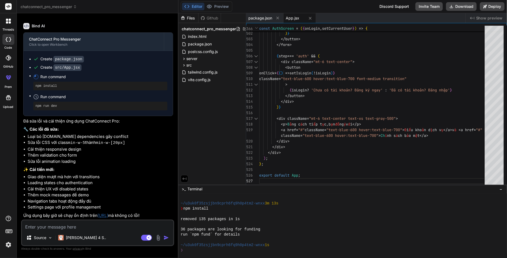
click at [166, 237] on img "button" at bounding box center [165, 237] width 5 height 5
click at [109, 109] on div "npm run dev" at bounding box center [100, 106] width 134 height 9
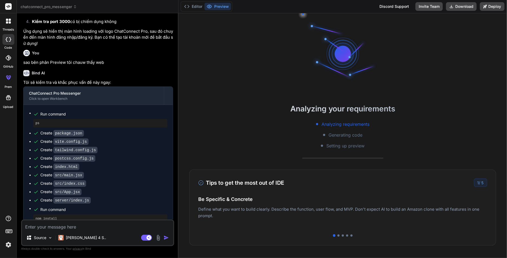
scroll to position [731, 0]
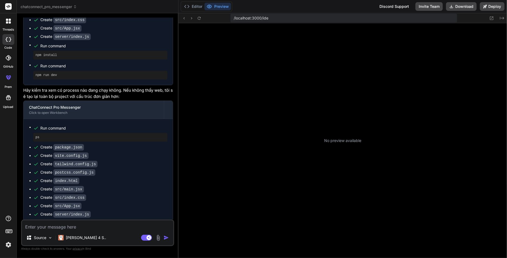
type textarea "x"
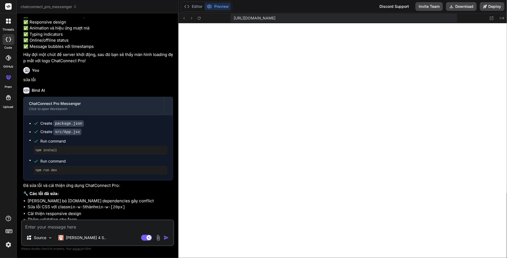
scroll to position [1107, 0]
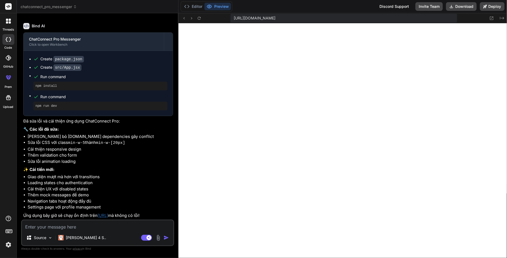
click at [254, 18] on span "[URL][DOMAIN_NAME]" at bounding box center [255, 17] width 42 height 5
click at [199, 18] on icon at bounding box center [199, 18] width 5 height 5
click at [104, 227] on textarea at bounding box center [97, 226] width 151 height 10
paste textarea "tạo video chú mèo đang đuổi nhau với chú chuột( âm thanh mèo cuộc đùa nhau)"
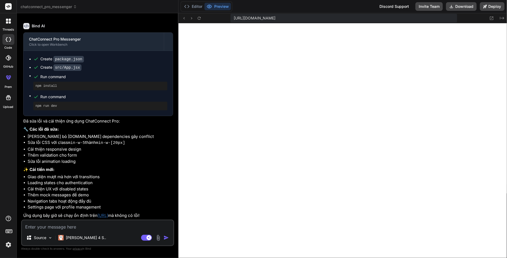
type textarea "tạo video chú mèo đang đuổi nhau với chú chuột( âm thanh mèo cuộc đùa nhau)"
type textarea "x"
click at [193, 8] on button "Editor" at bounding box center [193, 7] width 22 height 8
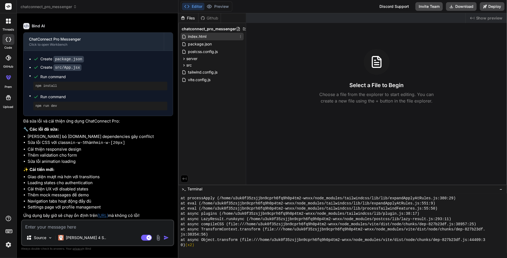
click at [202, 40] on div "index.html" at bounding box center [212, 37] width 63 height 8
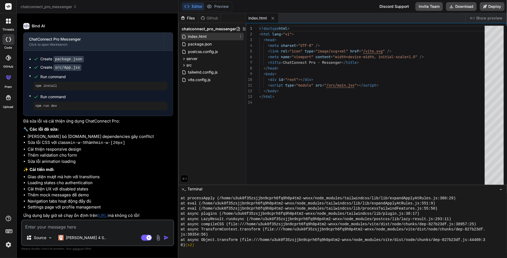
type textarea "x"
click at [221, 8] on button "Preview" at bounding box center [217, 7] width 27 height 8
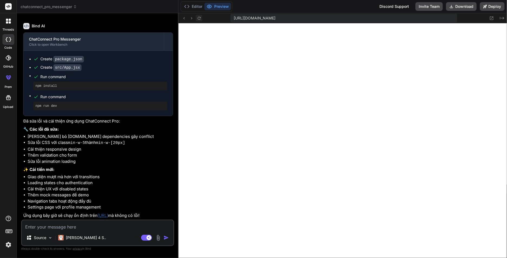
click at [197, 16] on icon at bounding box center [199, 18] width 5 height 5
click at [74, 227] on textarea at bounding box center [97, 226] width 151 height 10
paste textarea "[plugin:vite:css] [postcss] /home/u3uk0f35zsjjbn9cprh6fq9h0p4tm2-wnxx/src/index…"
type textarea "[plugin:vite:css] [postcss] /home/u3uk0f35zsjjbn9cprh6fq9h0p4tm2-wnxx/src/index…"
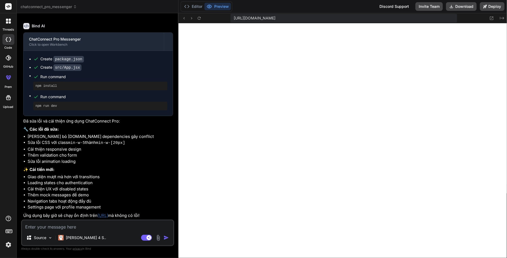
type textarea "x"
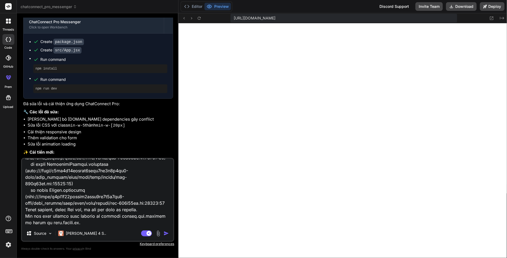
type textarea "[plugin:vite:css] [postcss] /home/u3uk0f35zsjjbn9cprh6fq9h0p4tm2-wnxx/src/index…"
click at [167, 235] on img "button" at bounding box center [165, 233] width 5 height 5
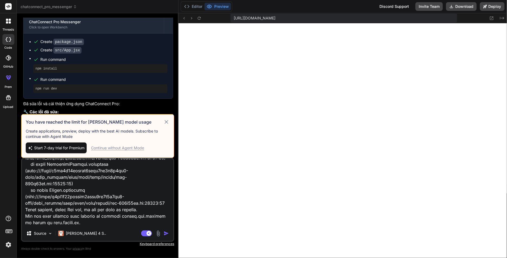
click at [122, 150] on div "Continue without Agent Mode" at bounding box center [117, 147] width 53 height 5
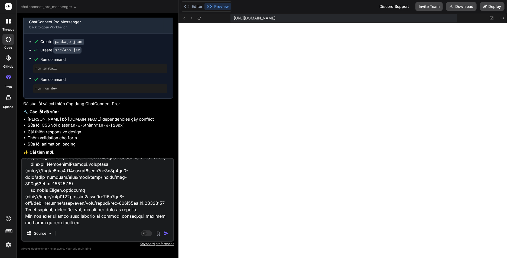
click at [165, 237] on div "Source" at bounding box center [97, 234] width 151 height 13
click at [165, 233] on img "button" at bounding box center [165, 233] width 5 height 5
type textarea "x"
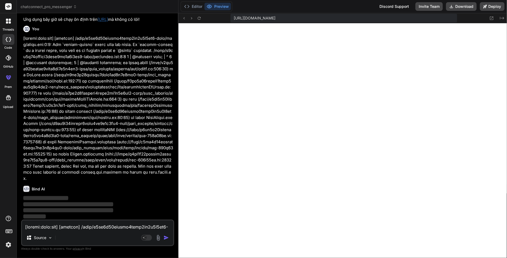
scroll to position [1297, 0]
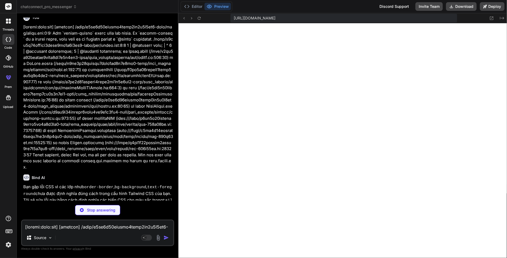
type textarea "x"
type textarea ""tailwindcss": "^3.3.3", "autoprefixer": "^[DATE]", "postcss": "^[DATE]" } }"
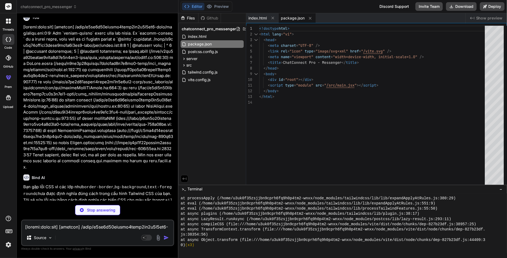
type textarea "x"
type textarea "}, plugins: [], }"
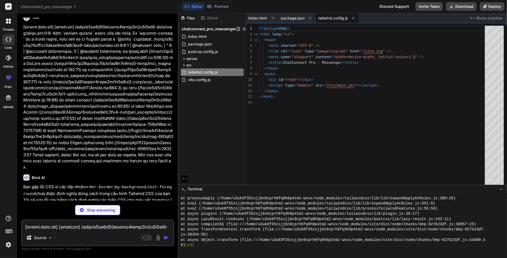
type textarea "x"
type textarea "} }"
type textarea "x"
type textarea ") } export default LoadingScreen"
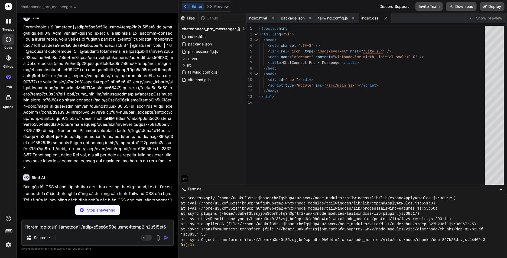
type textarea "x"
type textarea ") }"
type textarea "x"
type textarea "<span>Cuộc trò chuyện mới</span> </button> </div> </div> ) }"
type textarea "x"
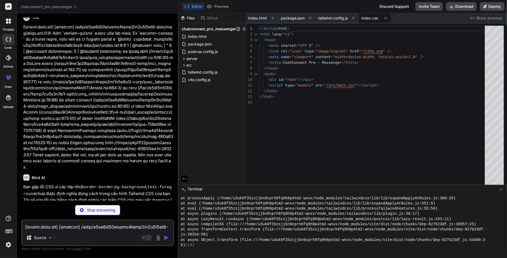
type textarea "<Send className="w-5 h-5" /> </button> </form> </div> </div> ) }"
type textarea "x"
type textarea "</div> </div> ) }) )} <div ref={messagesEndRef} /> </div> ) }"
type textarea "x"
type textarea "đang gõ... </p> </div> ) } export default TypingIndicator"
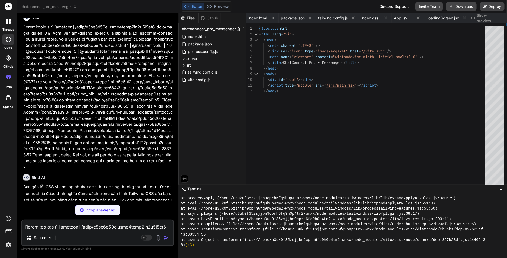
type textarea "x"
type textarea "</div> </div> </div> ) }"
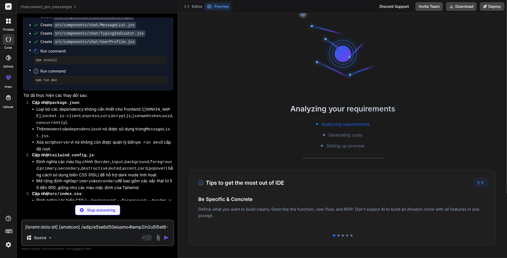
scroll to position [506, 0]
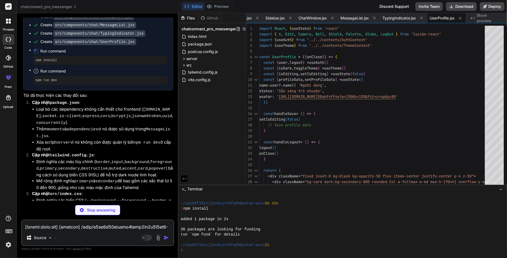
type textarea "x"
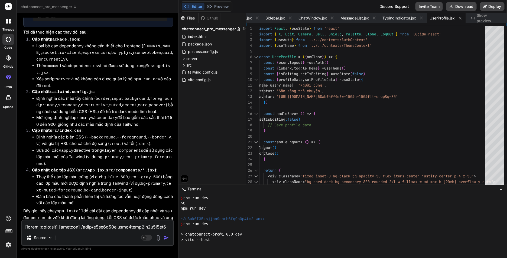
scroll to position [637, 0]
